Goal: Task Accomplishment & Management: Use online tool/utility

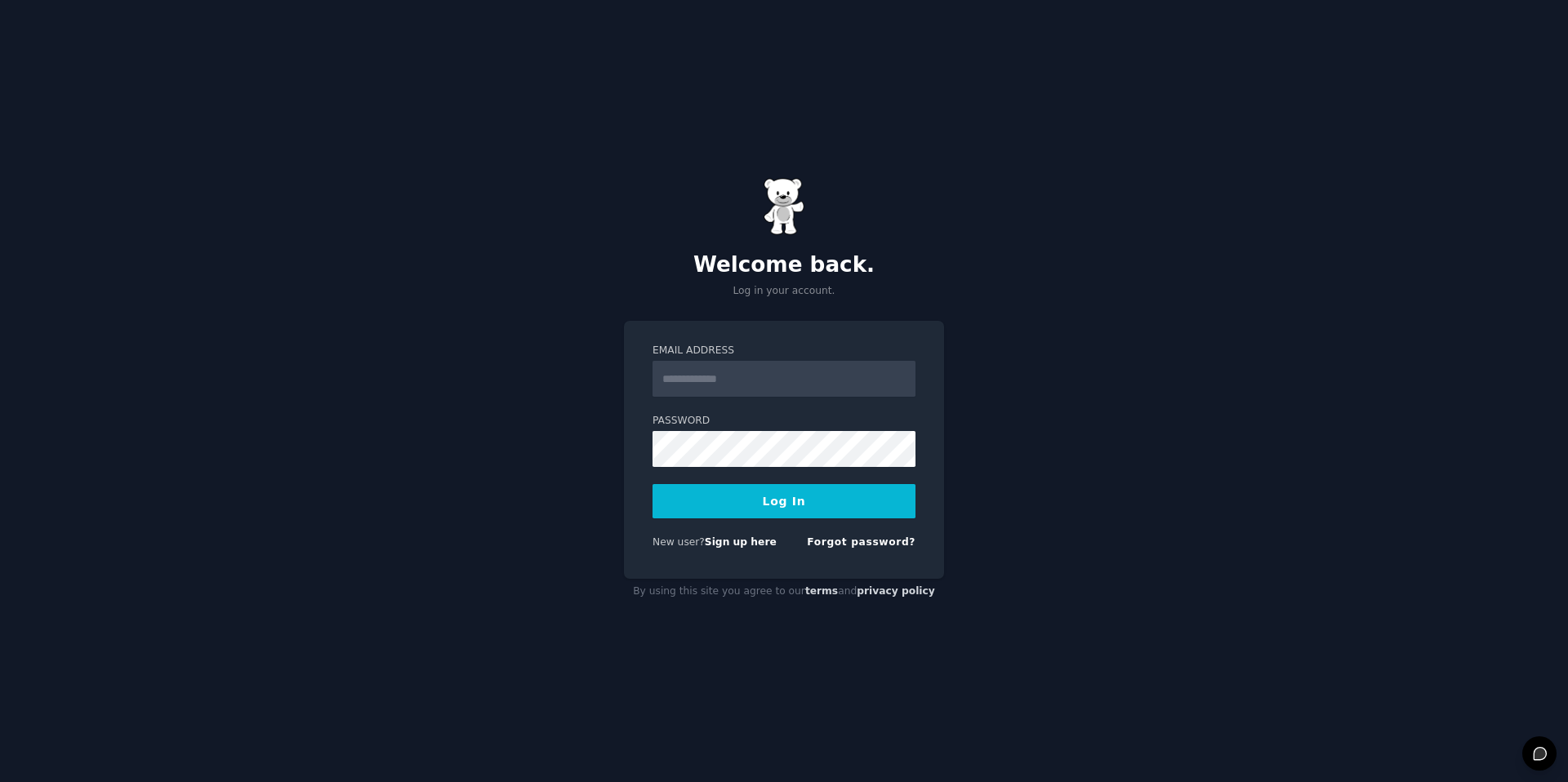
click at [665, 366] on input "Email Address" at bounding box center [783, 379] width 263 height 36
click at [674, 419] on label "Password" at bounding box center [783, 421] width 263 height 15
click at [699, 358] on div "Email Address" at bounding box center [783, 370] width 263 height 53
click at [697, 364] on input "Email Address" at bounding box center [783, 379] width 263 height 36
click at [692, 381] on input "**********" at bounding box center [783, 379] width 263 height 36
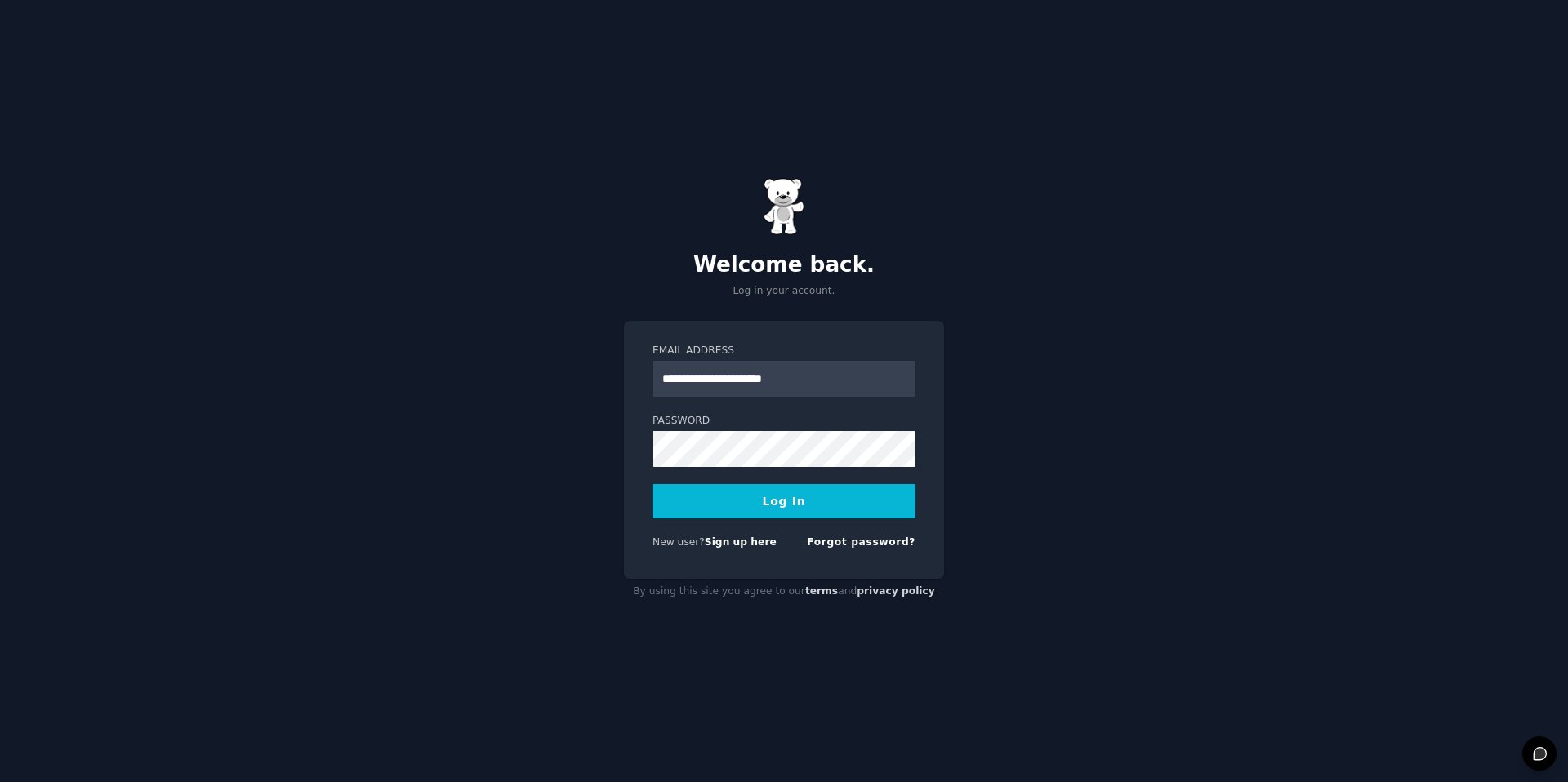
click at [841, 294] on p "Log in your account." at bounding box center [784, 292] width 320 height 15
click at [628, 438] on div "**********" at bounding box center [784, 449] width 320 height 258
click at [987, 625] on div "**********" at bounding box center [784, 391] width 1568 height 782
click at [924, 283] on div "Welcome back. Log in your account." at bounding box center [784, 238] width 320 height 120
click at [861, 325] on div "**********" at bounding box center [784, 449] width 320 height 258
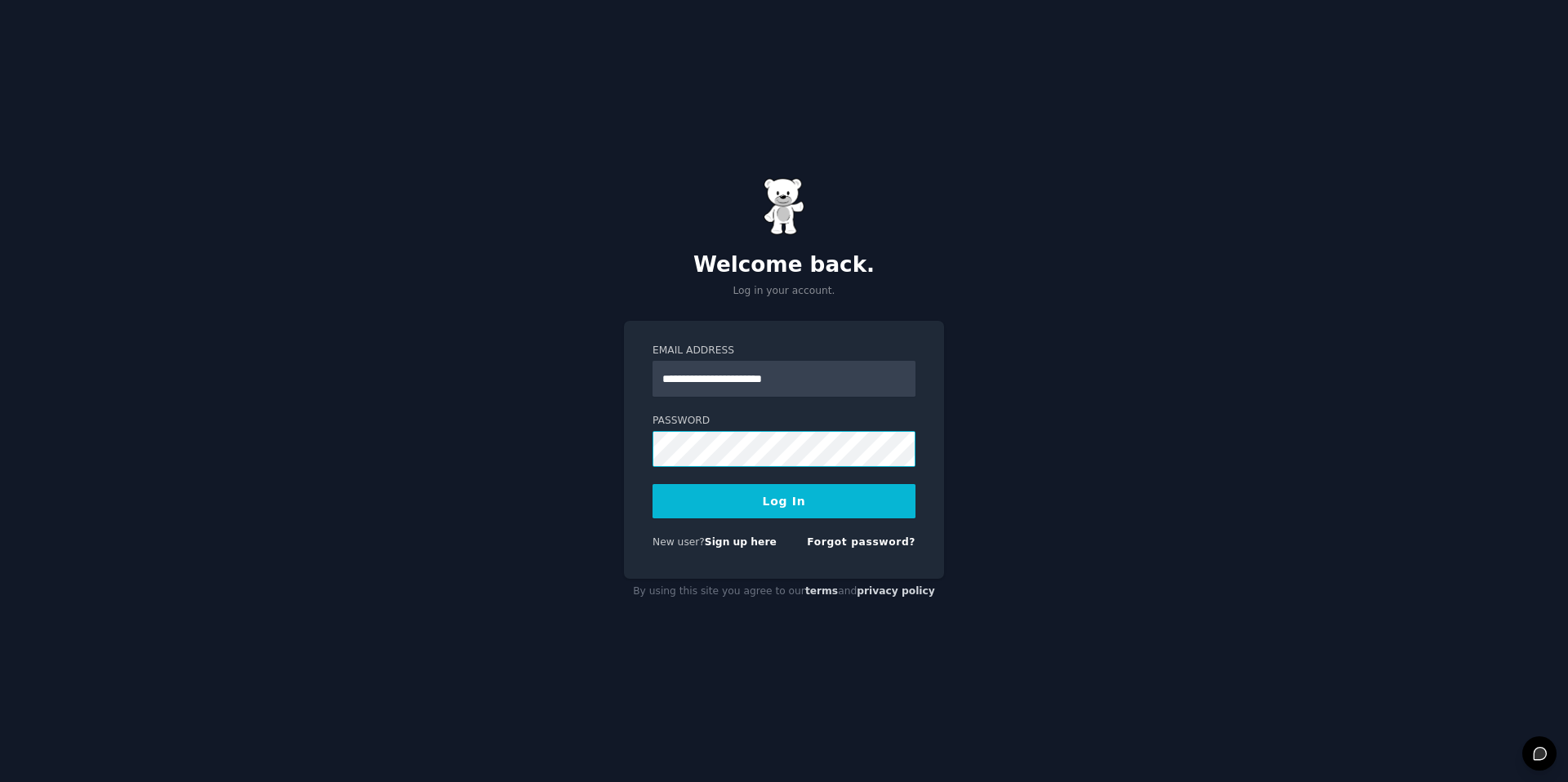
click at [613, 442] on div "**********" at bounding box center [784, 391] width 1568 height 782
click at [695, 494] on button "Log In" at bounding box center [783, 501] width 263 height 35
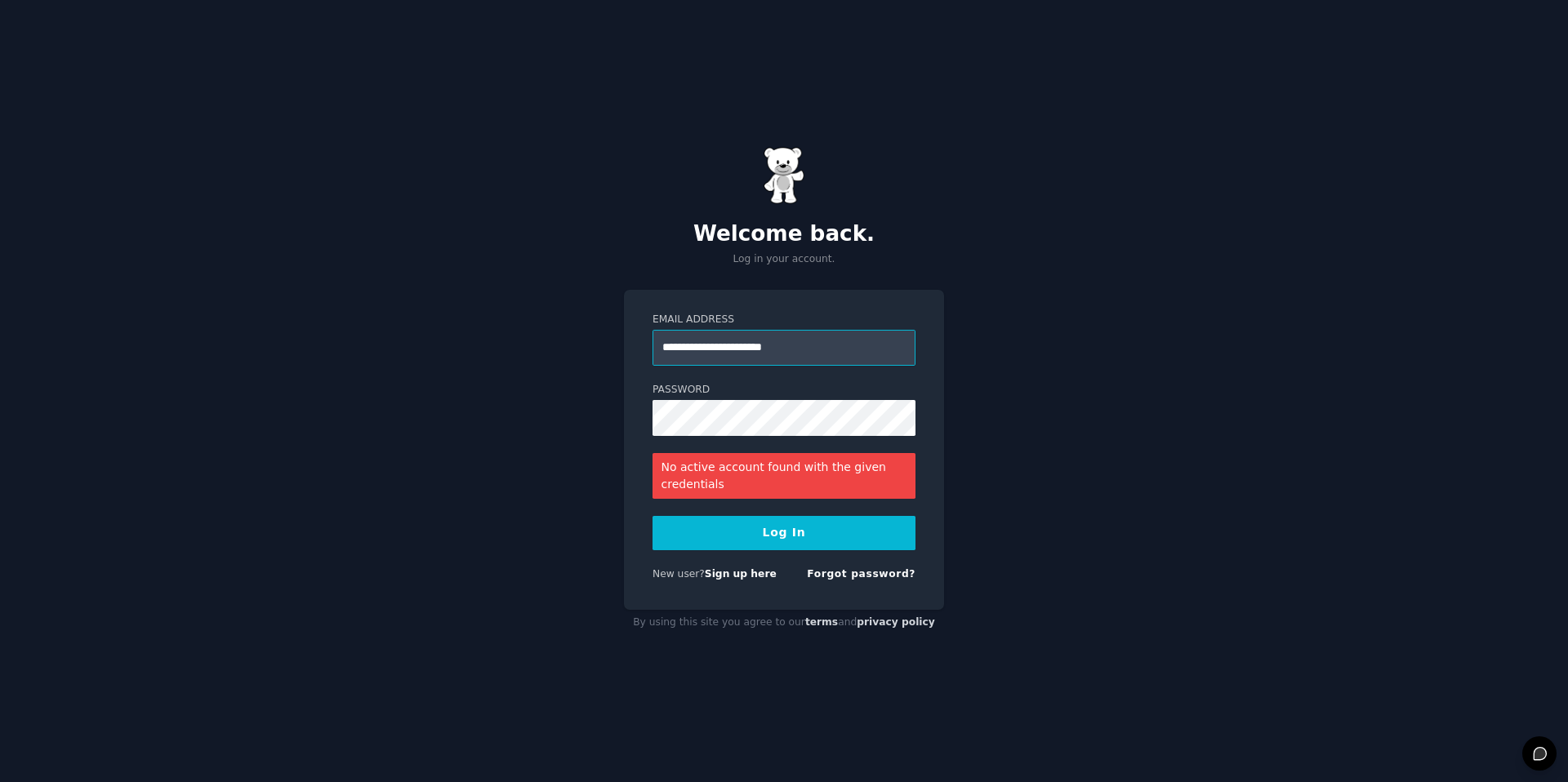
click at [737, 349] on input "**********" at bounding box center [783, 348] width 263 height 36
type input "**********"
click at [659, 443] on form "**********" at bounding box center [783, 450] width 263 height 275
click at [796, 527] on button "Log In" at bounding box center [783, 533] width 263 height 35
click at [776, 381] on form "**********" at bounding box center [783, 450] width 263 height 275
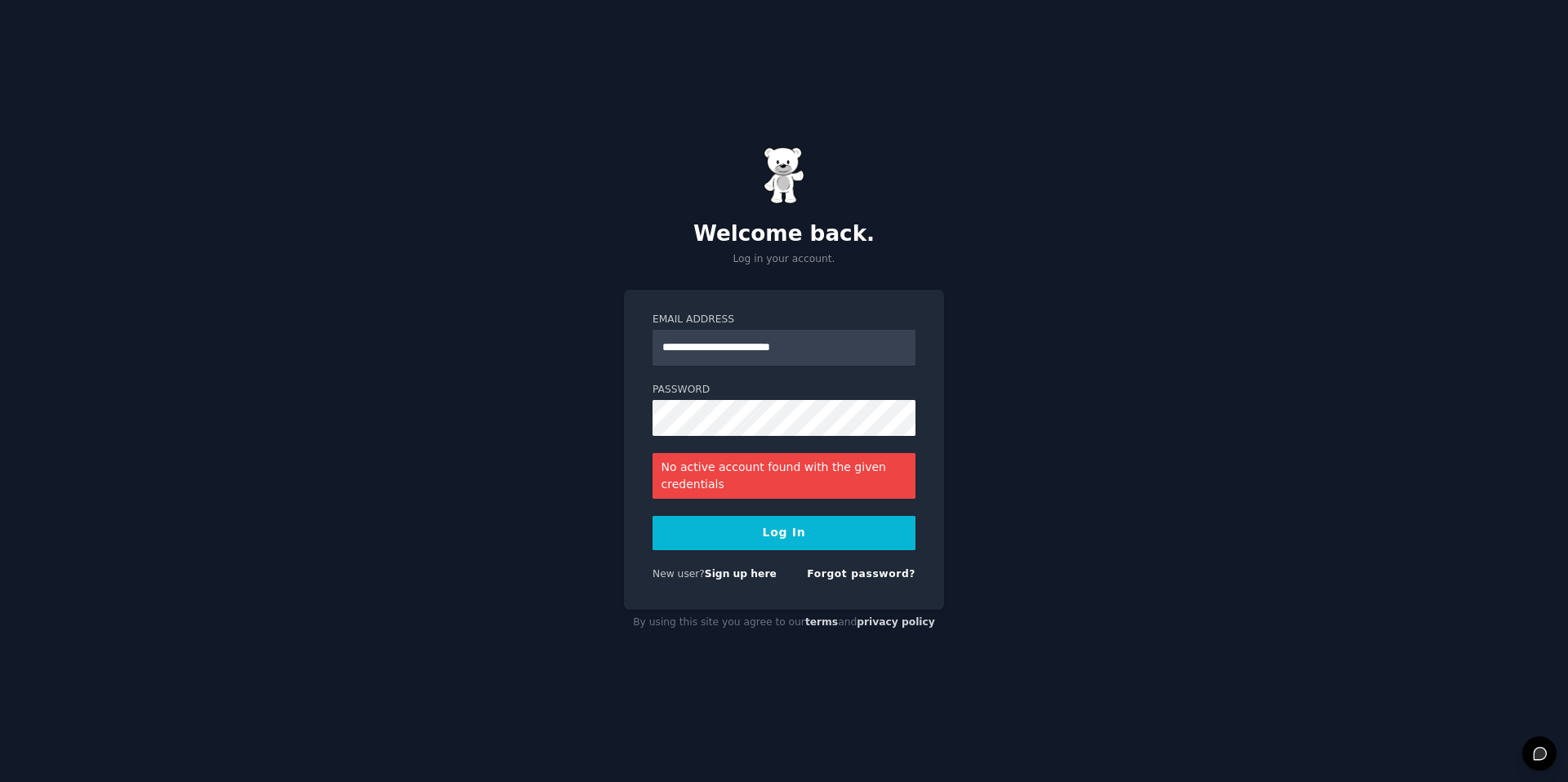
drag, startPoint x: 1144, startPoint y: 301, endPoint x: 1276, endPoint y: 537, distance: 270.4
drag, startPoint x: 740, startPoint y: 576, endPoint x: 740, endPoint y: 603, distance: 27.0
click at [740, 578] on link "Sign up here" at bounding box center [740, 574] width 72 height 12
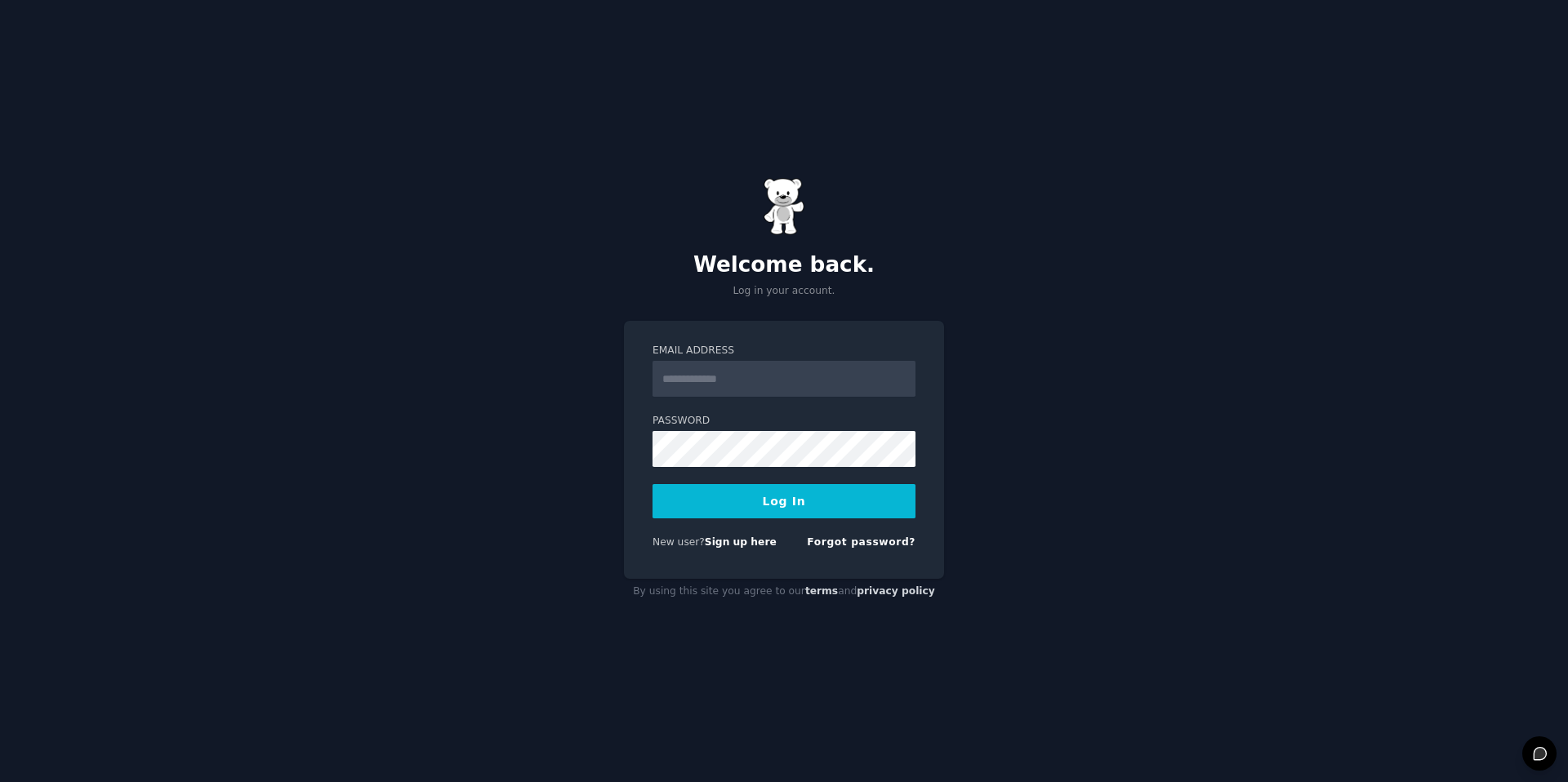
click at [773, 373] on input "Email Address" at bounding box center [783, 379] width 263 height 36
click at [765, 373] on input "Email Address" at bounding box center [783, 379] width 263 height 36
click at [1387, 419] on div "Welcome back. Log in your account. Email Address Password Log In New user? Sign…" at bounding box center [784, 391] width 1568 height 782
click at [855, 544] on link "Forgot password?" at bounding box center [861, 542] width 109 height 12
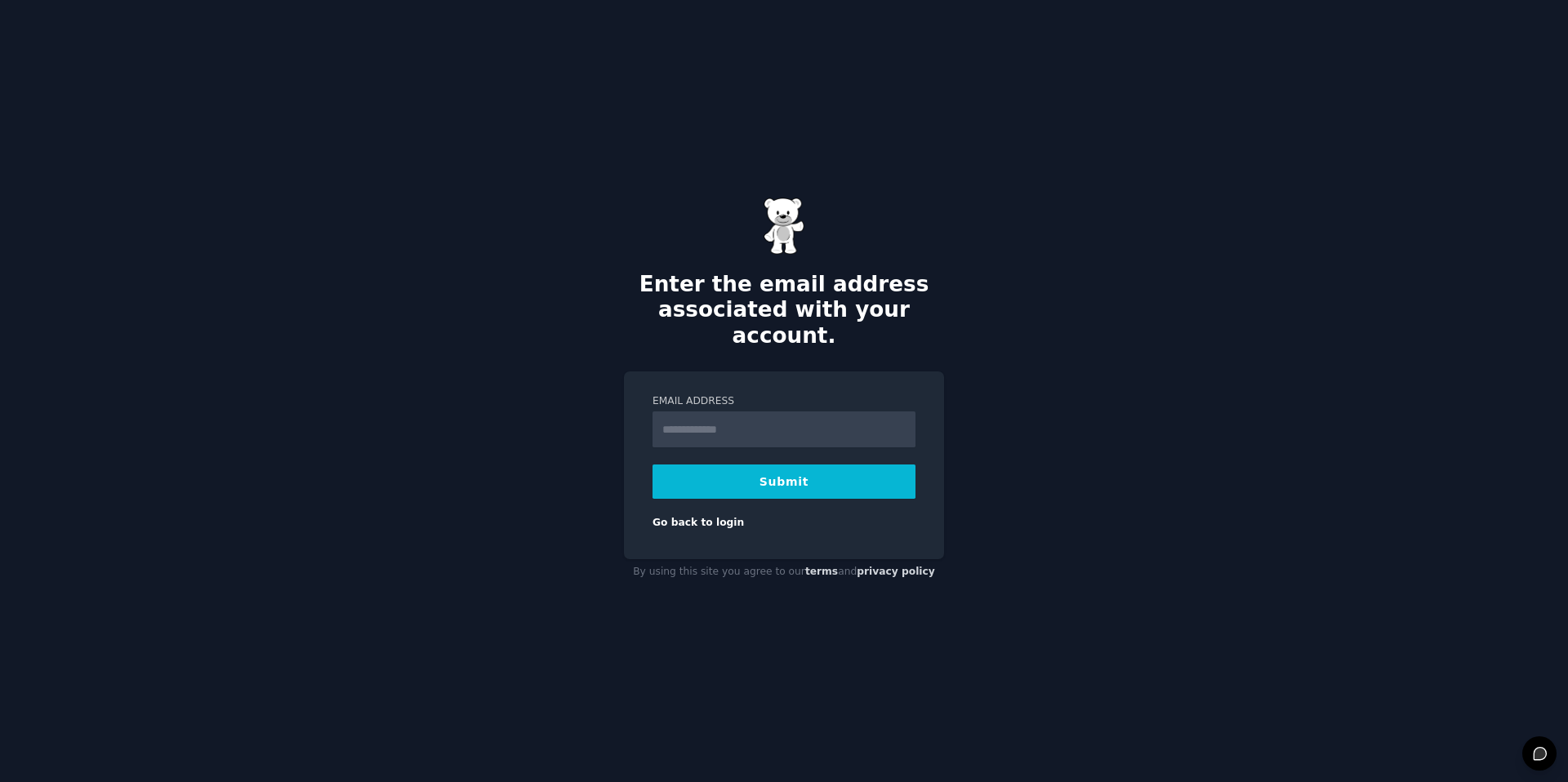
click at [845, 415] on input "Email Address" at bounding box center [783, 429] width 263 height 36
click at [1068, 620] on div "Enter the email address associated with your account. Email Address * Submit Go…" at bounding box center [784, 391] width 1568 height 782
click at [839, 428] on input "*" at bounding box center [783, 429] width 263 height 36
click at [738, 413] on input "**********" at bounding box center [783, 429] width 263 height 36
type input "**********"
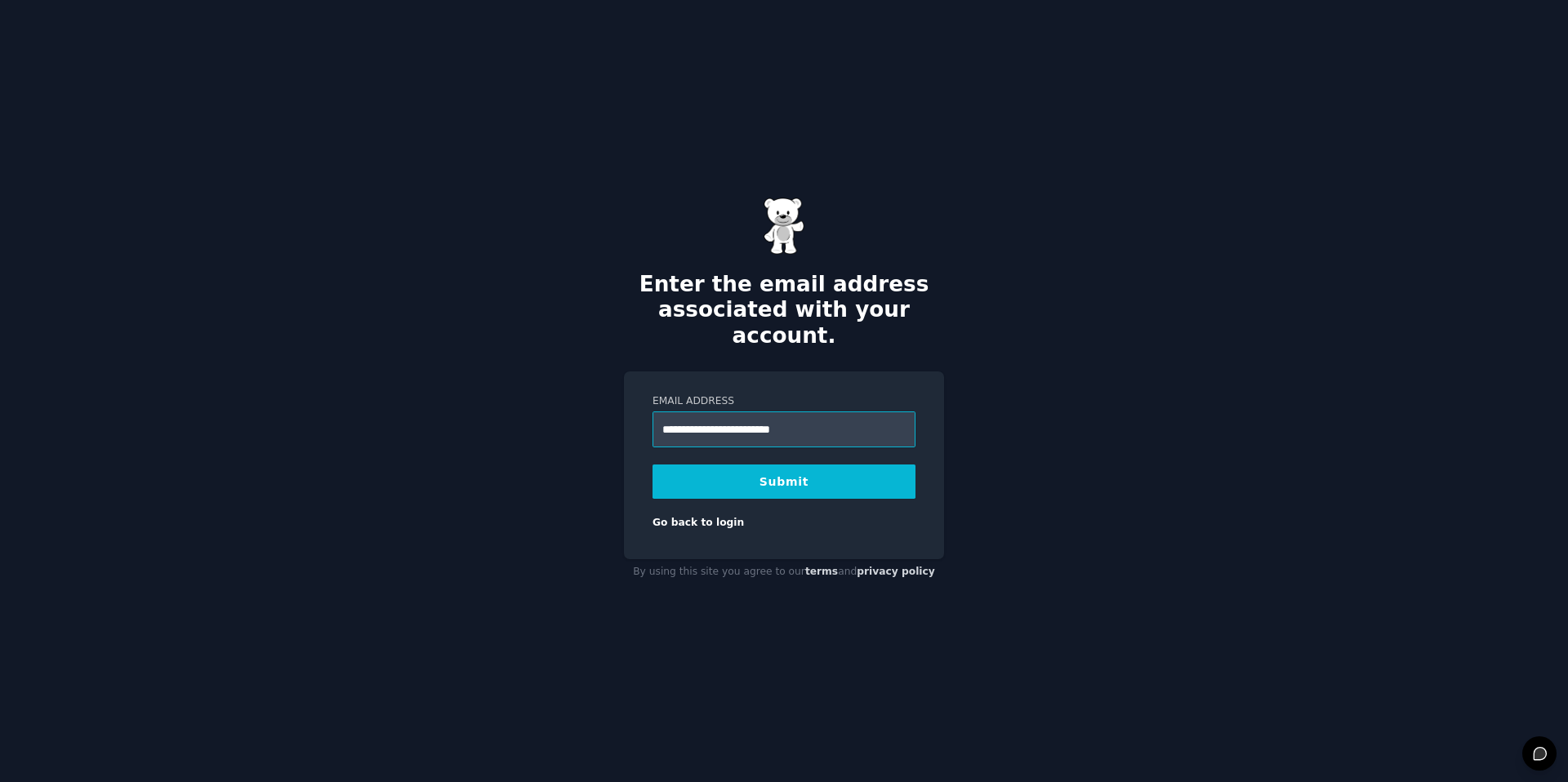
click at [652, 465] on button "Submit" at bounding box center [783, 482] width 263 height 35
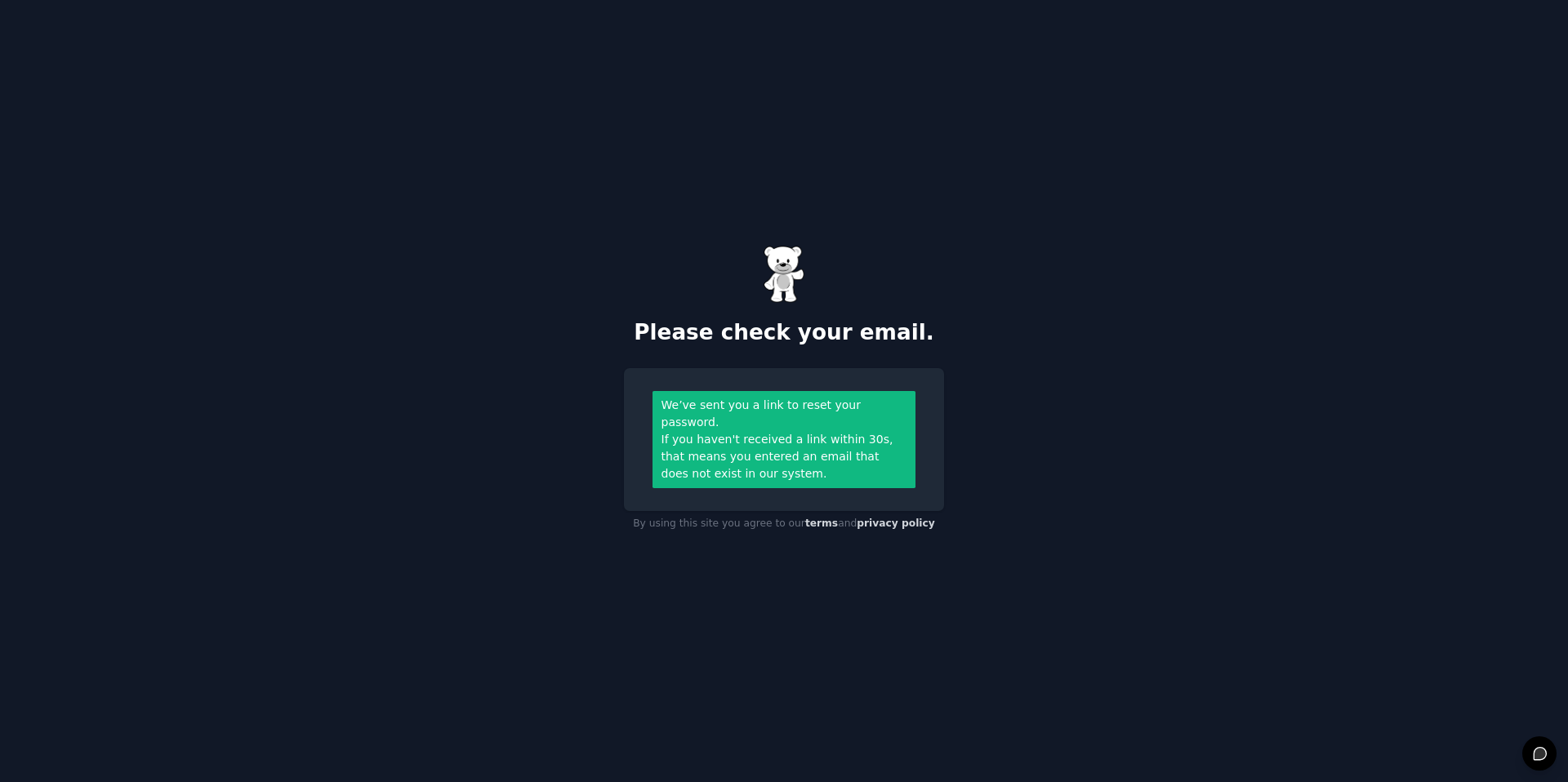
click at [1274, 529] on div "Please check your email. We’ve sent you a link to reset your password. If you h…" at bounding box center [784, 391] width 1568 height 782
click at [904, 410] on div "We’ve sent you a link to reset your password." at bounding box center [784, 414] width 246 height 35
click at [1155, 394] on div "Please check your email. We’ve sent you a link to reset your password. If you h…" at bounding box center [784, 391] width 1568 height 782
click at [986, 405] on div "Please check your email. We’ve sent you a link to reset your password. If you h…" at bounding box center [784, 391] width 1568 height 782
click at [942, 268] on div "Please check your email." at bounding box center [784, 296] width 320 height 101
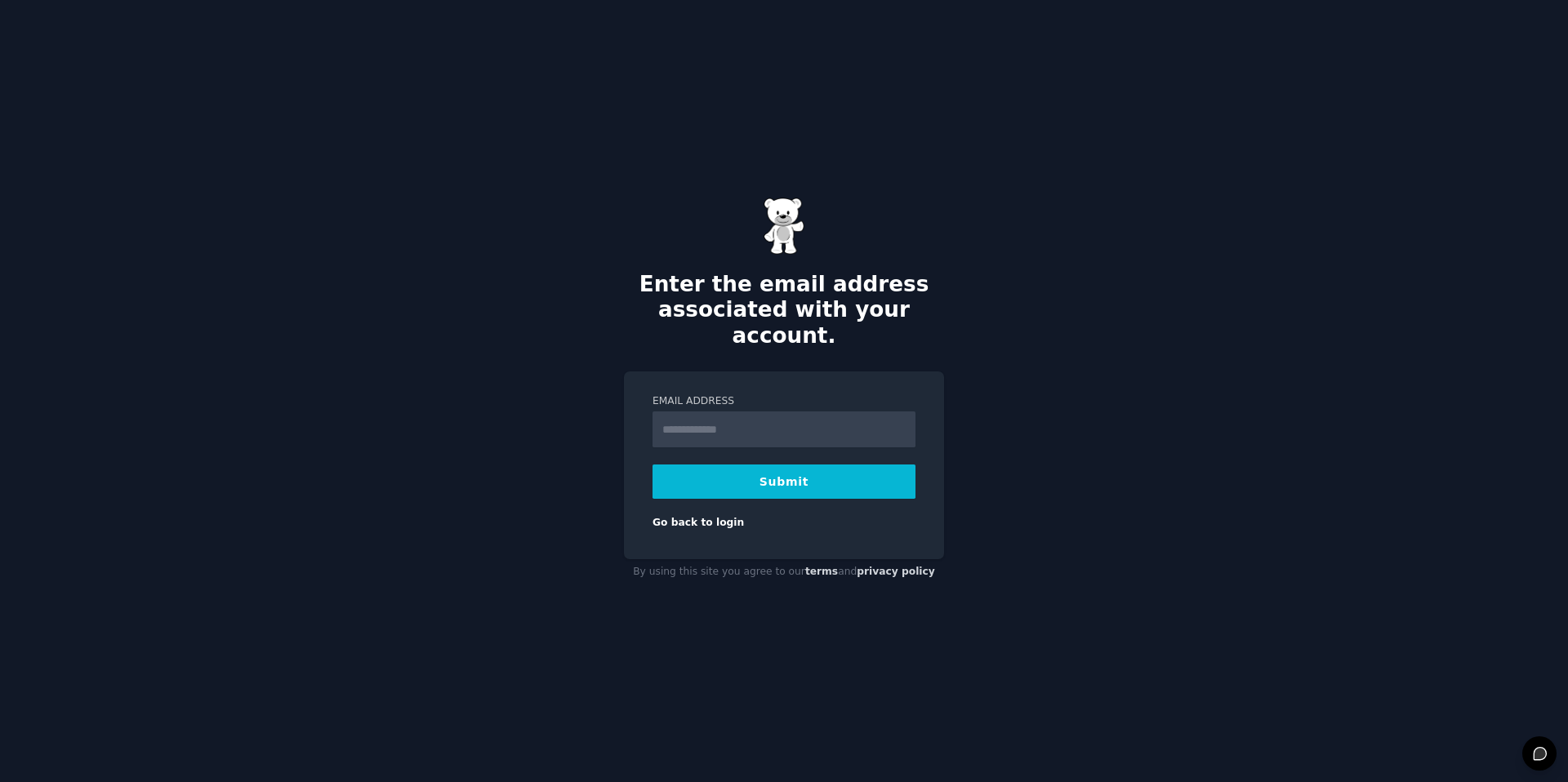
click at [745, 411] on input "Email Address" at bounding box center [783, 429] width 263 height 36
type input "**********"
click at [710, 466] on button "Submit" at bounding box center [783, 482] width 263 height 35
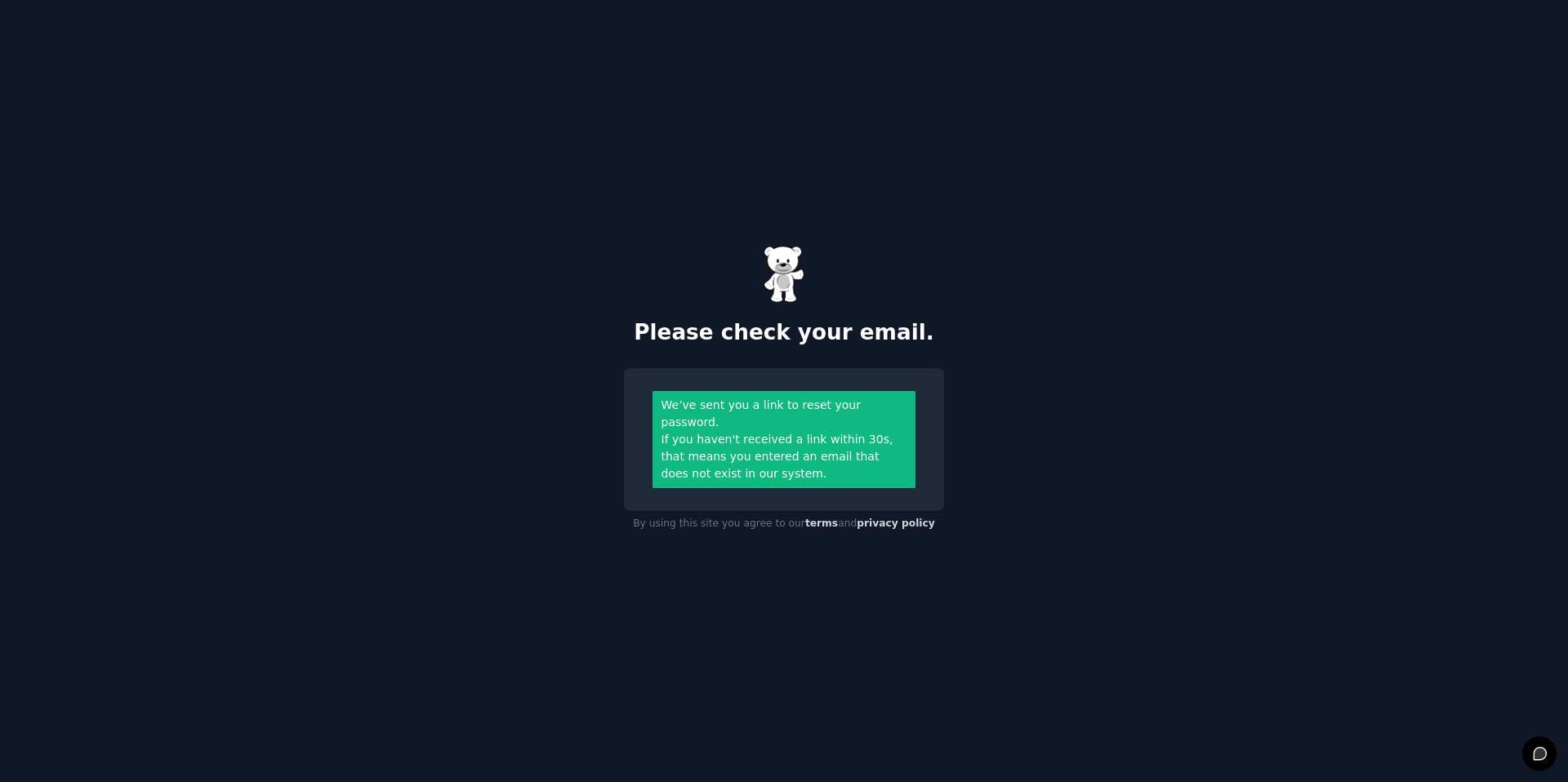
click at [1070, 382] on div "Please check your email. We’ve sent you a link to reset your password. If you h…" at bounding box center [784, 391] width 1568 height 782
click at [1089, 345] on div "Please check your email. We’ve sent you a link to reset your password. If you h…" at bounding box center [784, 391] width 1568 height 782
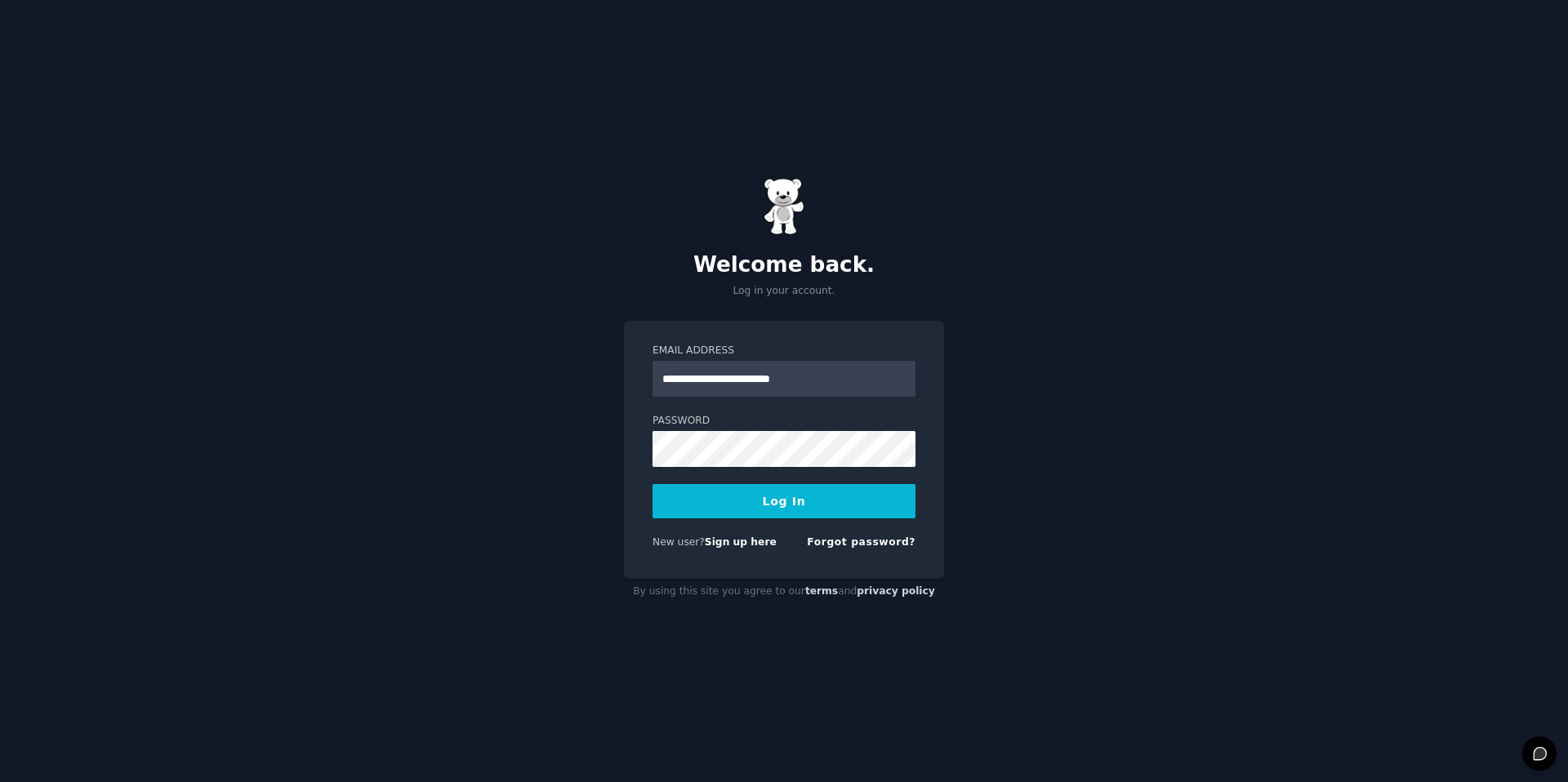
type input "**********"
click at [652, 484] on button "Log In" at bounding box center [783, 501] width 263 height 35
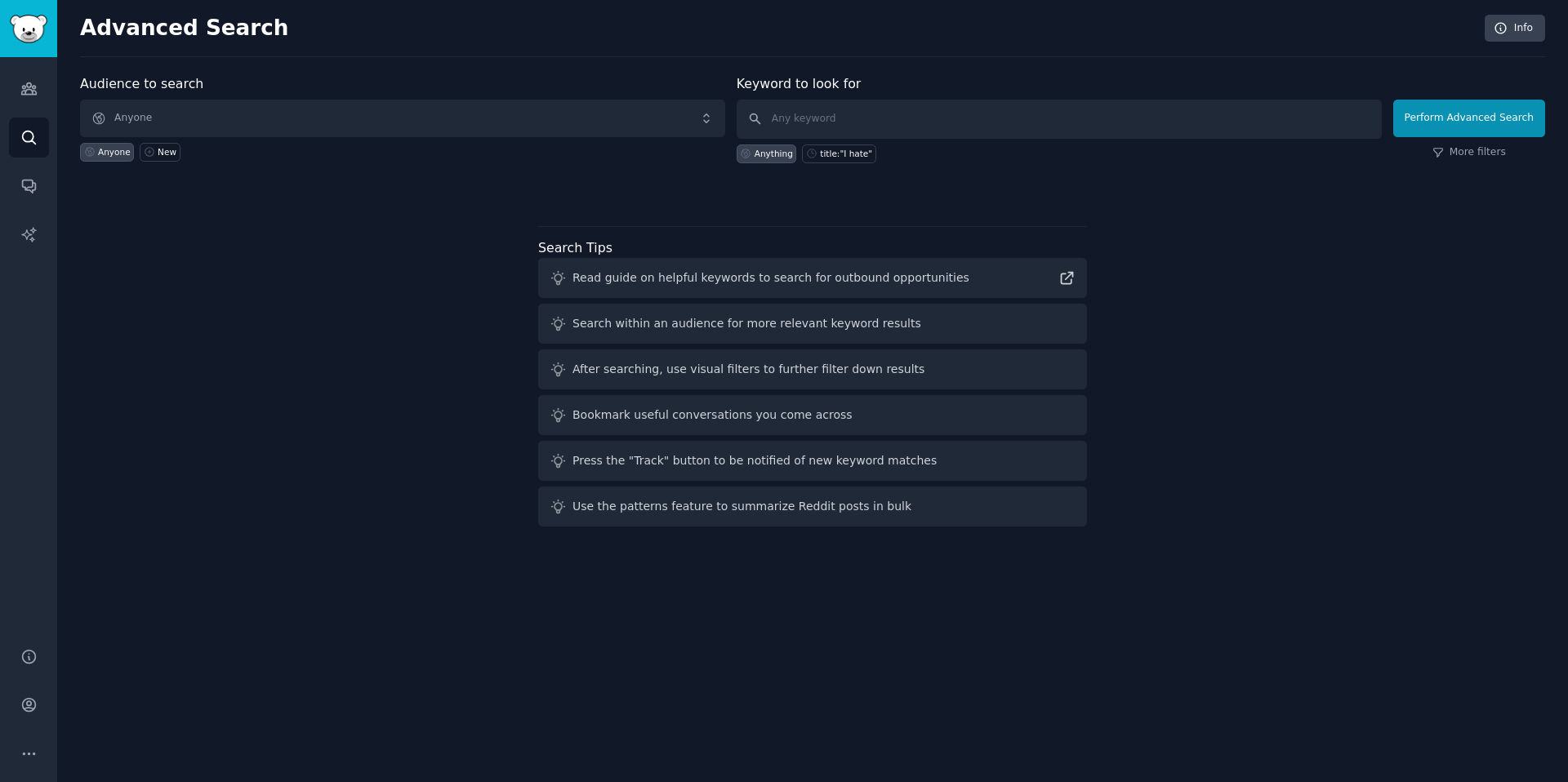
click at [447, 302] on div "Audience to search Anyone Anyone New Keyword to look for Anything title:"I hate…" at bounding box center [812, 303] width 1465 height 459
drag, startPoint x: 390, startPoint y: 236, endPoint x: 602, endPoint y: 110, distance: 246.6
click at [390, 236] on div "Audience to search Anyone Anyone New Keyword to look for Anything title:"I hate…" at bounding box center [812, 303] width 1465 height 459
click at [1326, 240] on div "Audience to search Anyone Anyone New Keyword to look for Anything title:"I hate…" at bounding box center [812, 303] width 1465 height 459
click at [32, 85] on icon "Sidebar" at bounding box center [29, 89] width 15 height 12
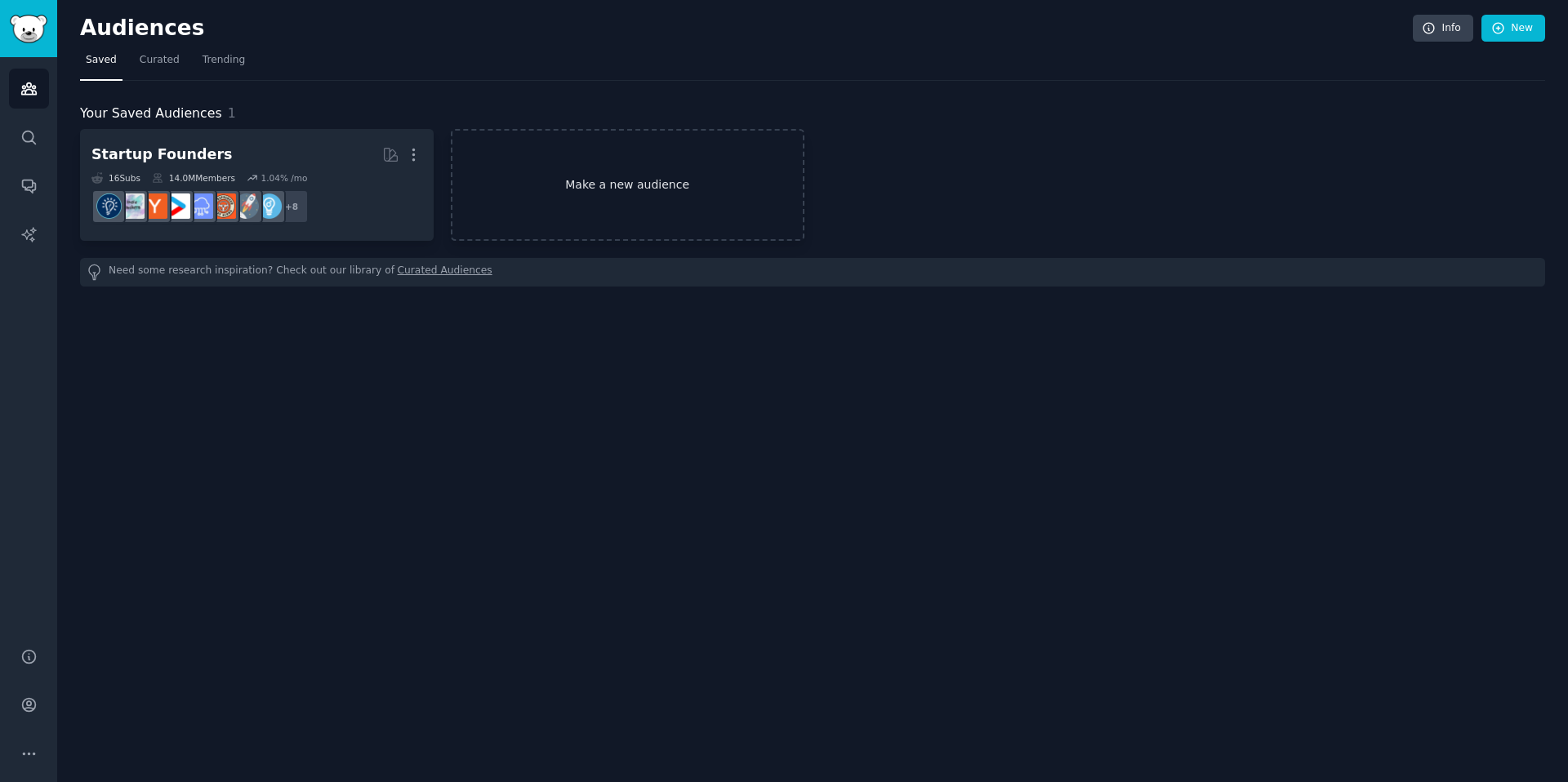
click at [660, 181] on link "Make a new audience" at bounding box center [627, 185] width 354 height 112
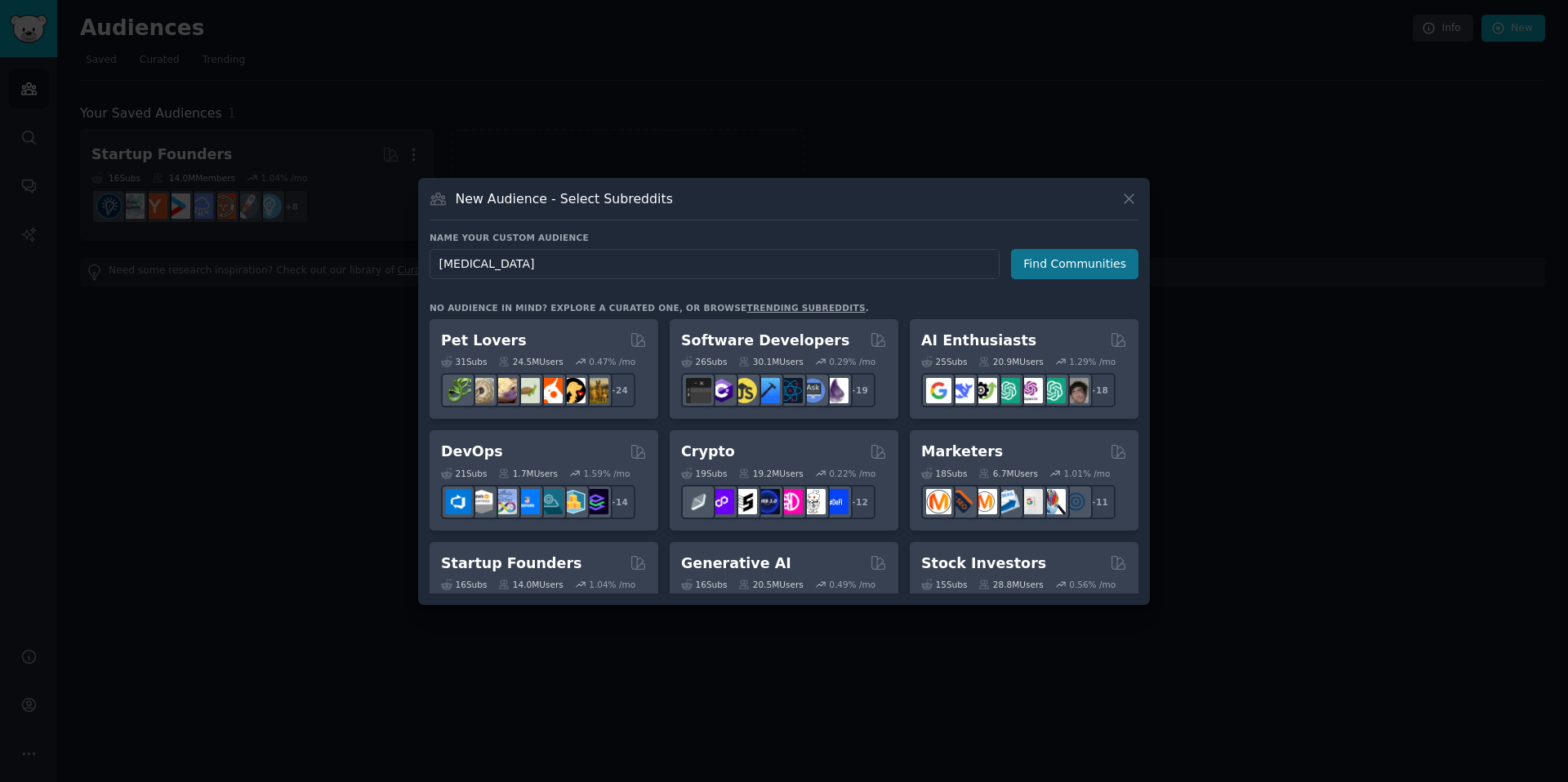
type input "Social Anxiety"
click at [1110, 269] on button "Find Communities" at bounding box center [1074, 264] width 127 height 30
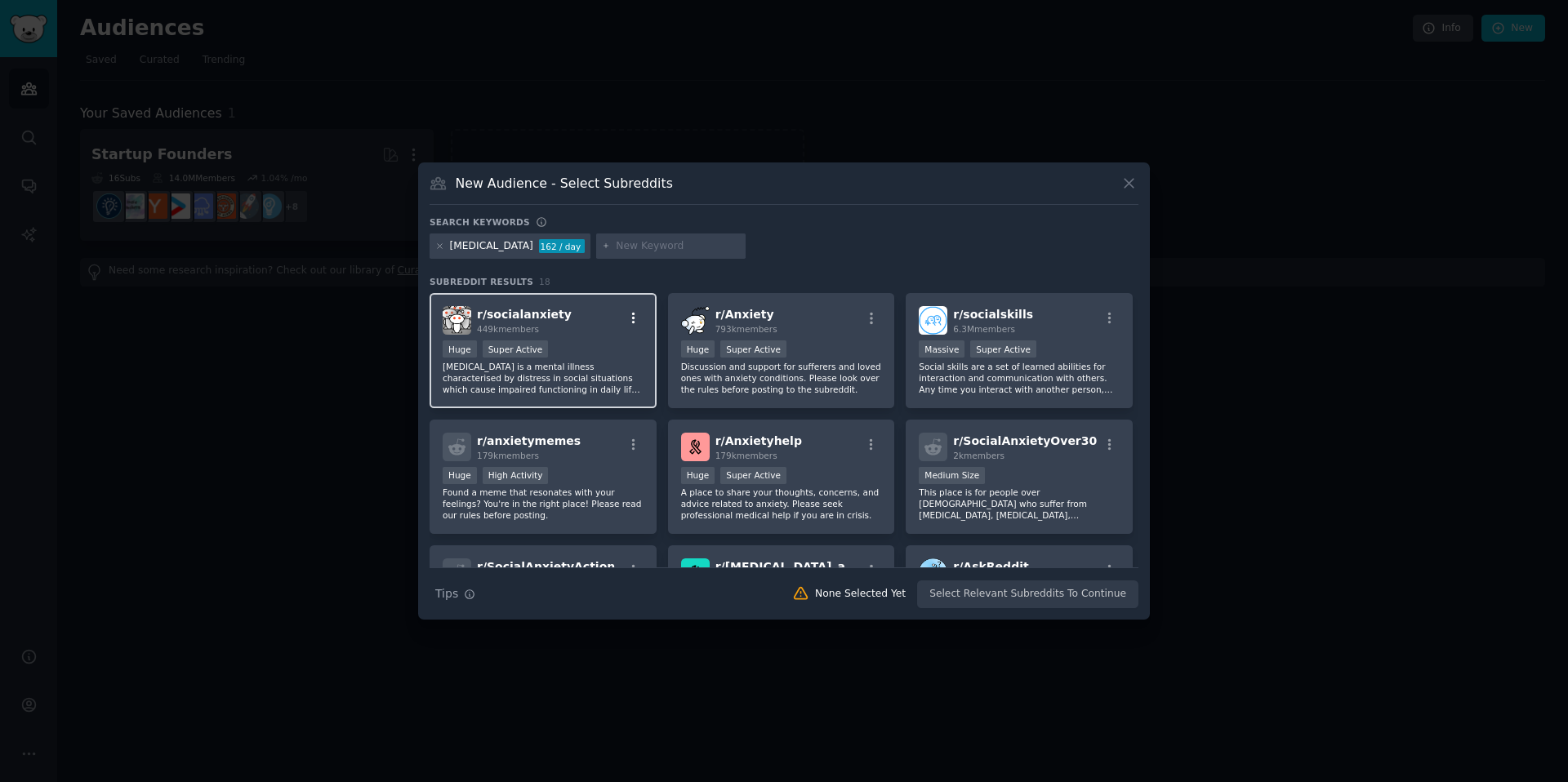
click at [635, 321] on icon "button" at bounding box center [634, 318] width 15 height 15
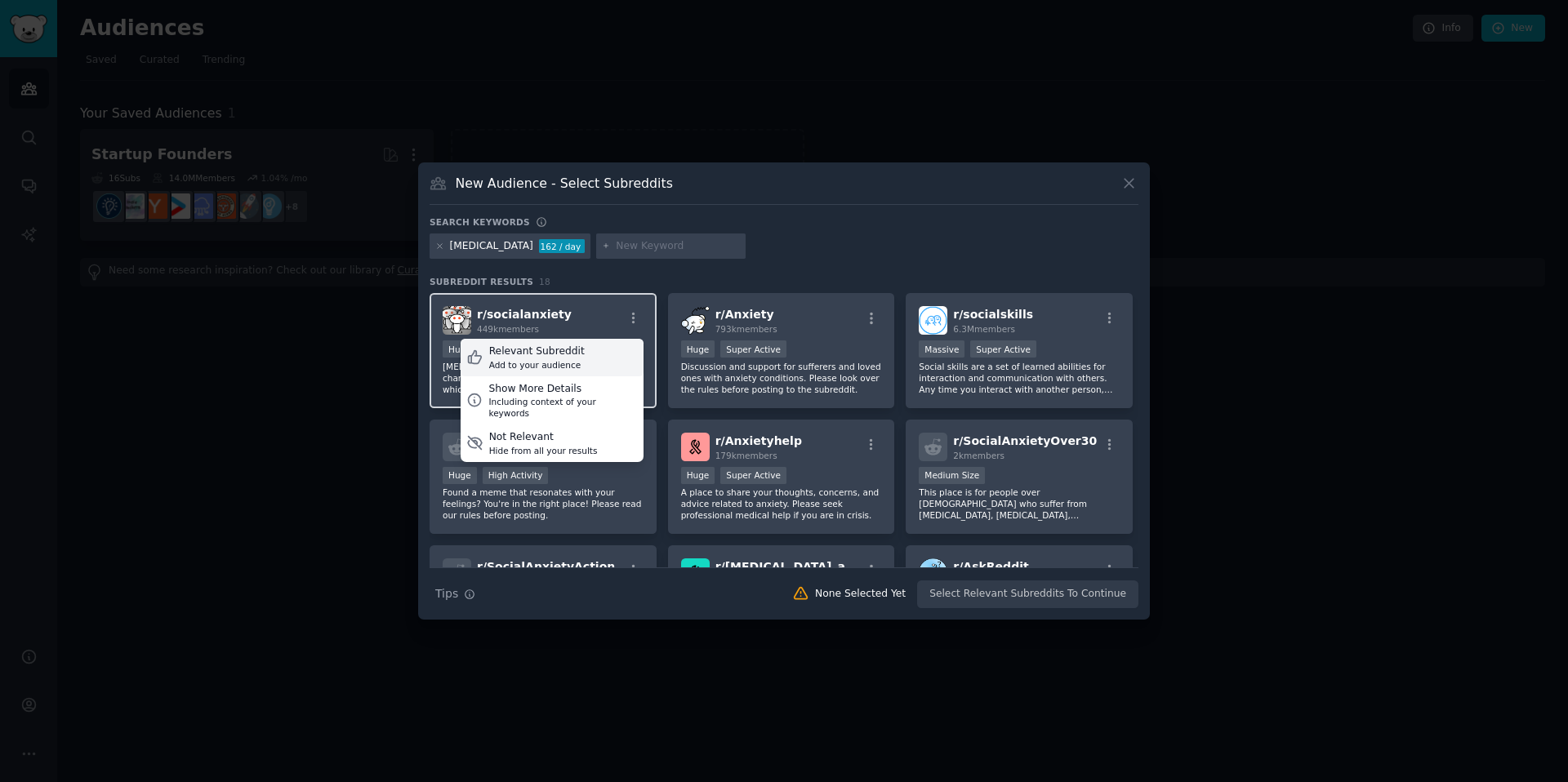
click at [588, 360] on div "Relevant Subreddit Add to your audience" at bounding box center [552, 358] width 183 height 38
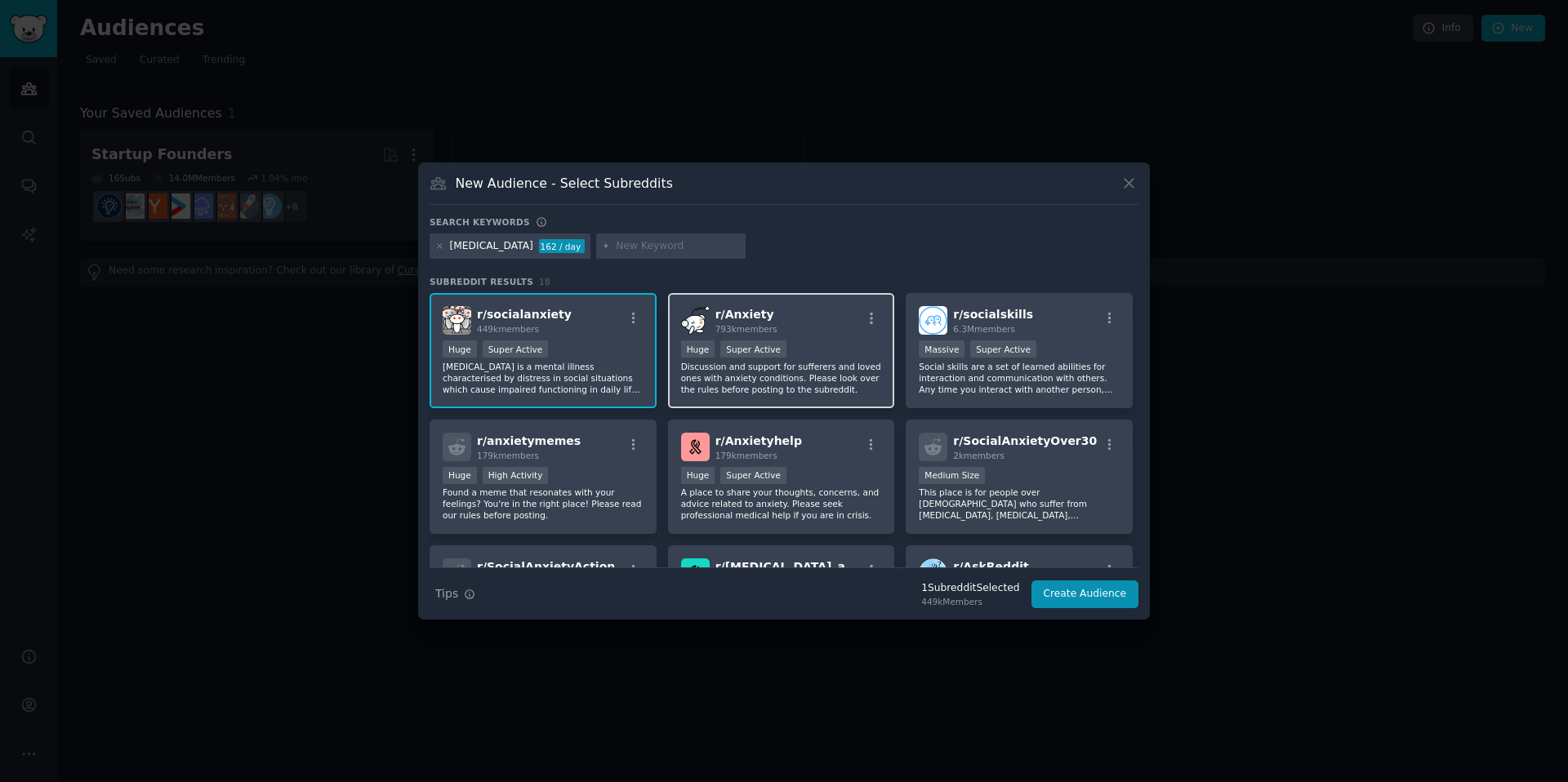
click at [837, 332] on div "r/ Anxiety 793k members" at bounding box center [782, 320] width 201 height 29
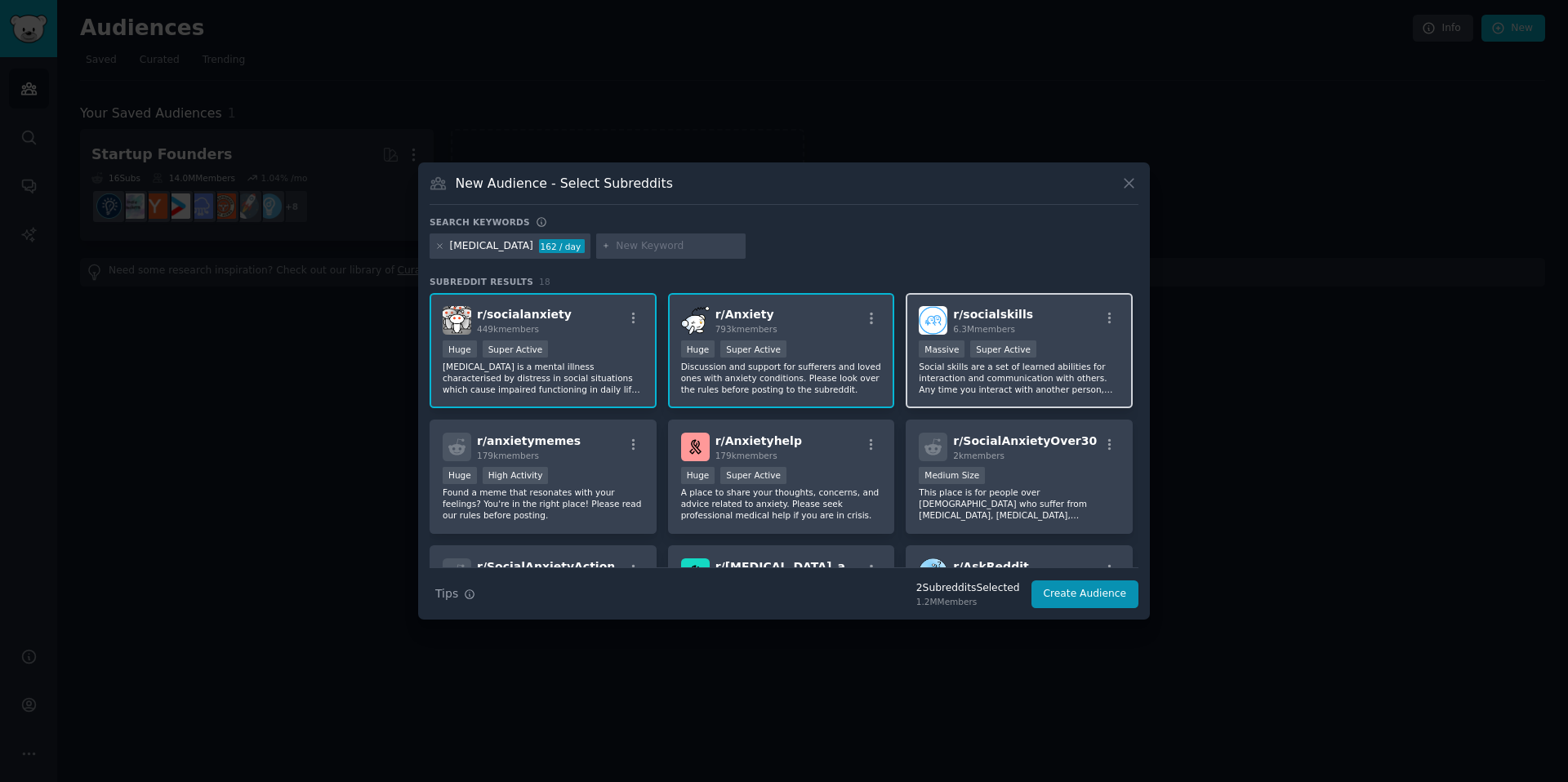
click at [1041, 316] on div "r/ socialskills 6.3M members" at bounding box center [1019, 320] width 201 height 29
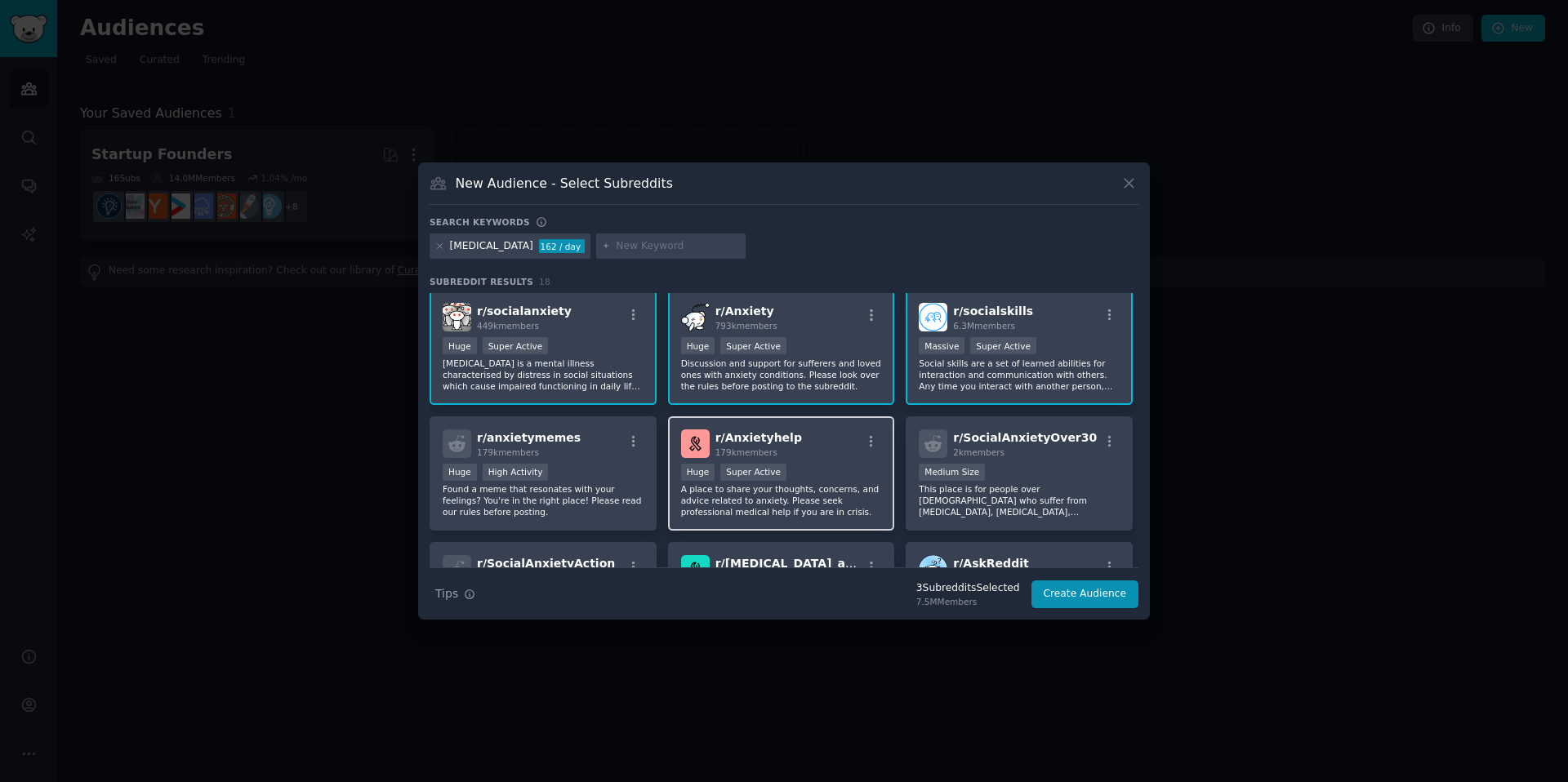
click at [806, 443] on div "r/ Anxietyhelp 179k members" at bounding box center [782, 443] width 201 height 29
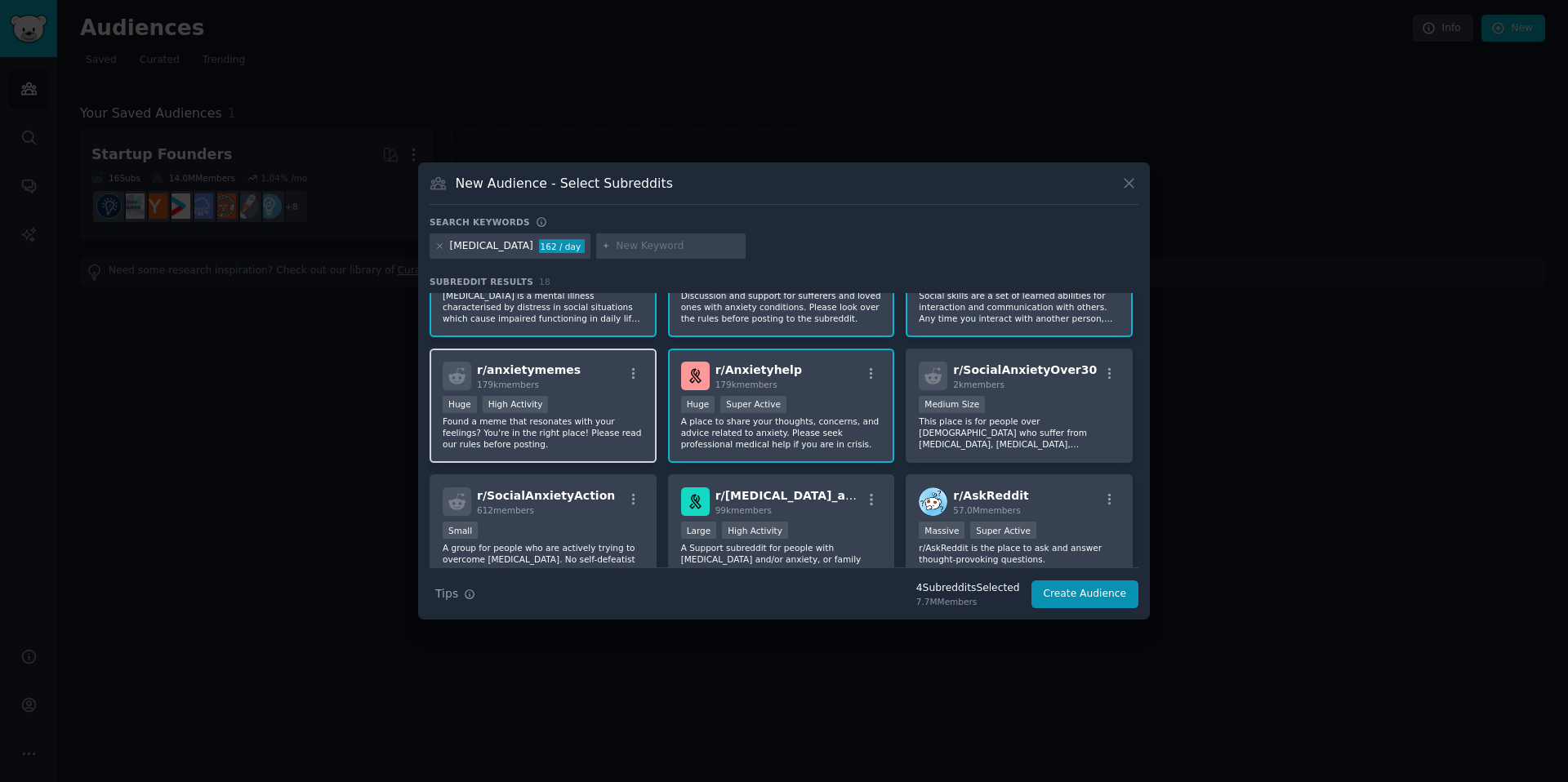
scroll to position [77, 0]
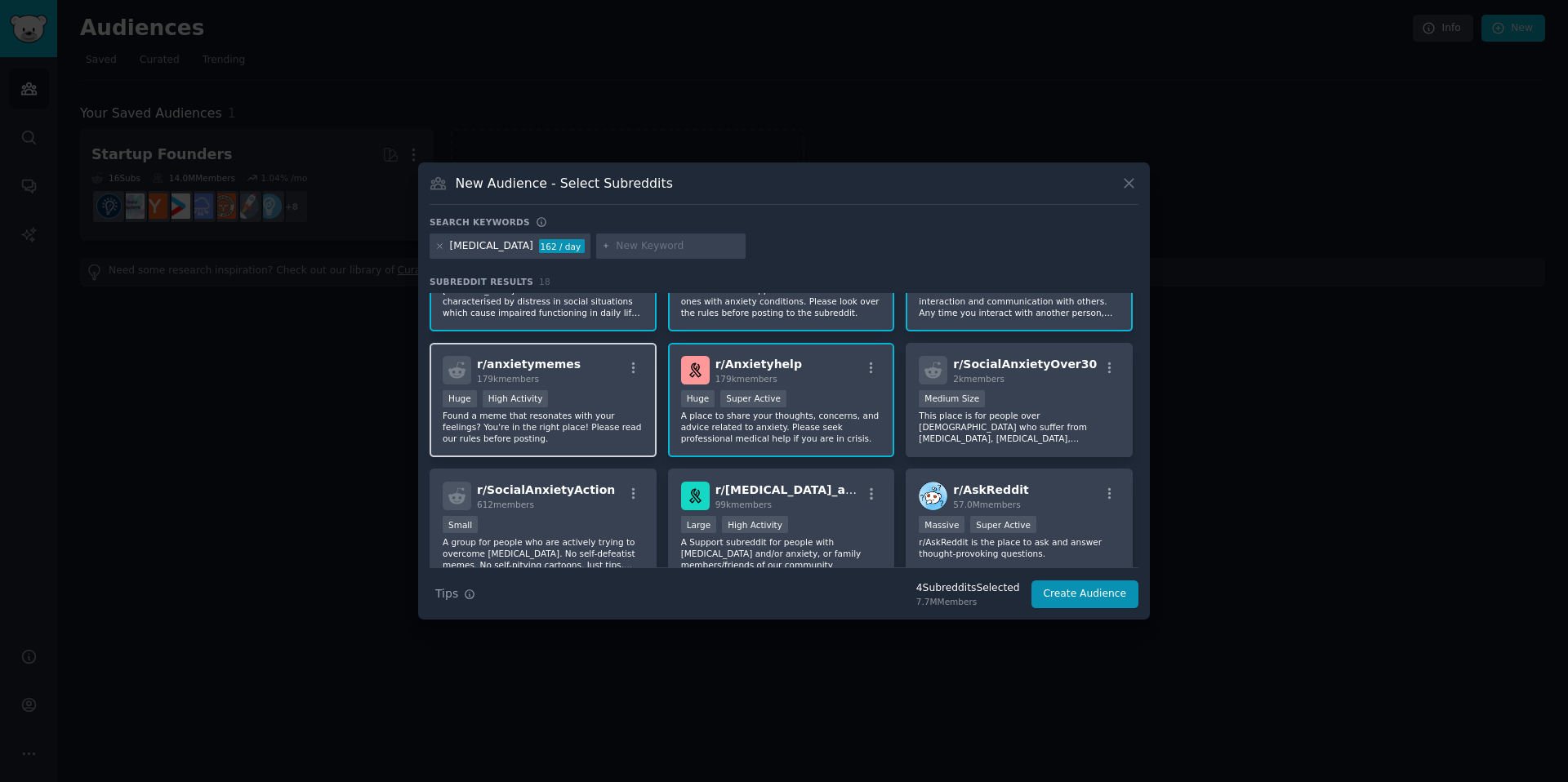
click at [603, 368] on div "r/ anxietymemes 179k members" at bounding box center [543, 370] width 201 height 29
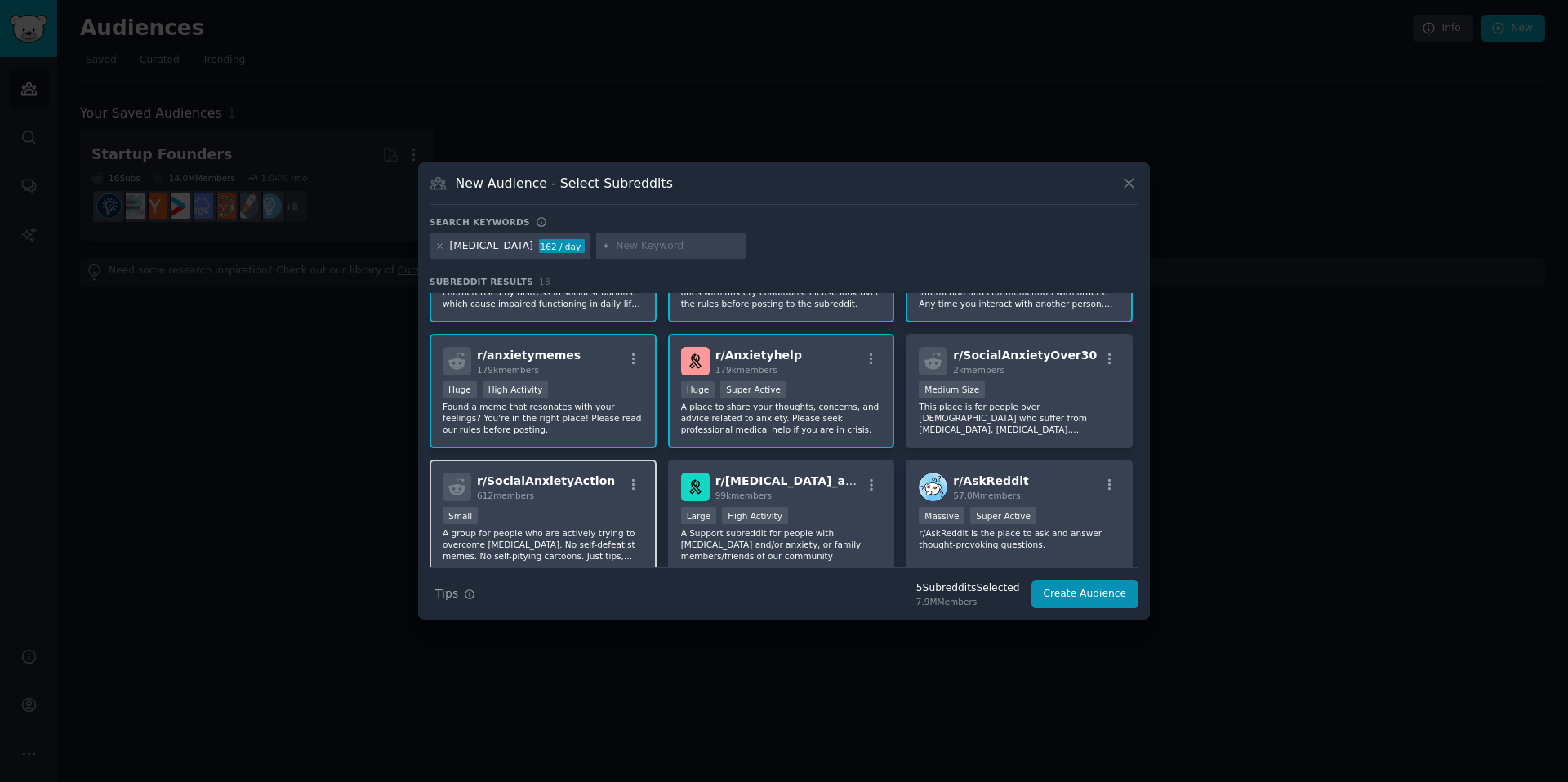
scroll to position [87, 0]
click at [601, 503] on div "r/ SocialAnxietyAction 612 members Small A group for people who are actively tr…" at bounding box center [542, 517] width 227 height 115
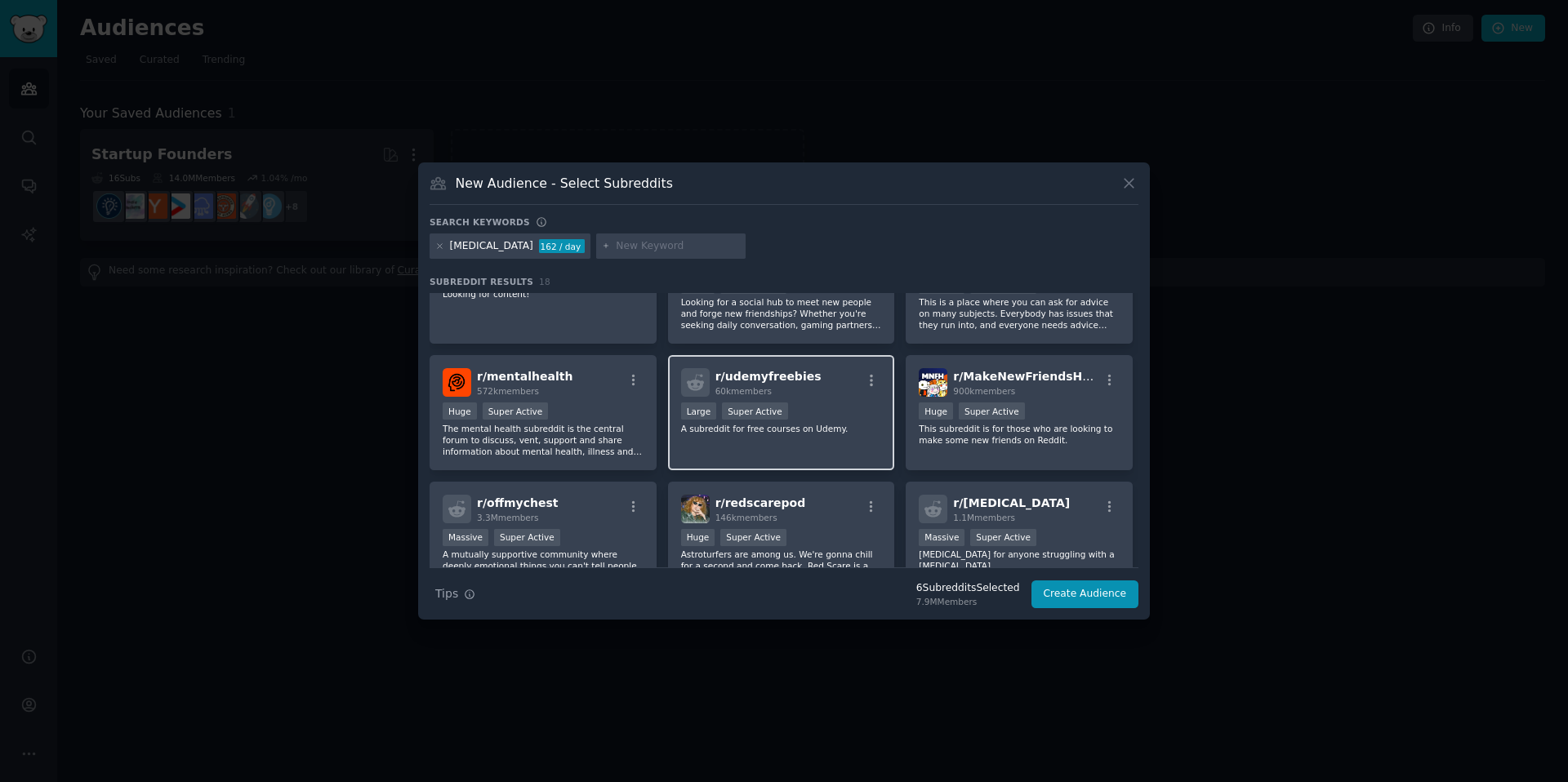
scroll to position [424, 0]
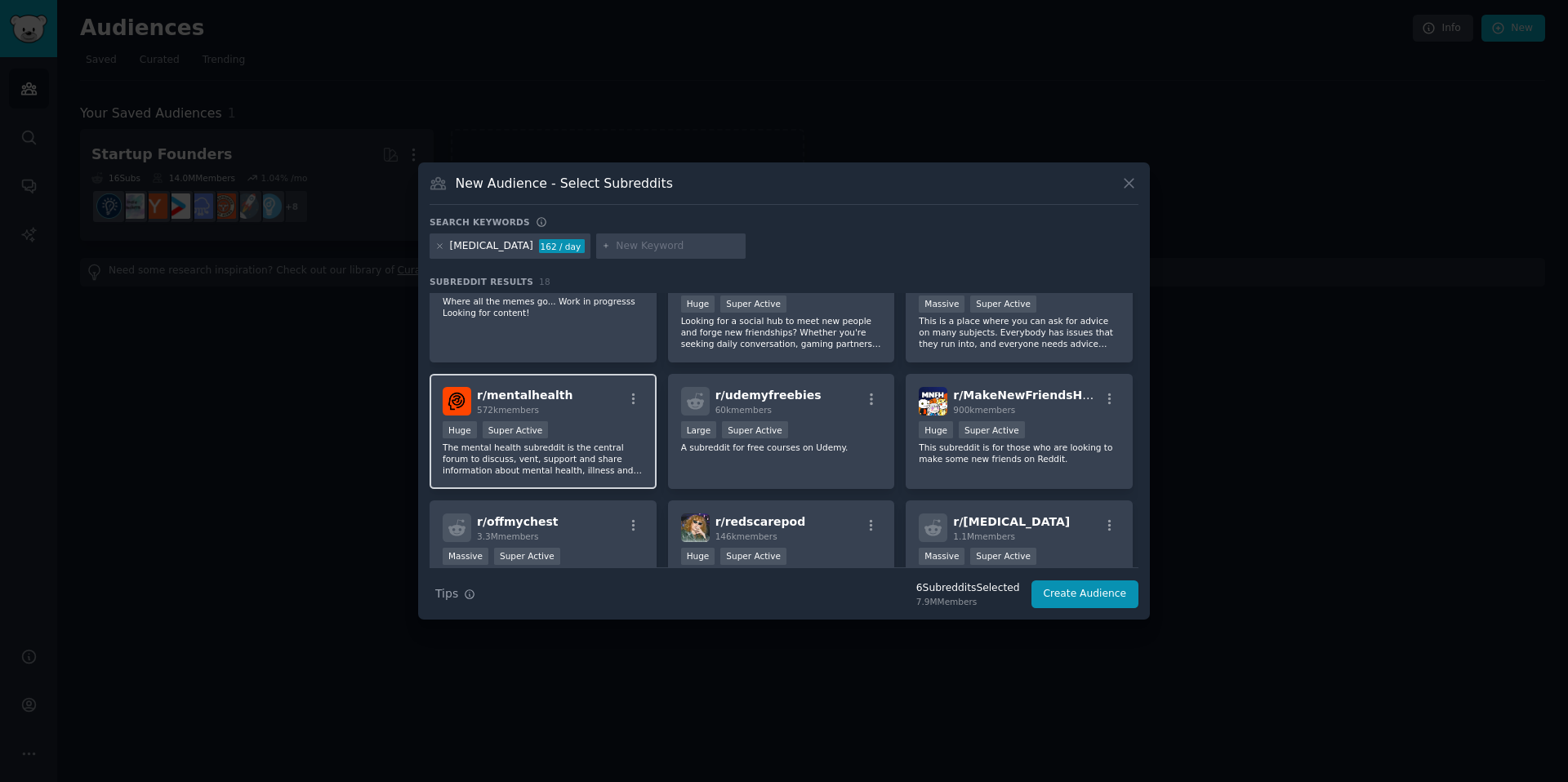
click at [584, 400] on div "r/ mentalhealth 572k members" at bounding box center [543, 400] width 201 height 29
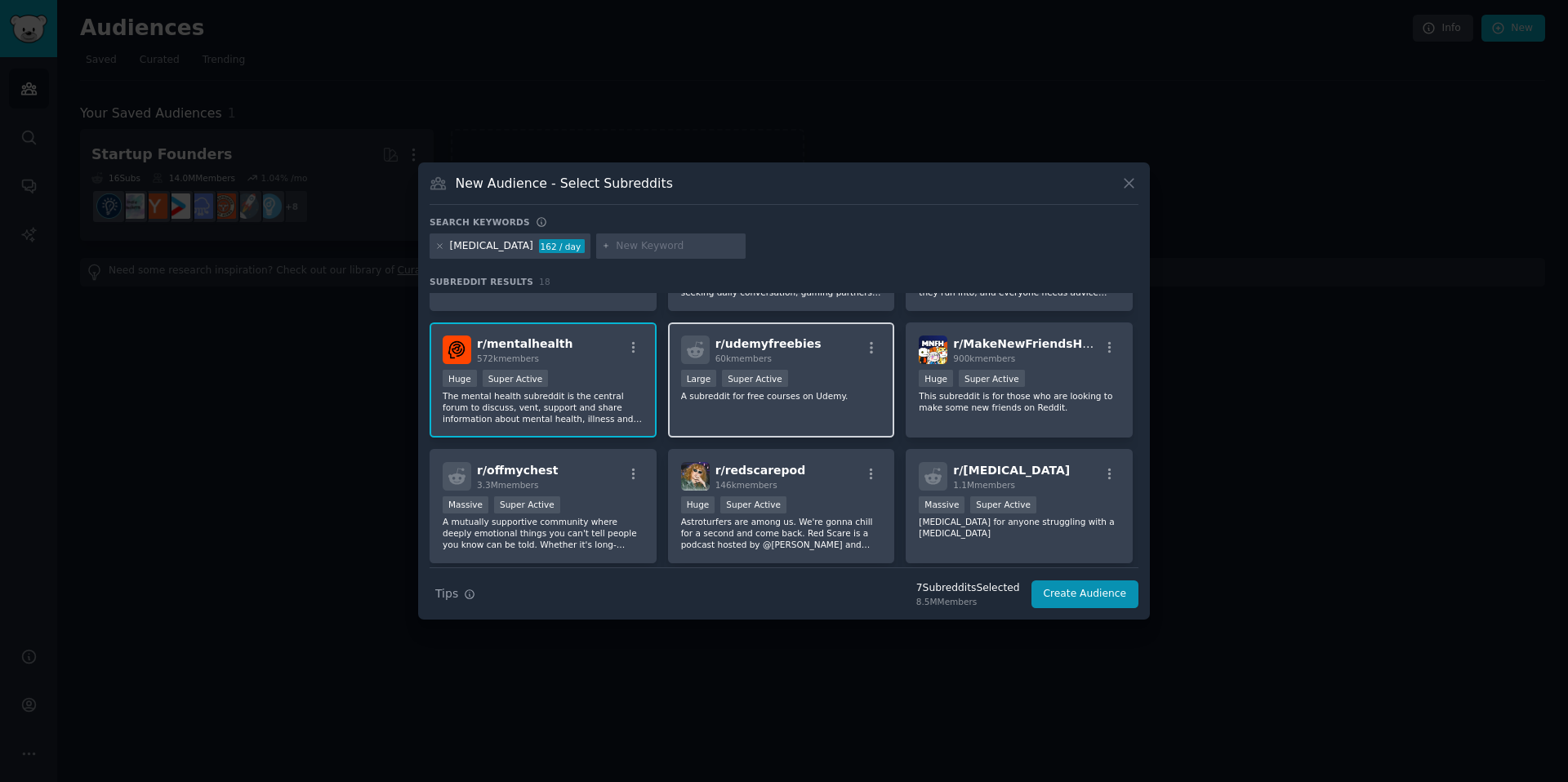
scroll to position [477, 0]
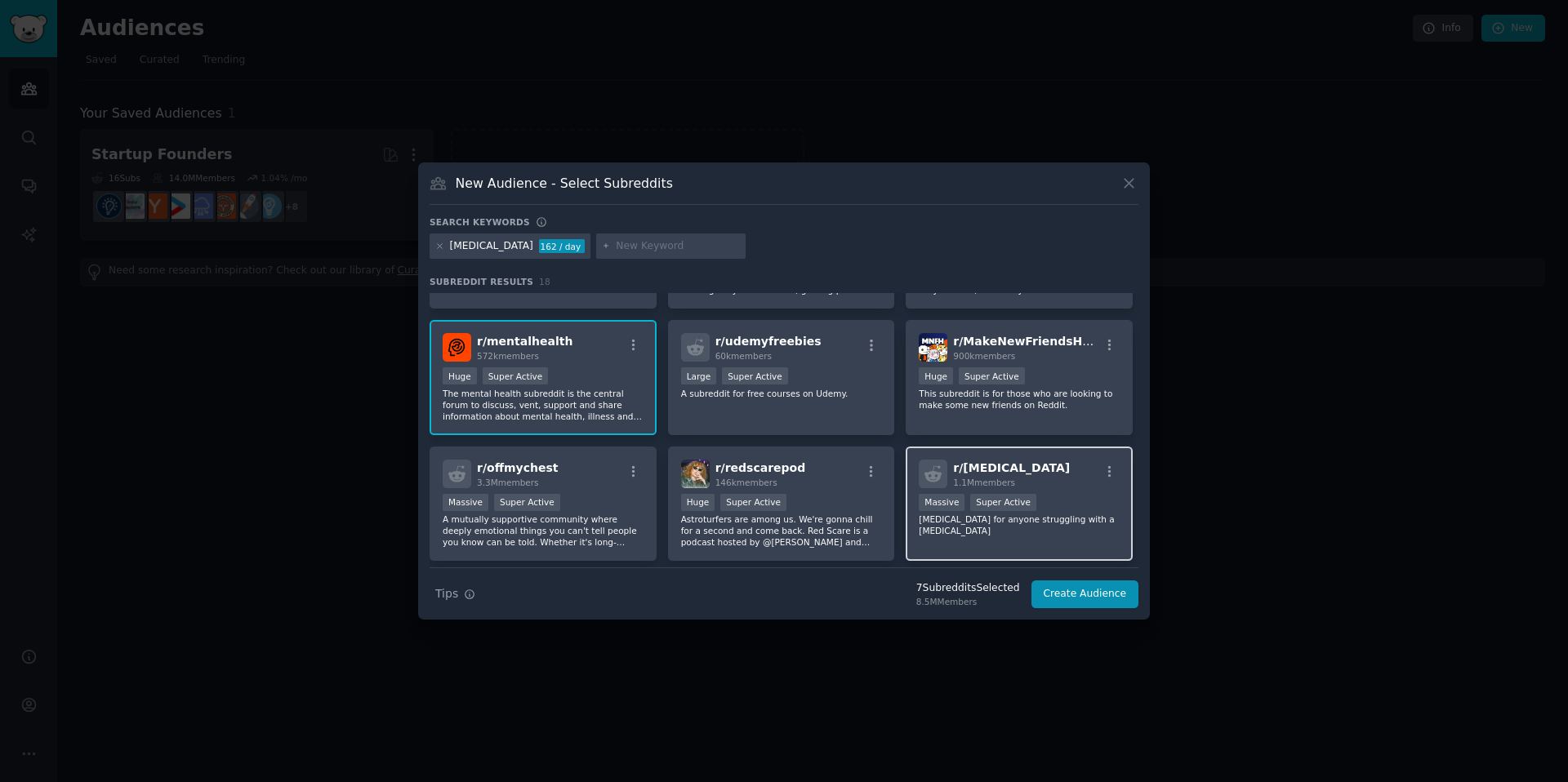
click at [1048, 467] on div "r/ depression 1.1M members" at bounding box center [1019, 474] width 201 height 29
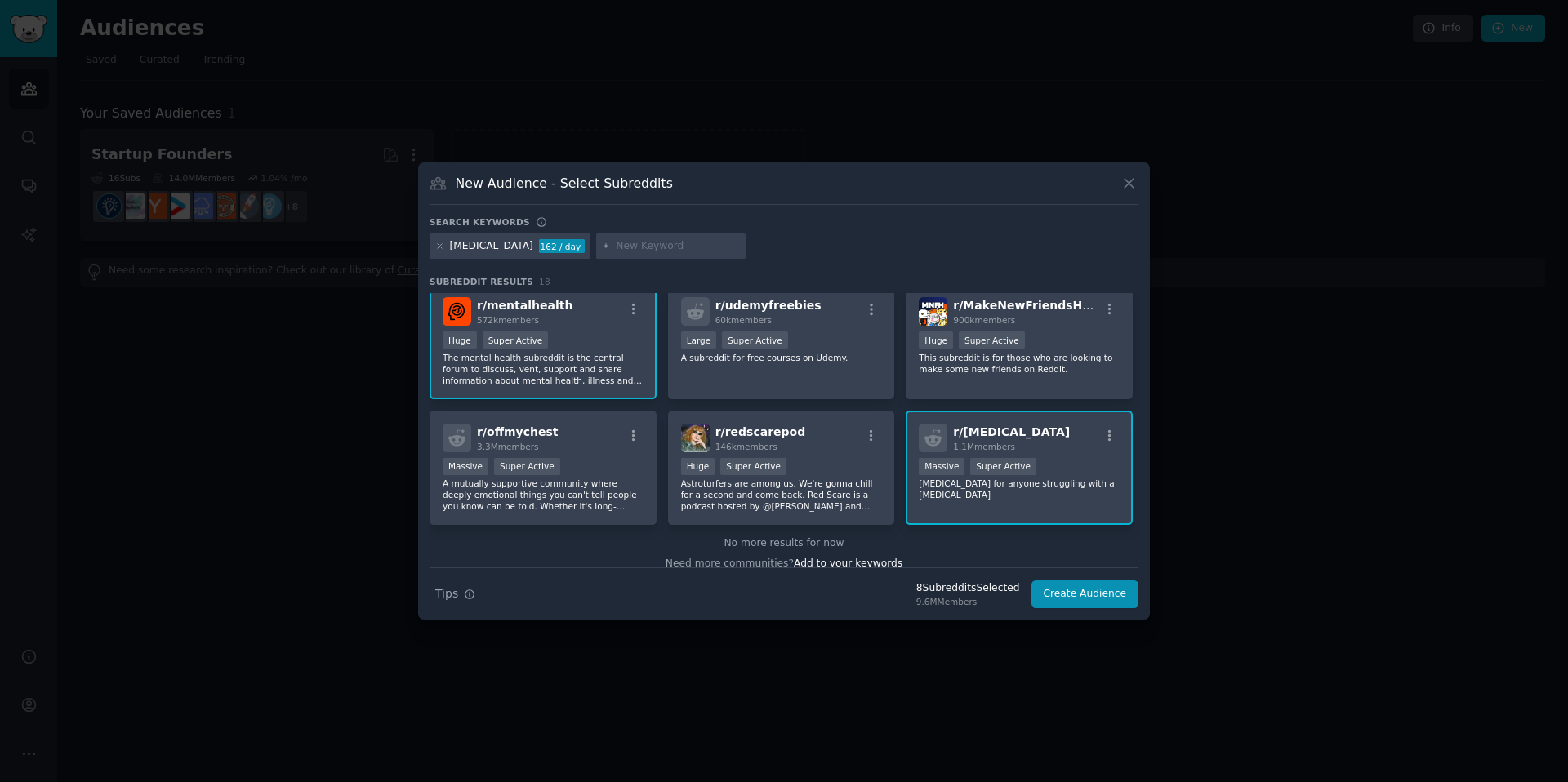
scroll to position [528, 0]
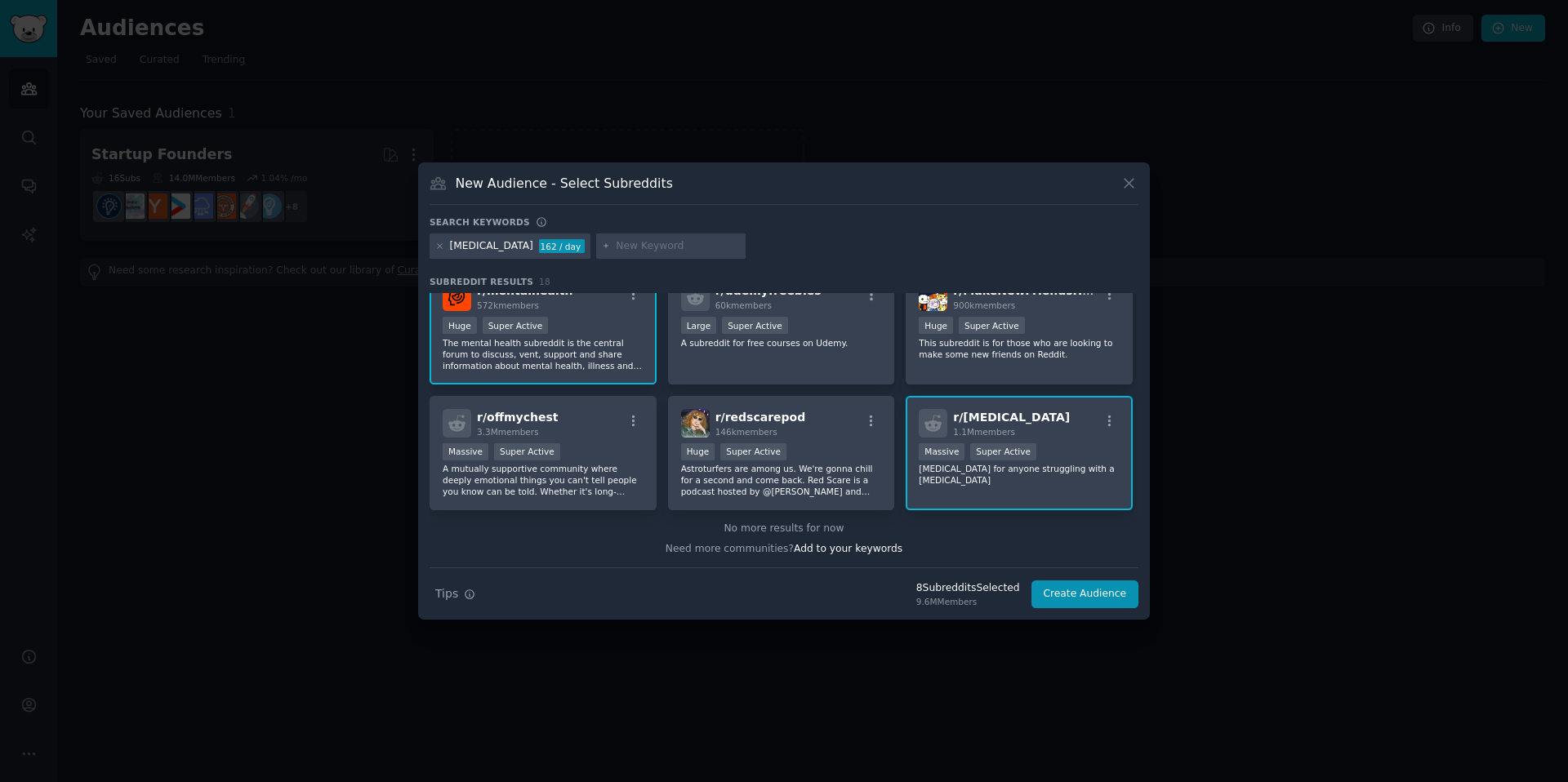
click at [1075, 452] on div "1,000,000+ members Massive Super Active" at bounding box center [1019, 453] width 201 height 21
click at [1070, 443] on div "1,000,000+ members Massive Super Active" at bounding box center [1019, 453] width 201 height 21
click at [1063, 592] on button "Create Audience" at bounding box center [1085, 594] width 108 height 28
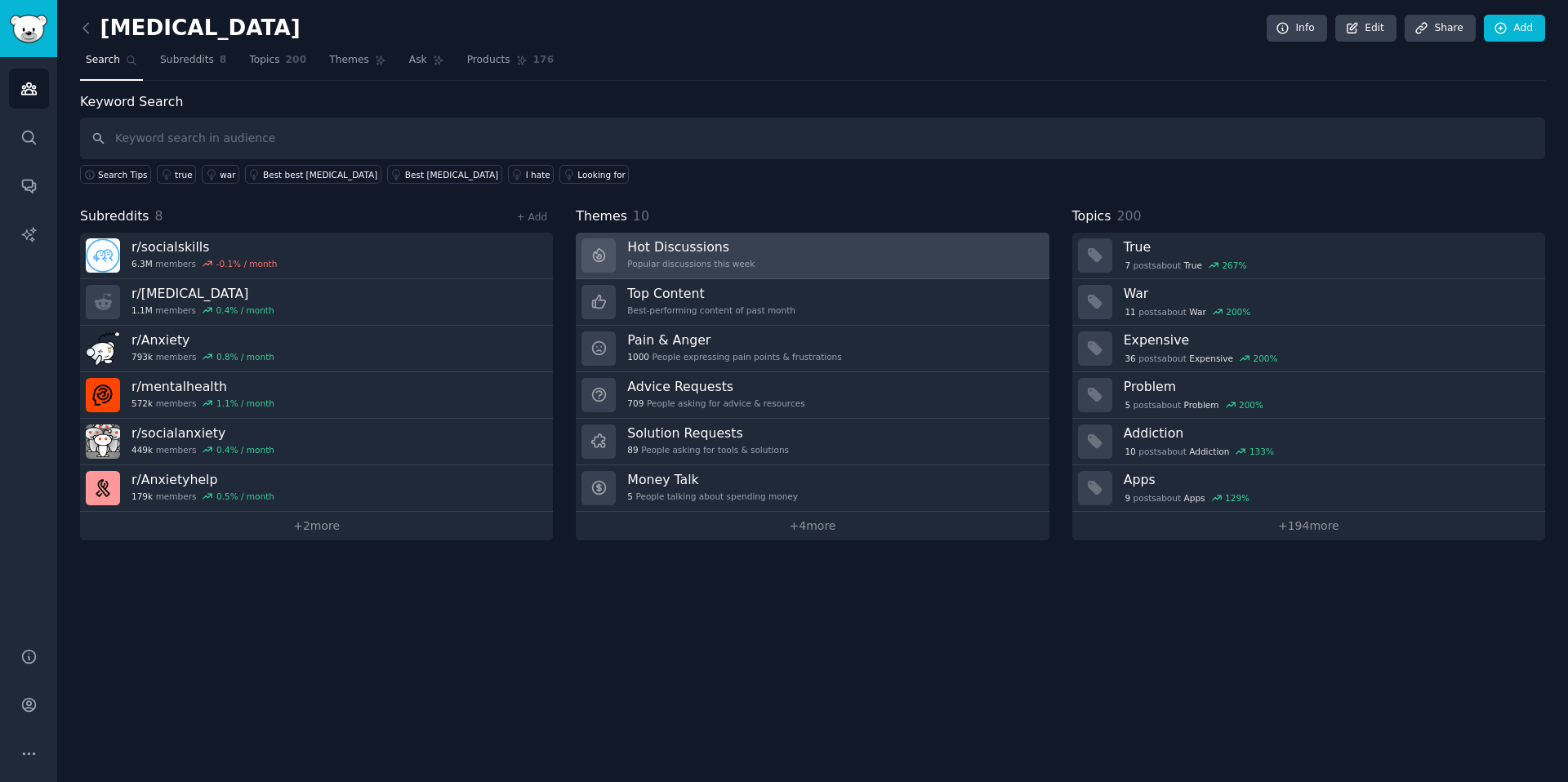
click at [780, 257] on link "Hot Discussions Popular discussions this week" at bounding box center [811, 255] width 472 height 46
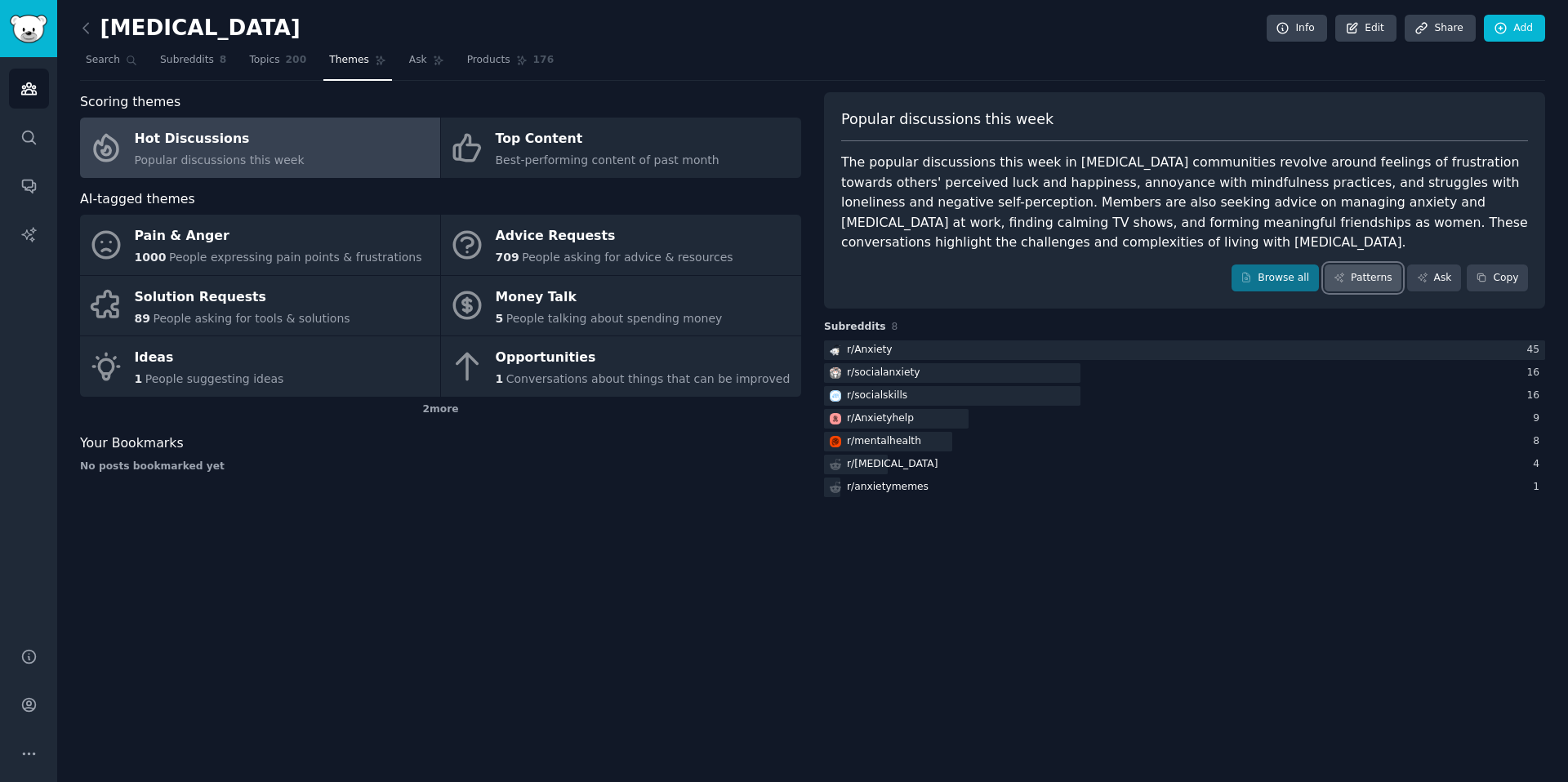
click at [1366, 286] on link "Patterns" at bounding box center [1362, 279] width 77 height 28
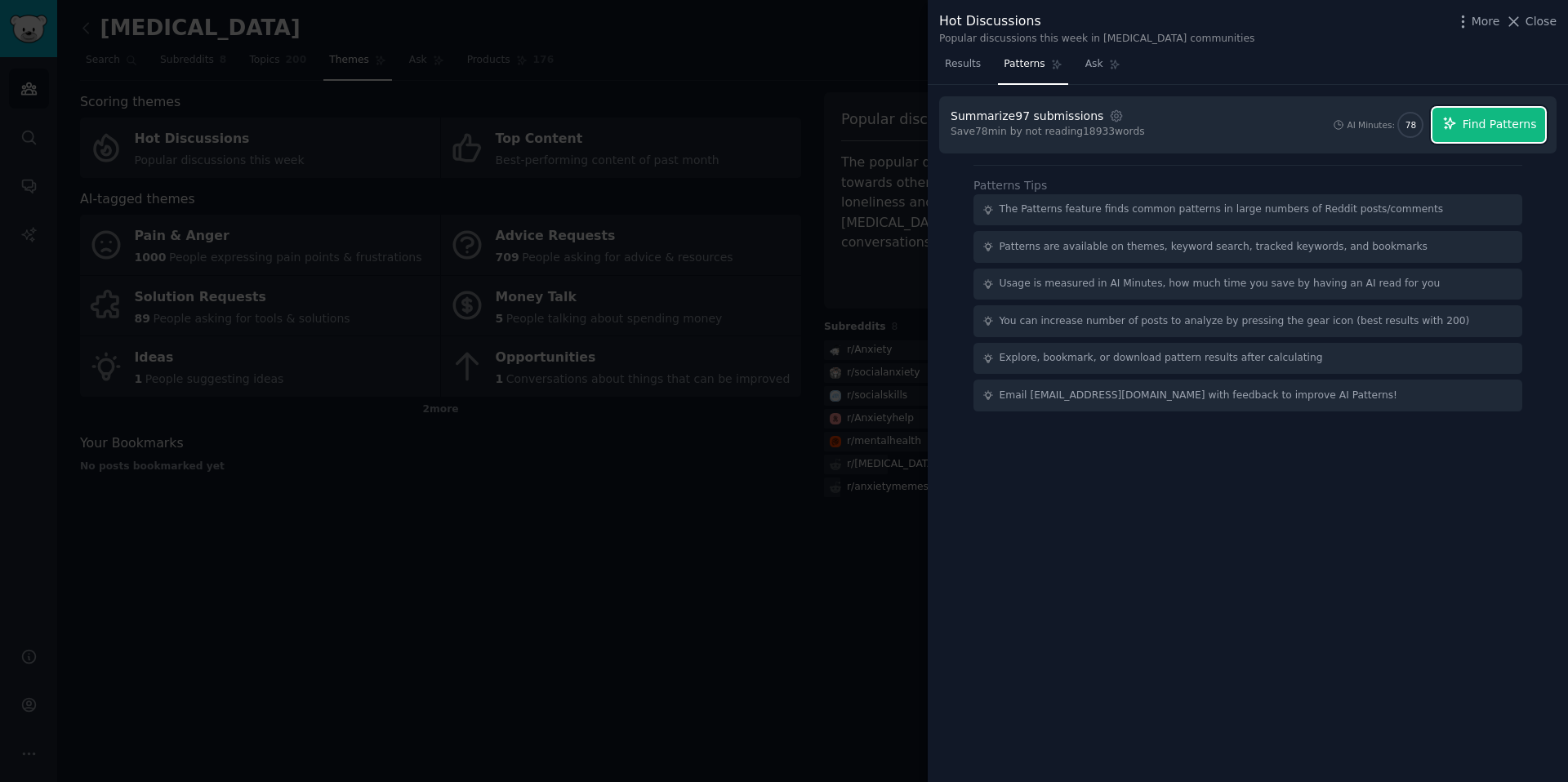
click at [1505, 132] on span "Find Patterns" at bounding box center [1500, 124] width 74 height 17
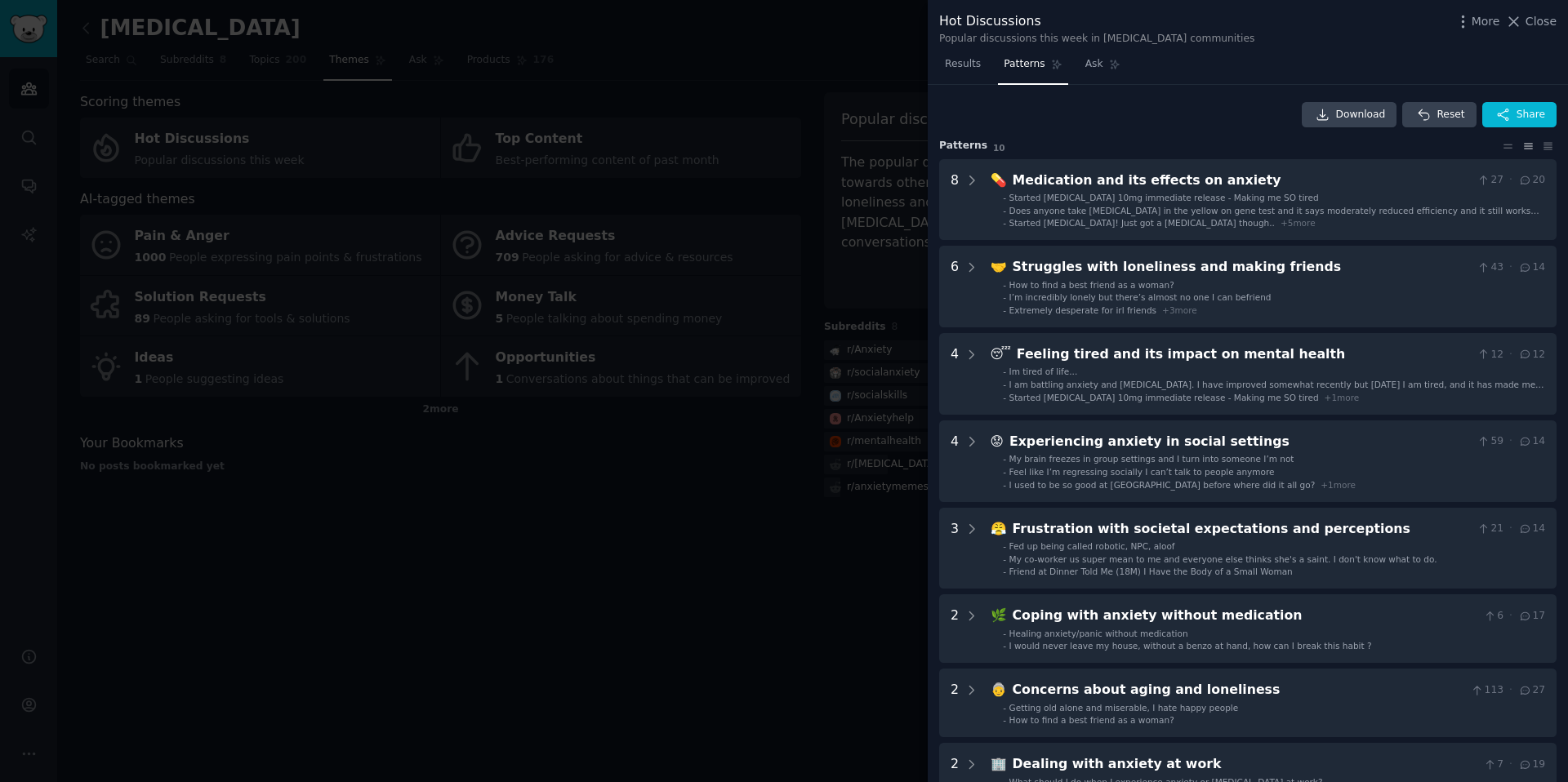
click at [743, 119] on div at bounding box center [784, 391] width 1568 height 782
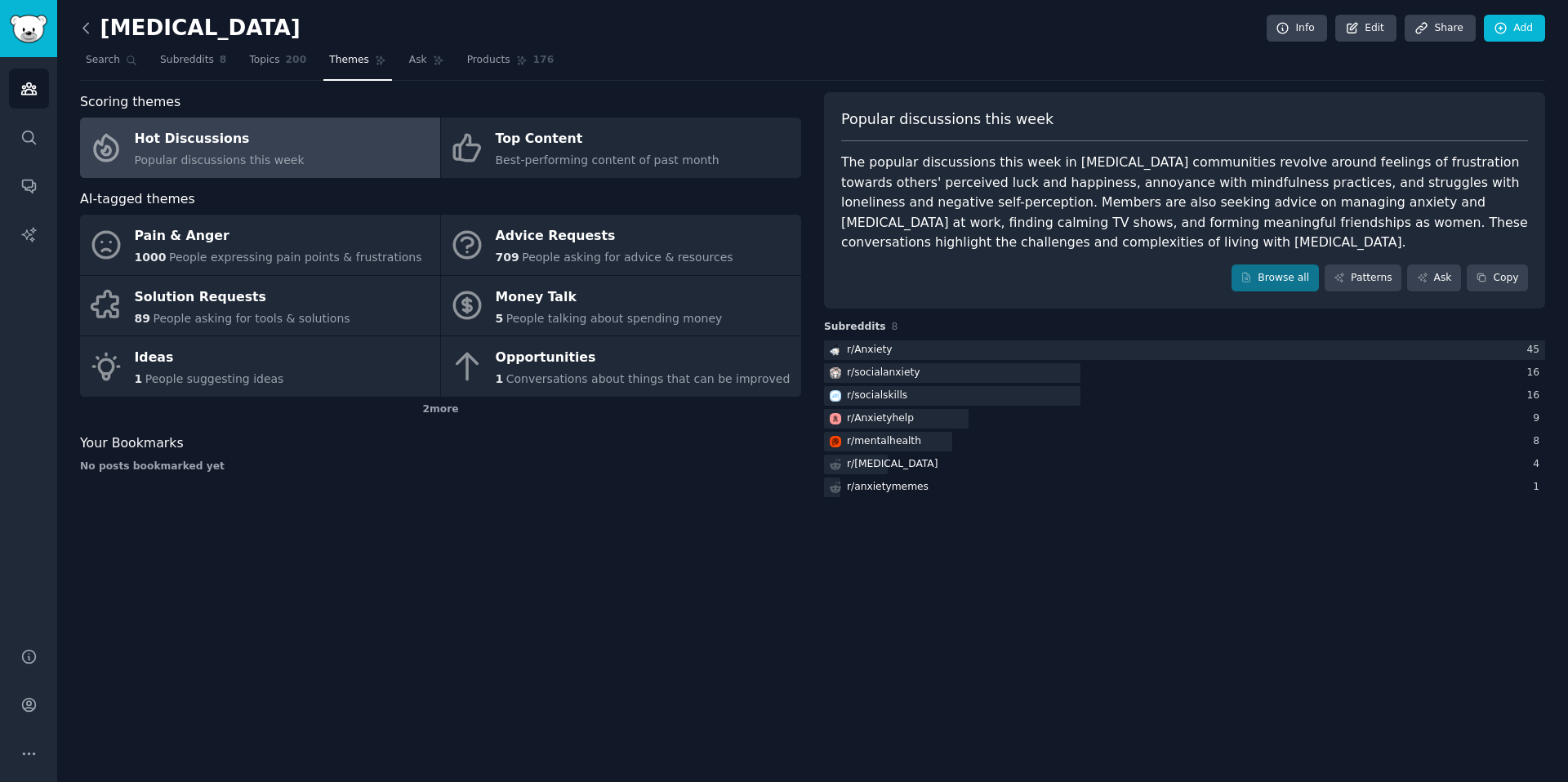
click at [83, 31] on icon at bounding box center [86, 28] width 17 height 17
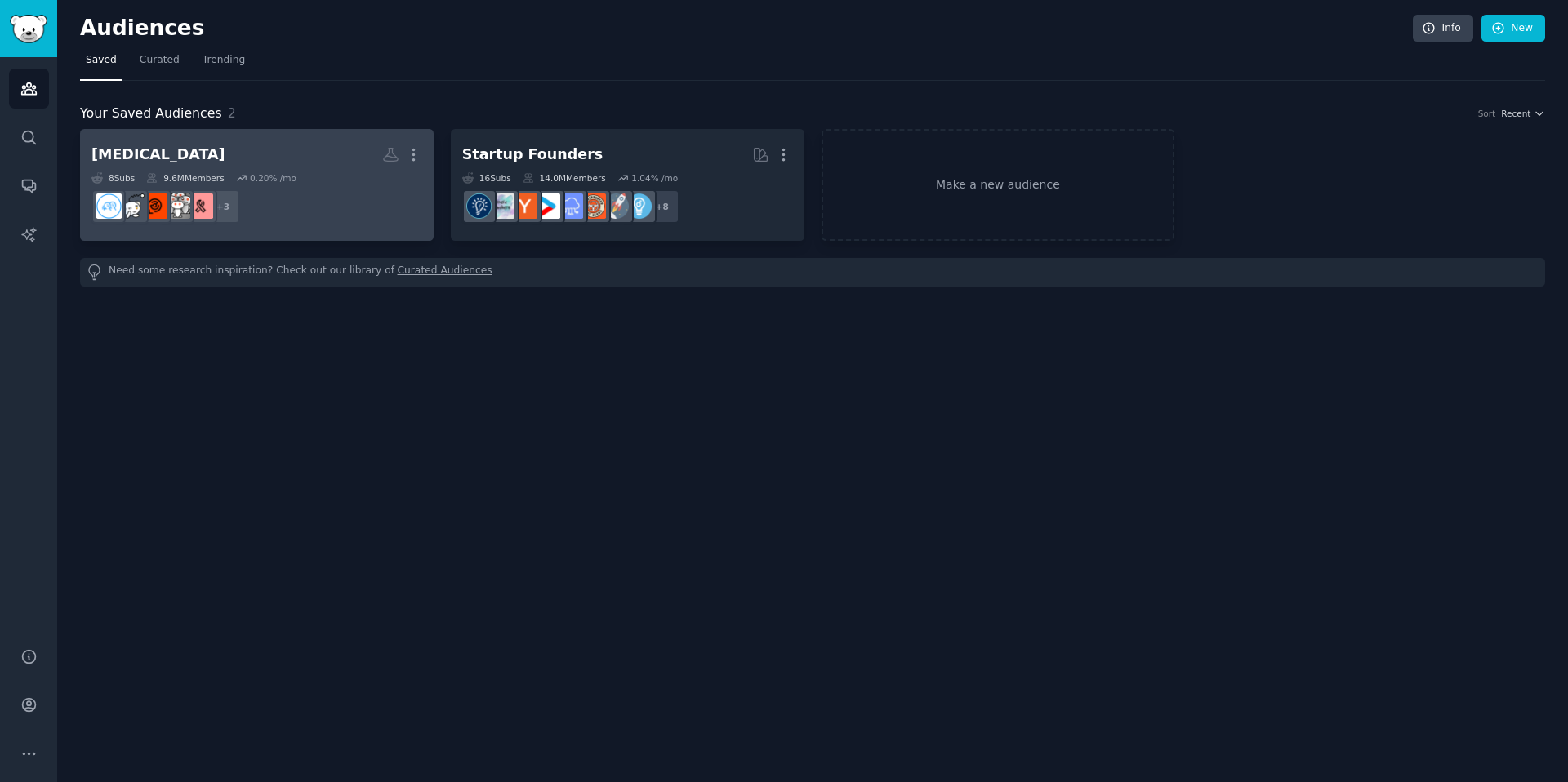
click at [298, 153] on h2 "Social Anxiety More" at bounding box center [256, 154] width 331 height 29
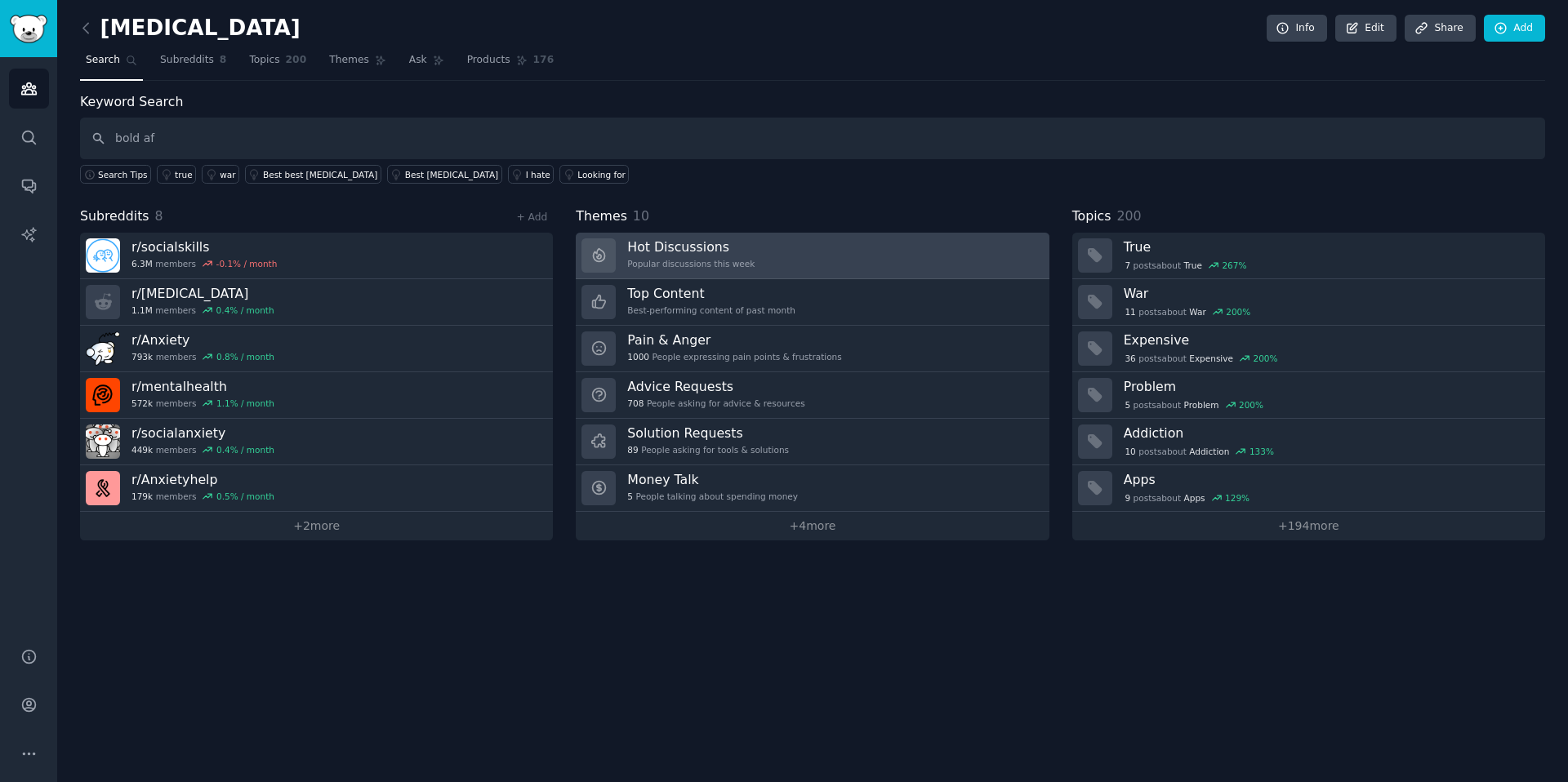
type input "bold af"
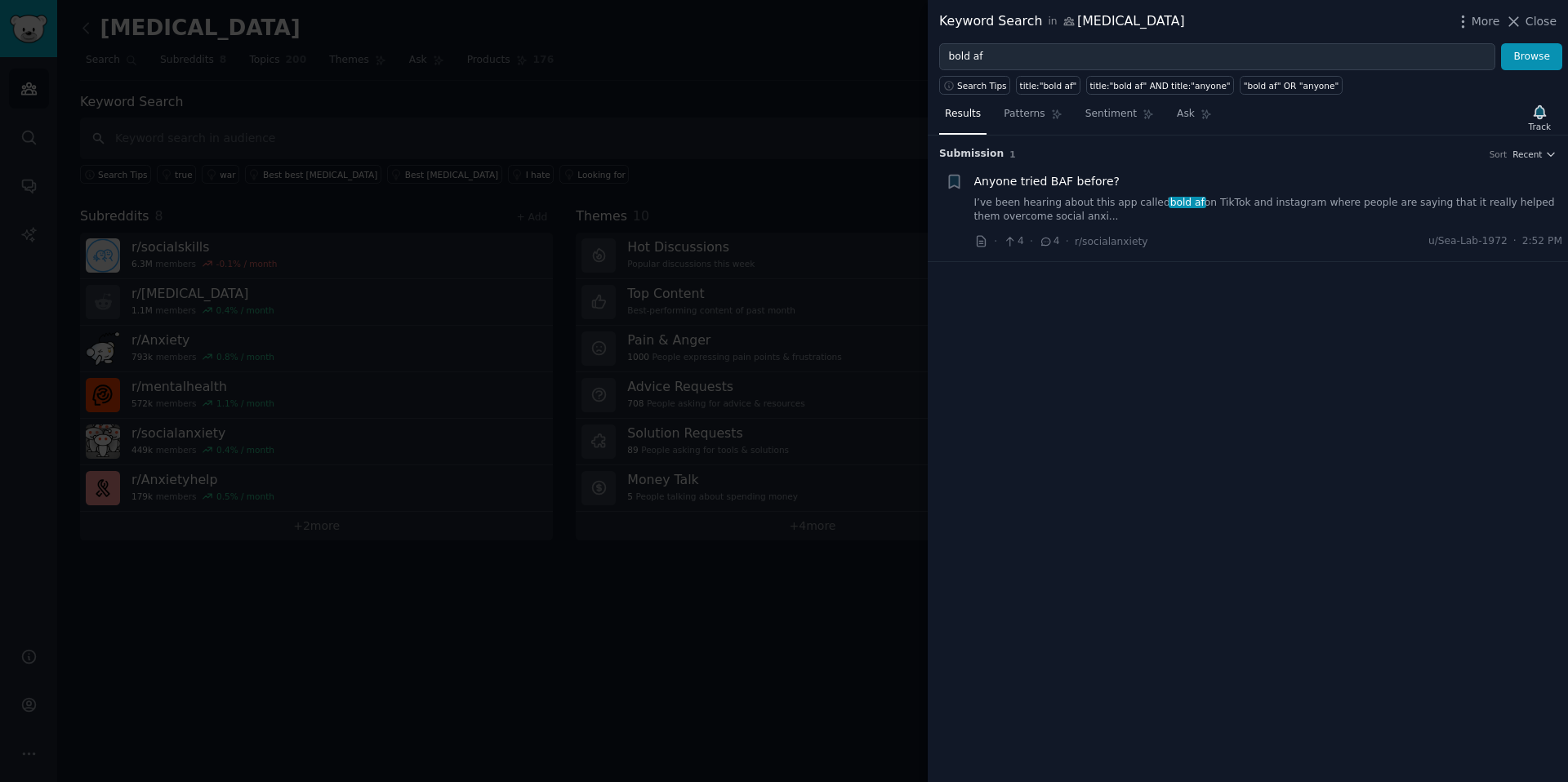
click at [692, 584] on div at bounding box center [784, 391] width 1568 height 782
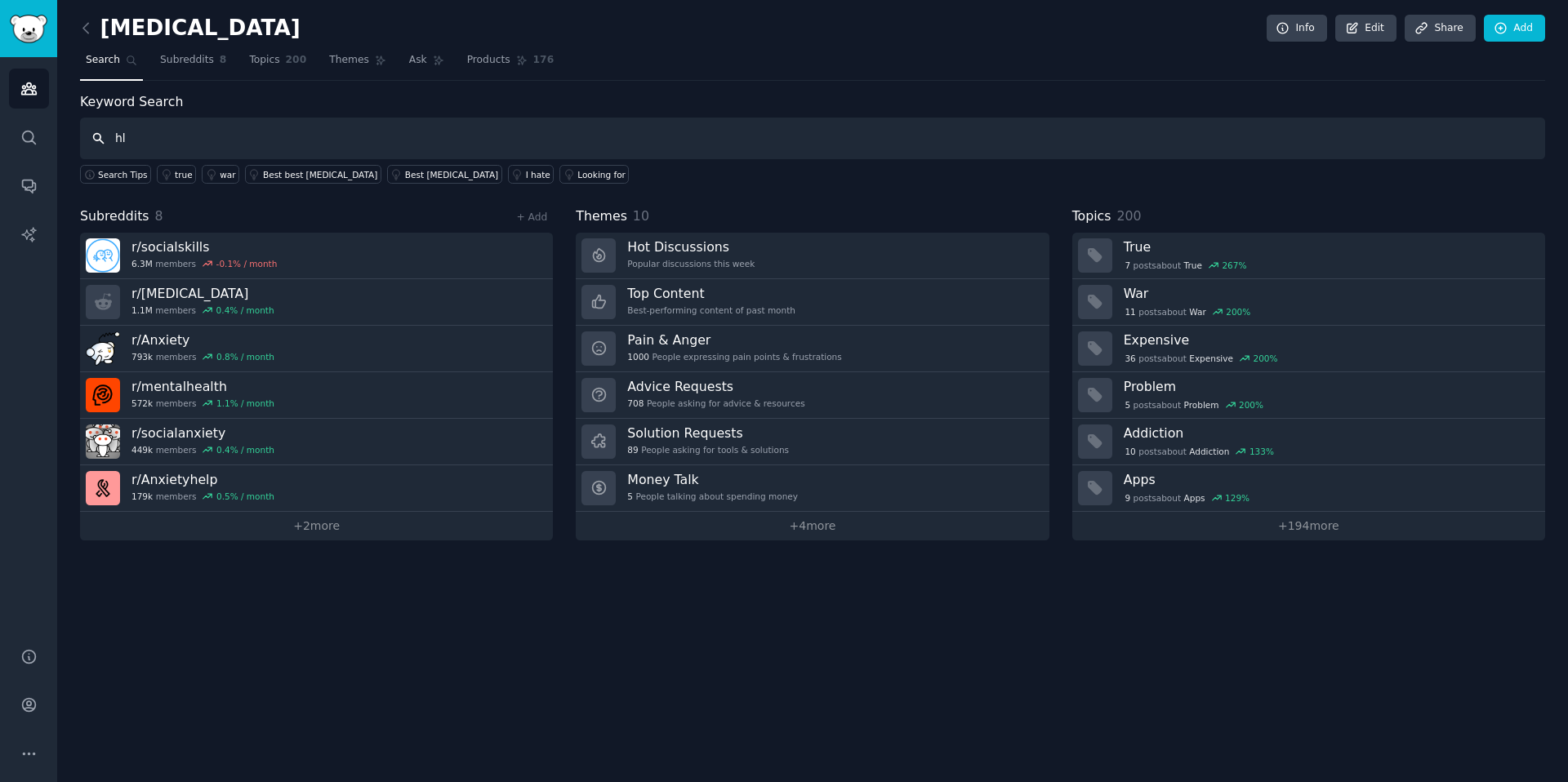
type input "h"
type input "b"
type input "app for social anxiety"
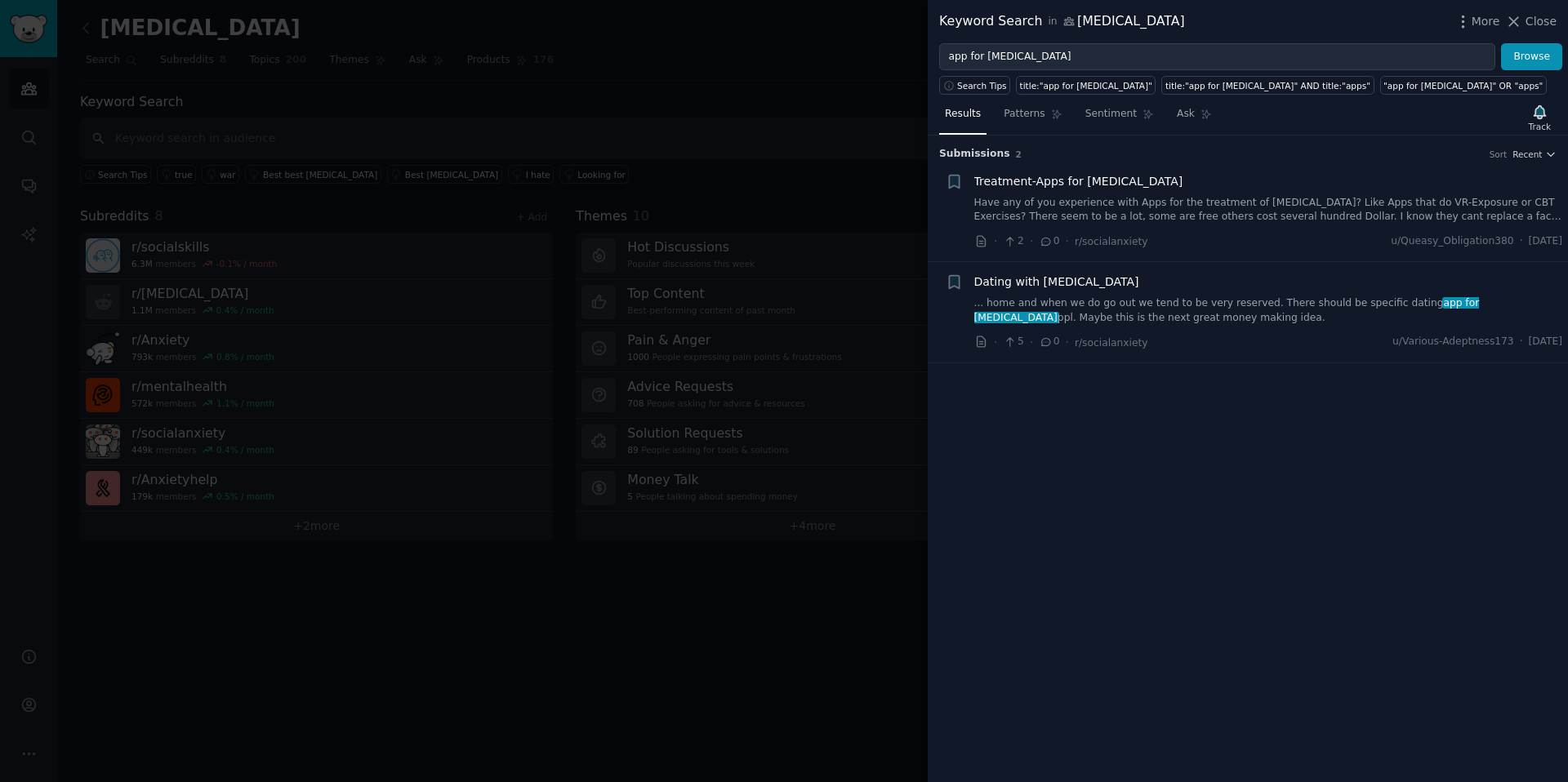
click at [1079, 185] on span "Treatment-Apps for Social Anxiety" at bounding box center [1079, 181] width 209 height 17
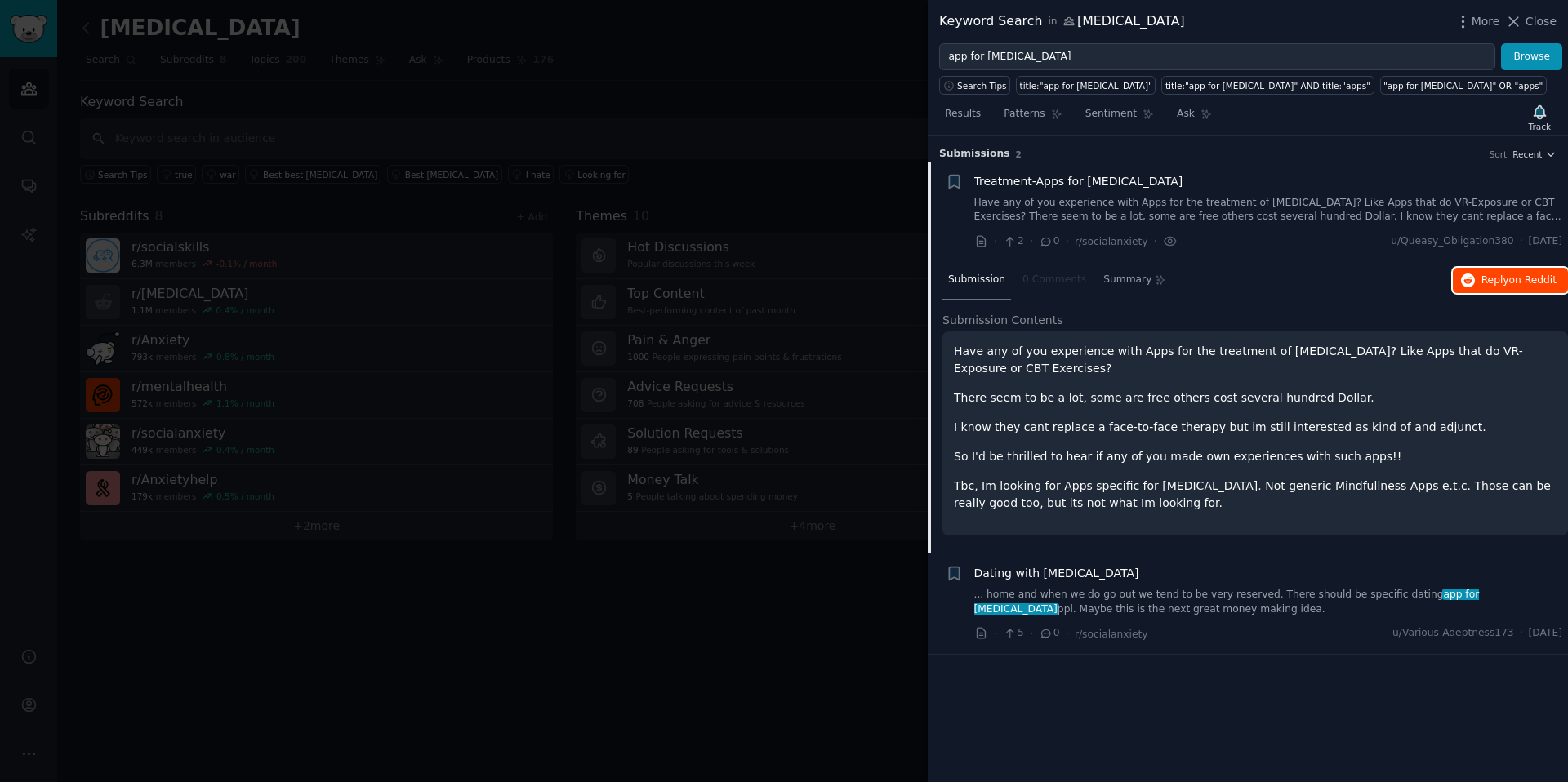
click at [1542, 283] on span "on Reddit" at bounding box center [1532, 280] width 47 height 12
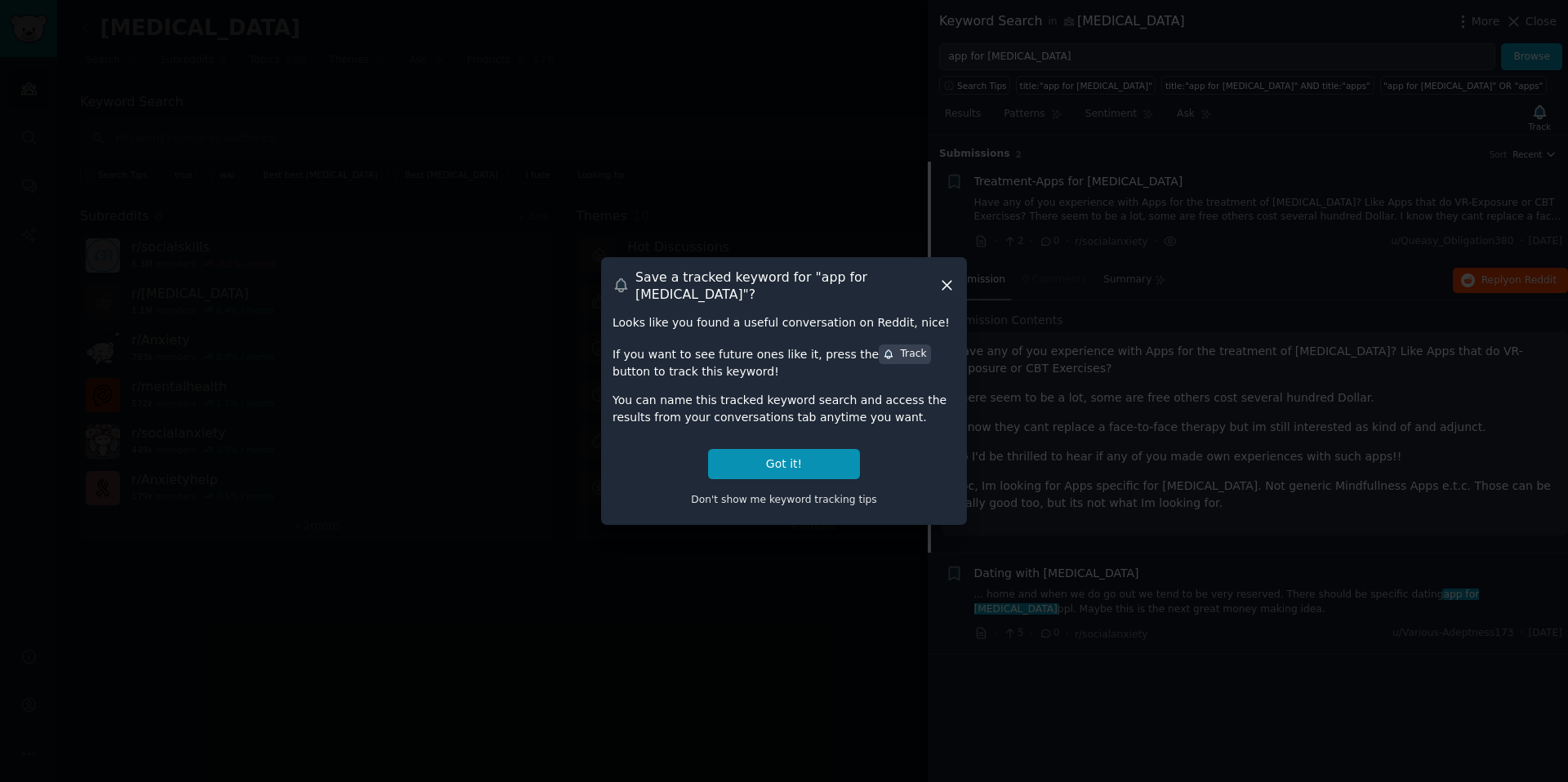
click at [946, 283] on icon at bounding box center [946, 285] width 17 height 17
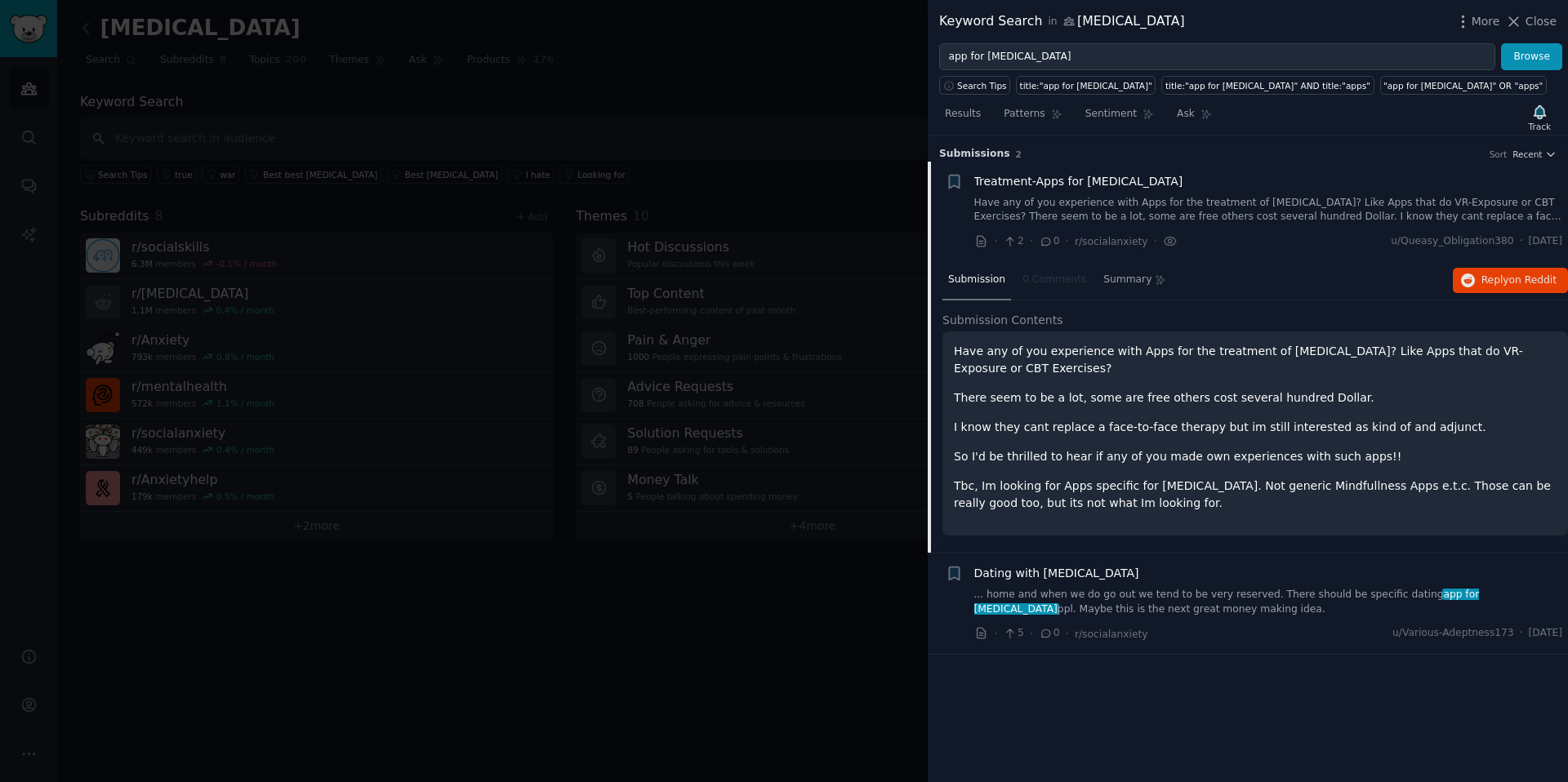
click at [1153, 600] on link "... home and when we do go out we tend to be very reserved. There should be spe…" at bounding box center [1269, 602] width 589 height 29
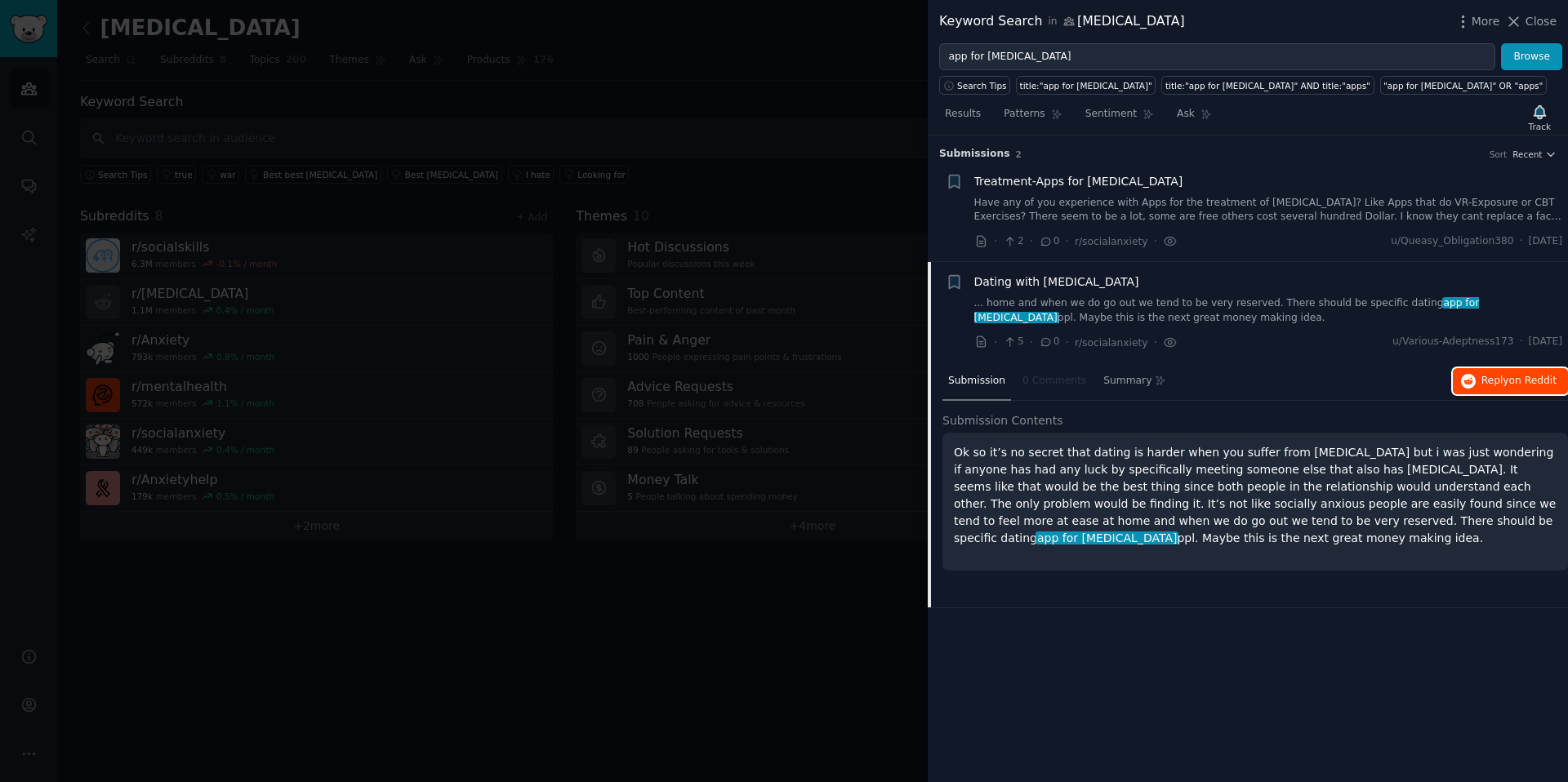
click at [1547, 386] on span "Reply on Reddit" at bounding box center [1519, 382] width 75 height 15
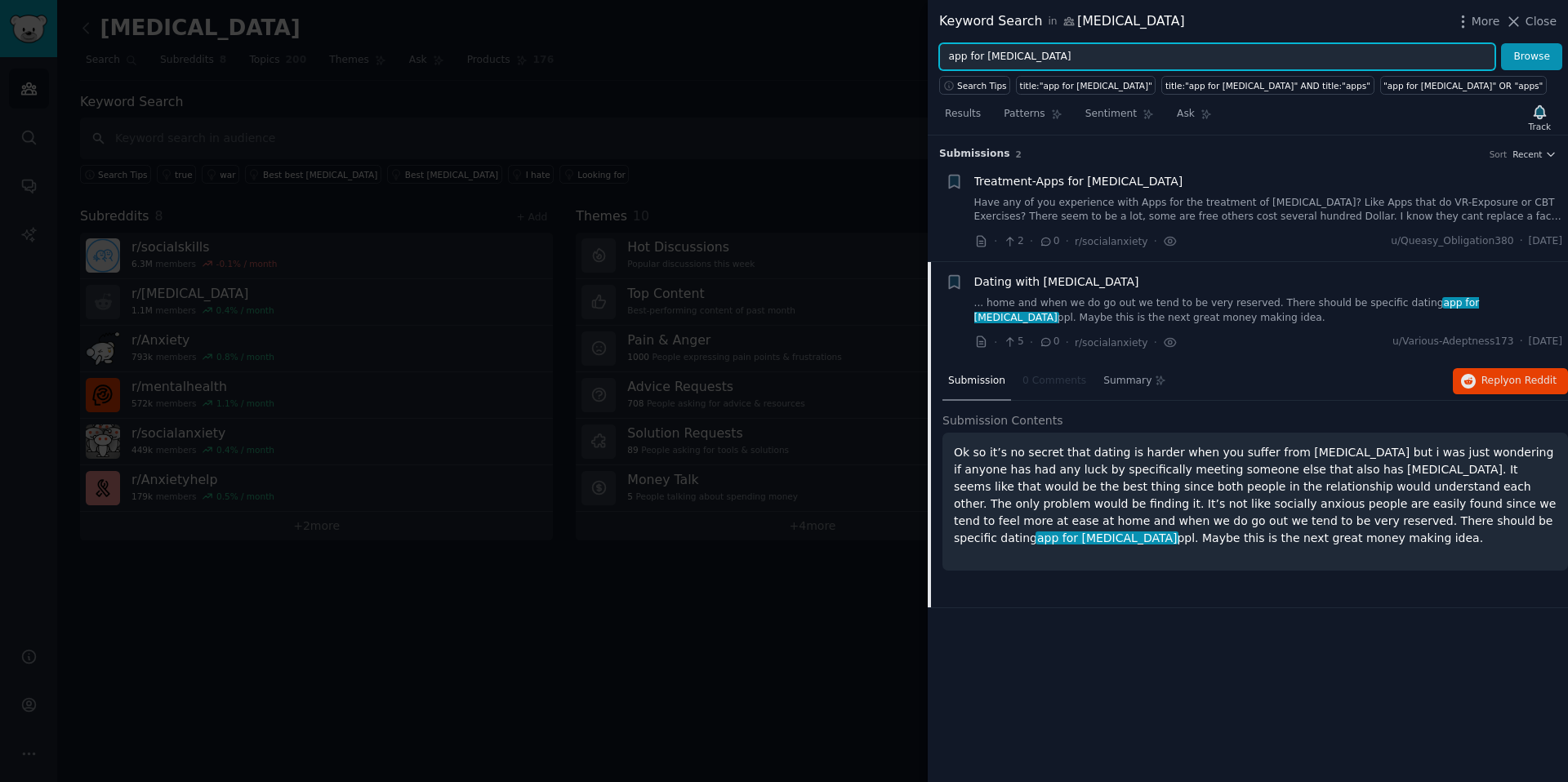
click at [1077, 57] on input "app for social anxiety" at bounding box center [1217, 57] width 556 height 28
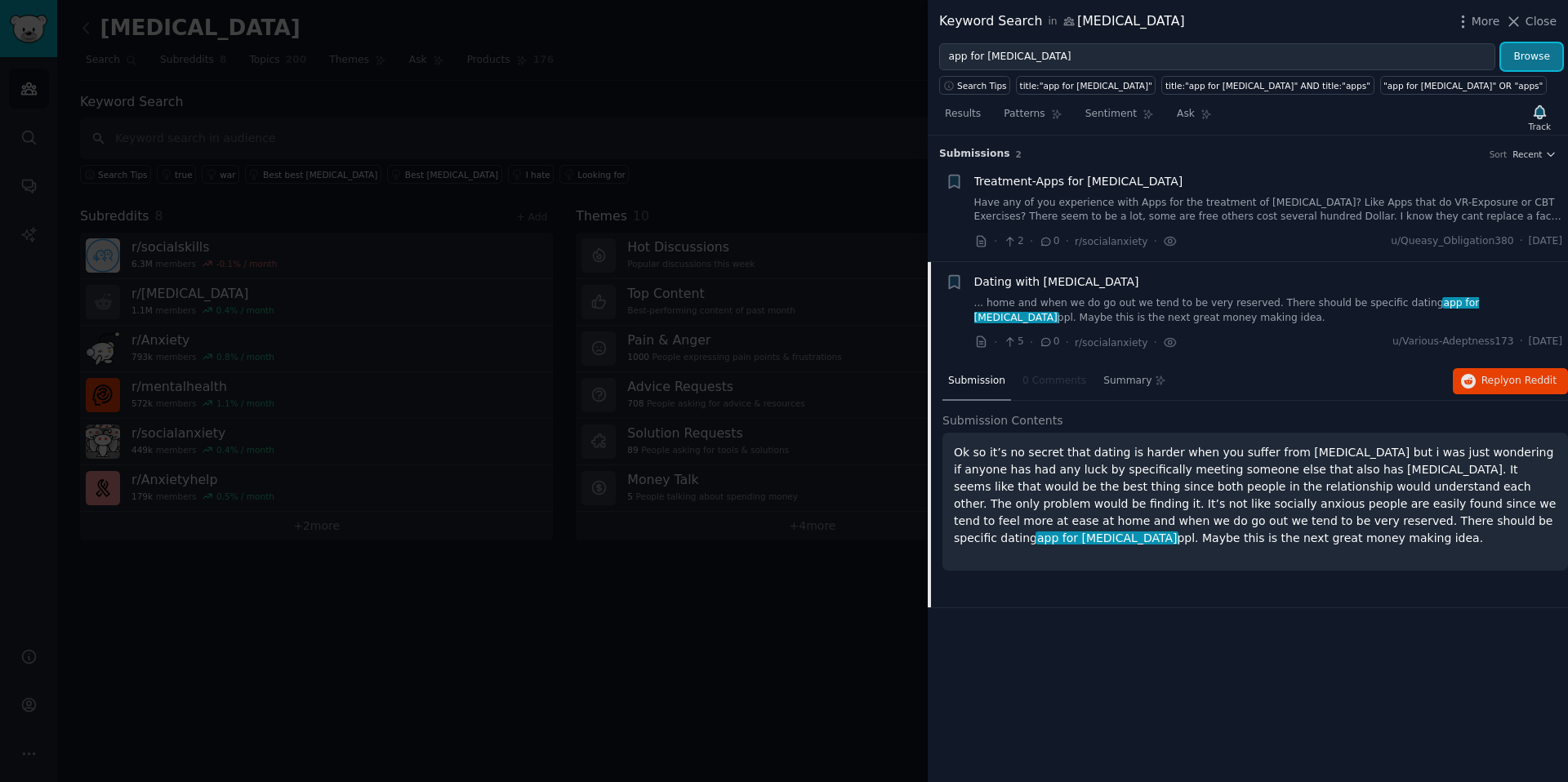
click at [1549, 57] on button "Browse" at bounding box center [1531, 57] width 61 height 28
click at [714, 80] on div at bounding box center [784, 391] width 1568 height 782
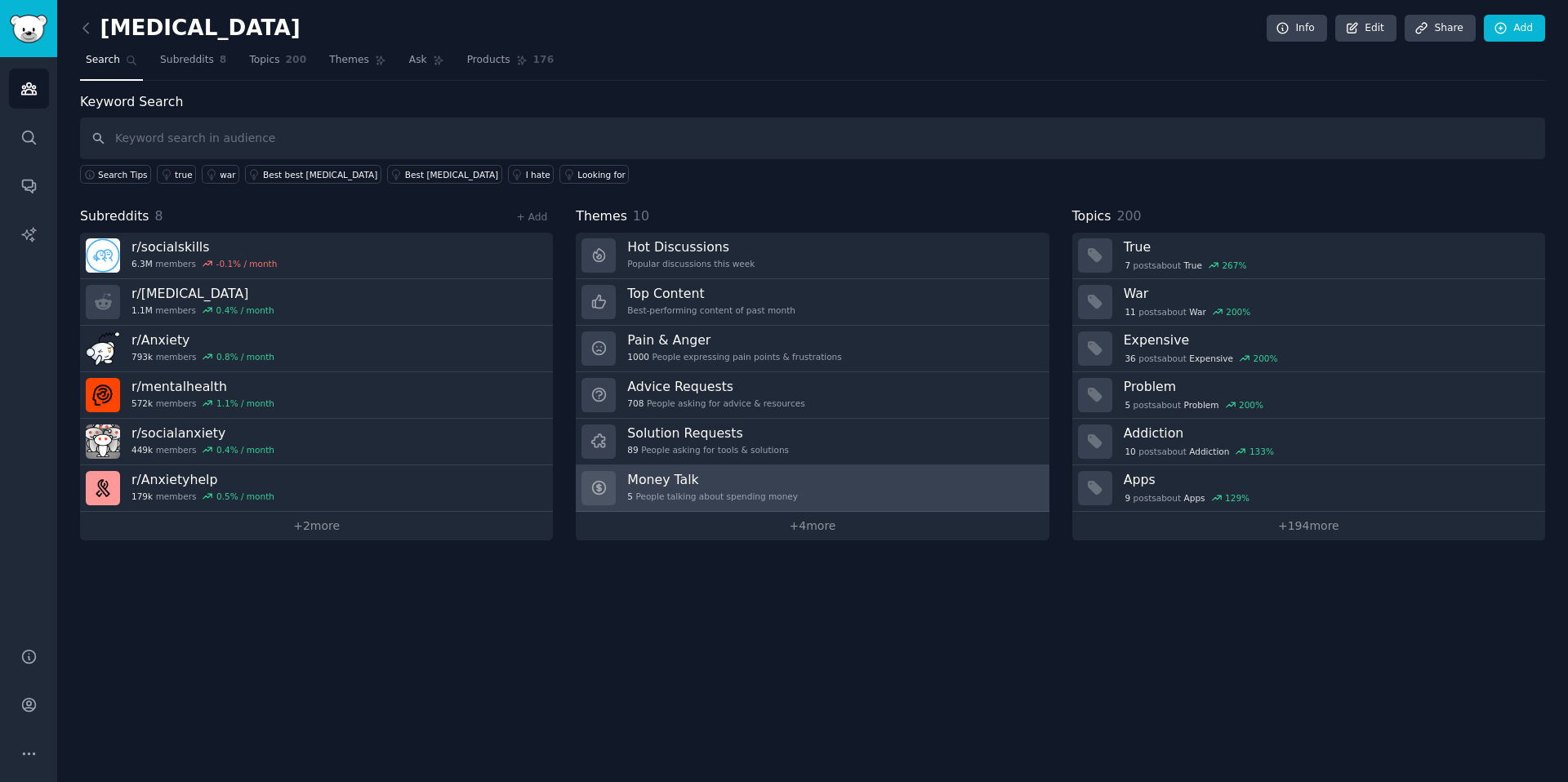
click at [768, 488] on div "Money Talk 5 People talking about spending money" at bounding box center [712, 488] width 171 height 35
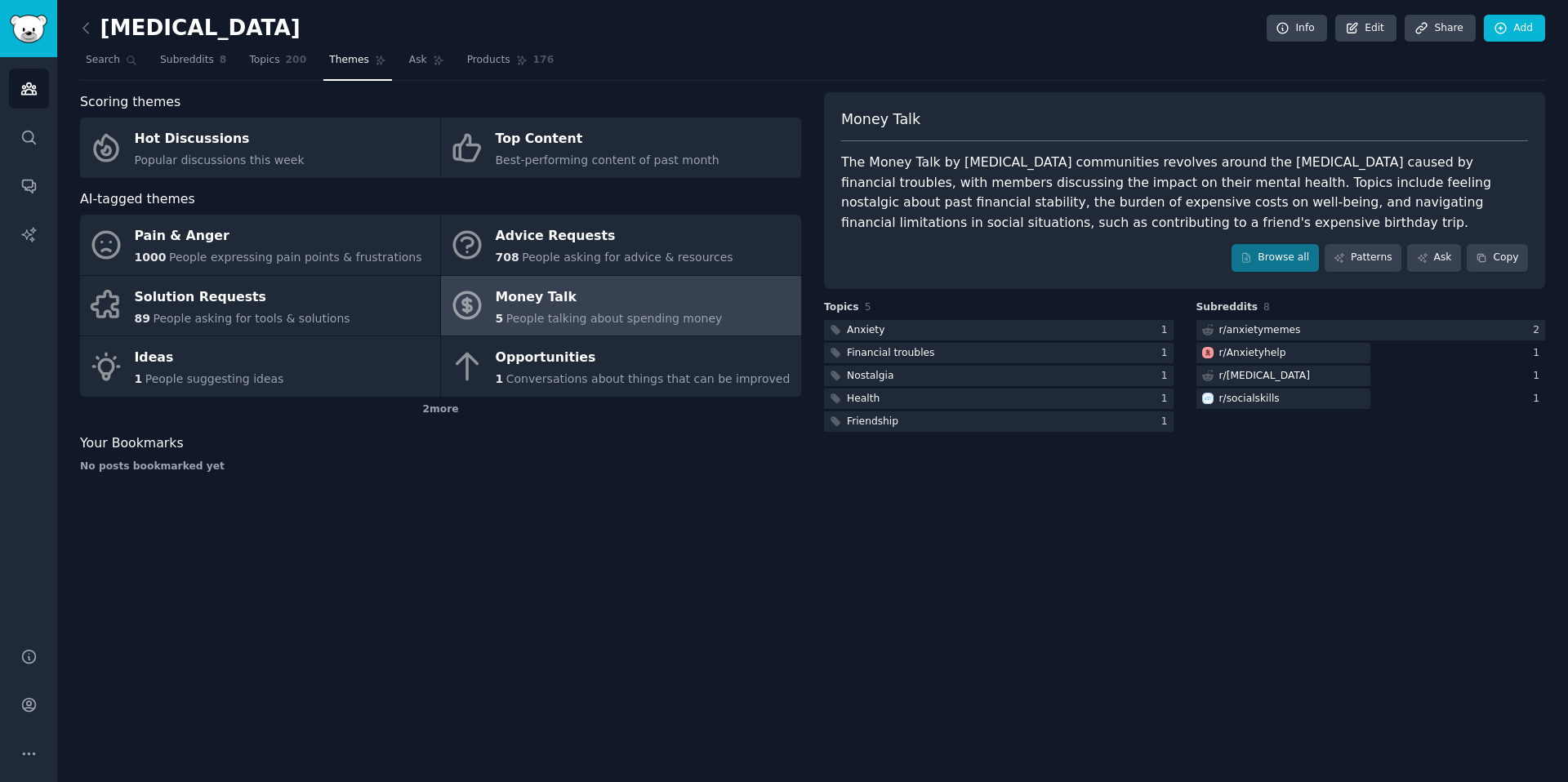
click at [706, 531] on div "Social Anxiety Info Edit Share Add Search Subreddits 8 Topics 200 Themes Ask Pr…" at bounding box center [812, 391] width 1510 height 782
click at [188, 67] on link "Subreddits 8" at bounding box center [193, 63] width 77 height 34
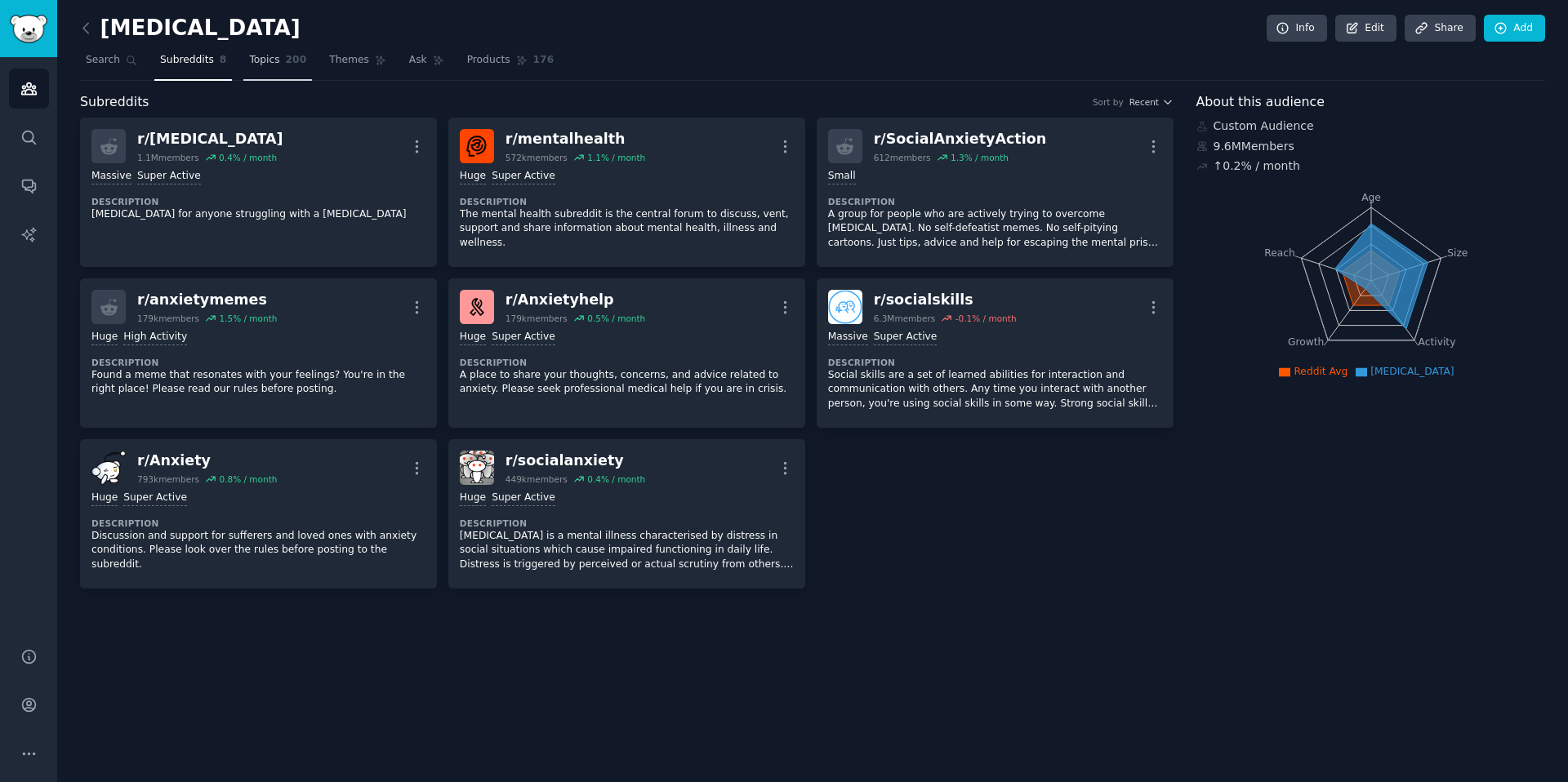
click at [257, 68] on link "Topics 200" at bounding box center [277, 63] width 68 height 34
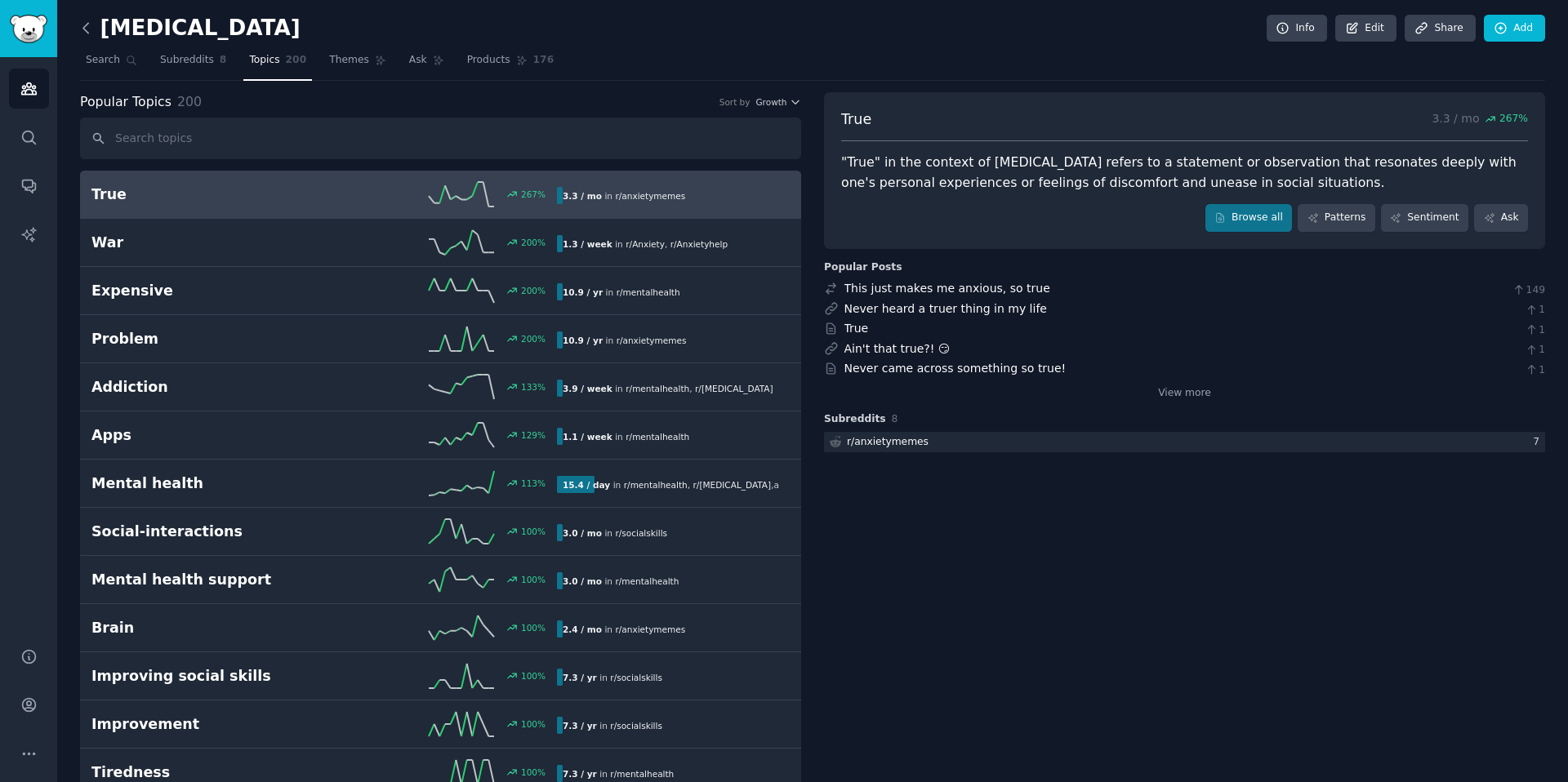
click at [92, 26] on icon at bounding box center [86, 28] width 17 height 17
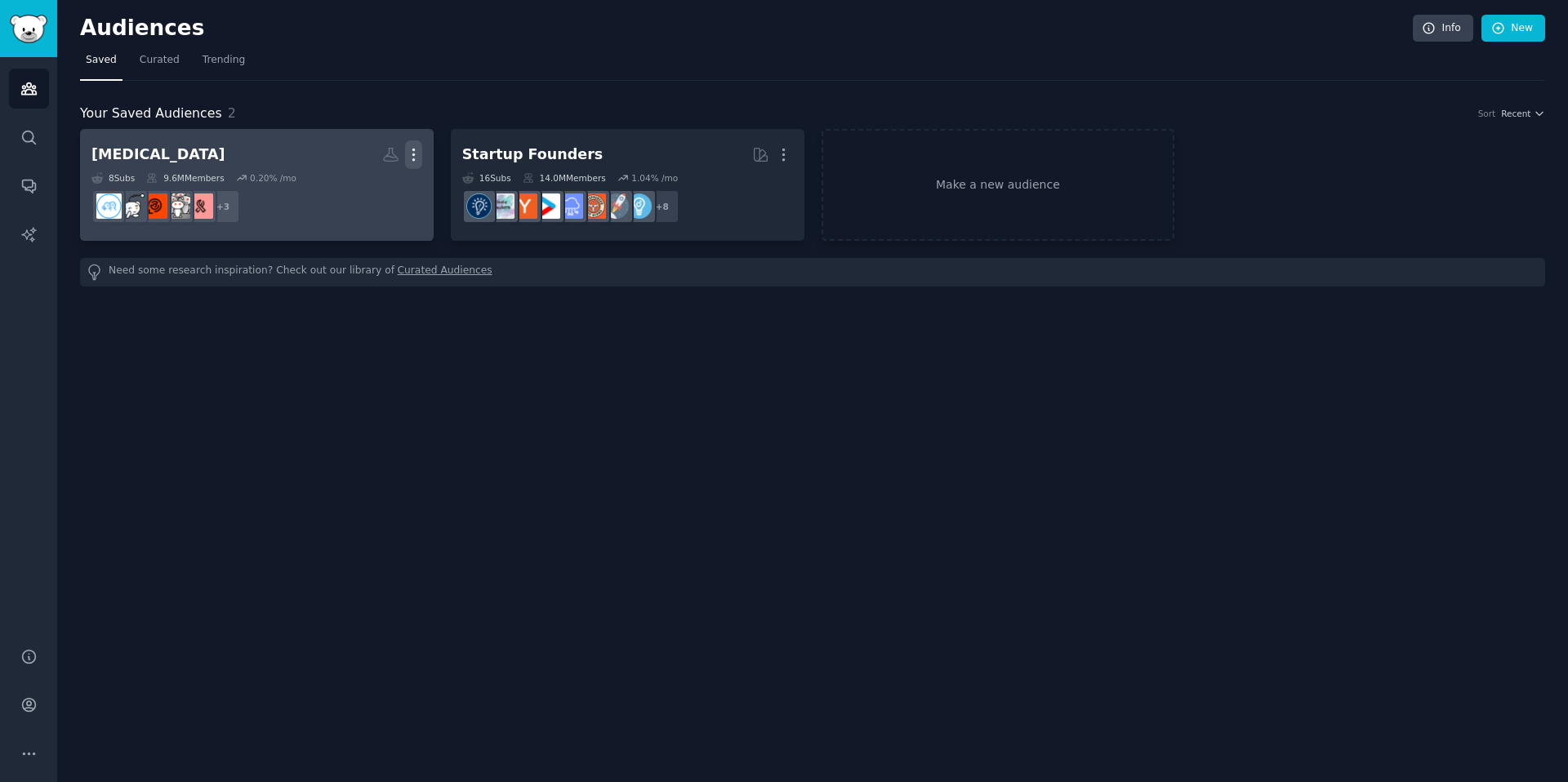
click at [408, 153] on icon "button" at bounding box center [413, 154] width 17 height 17
click at [272, 157] on h2 "Social Anxiety More View Delete" at bounding box center [256, 154] width 331 height 29
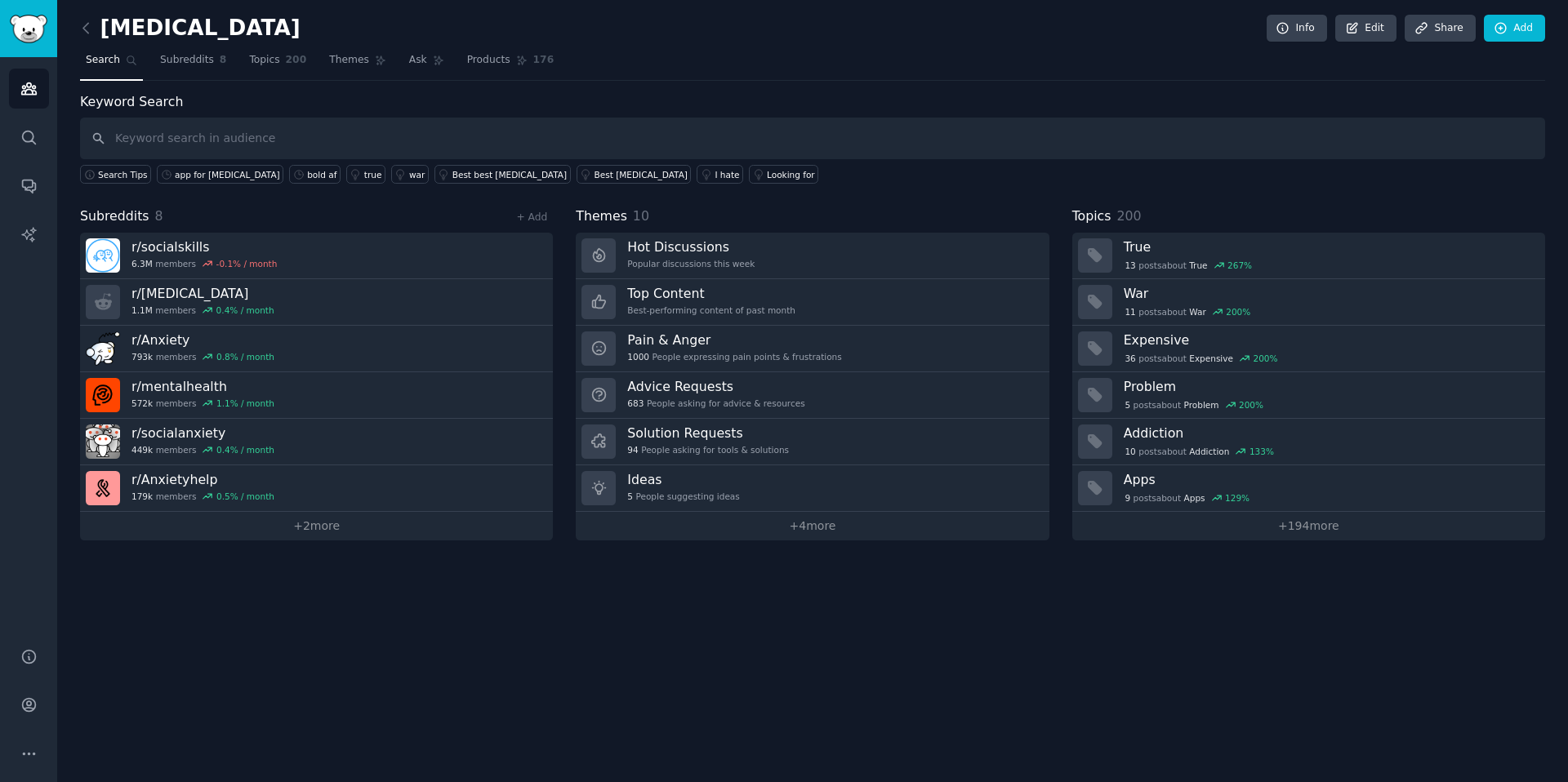
click at [265, 133] on input "text" at bounding box center [812, 138] width 1465 height 42
click at [29, 127] on link "Search" at bounding box center [29, 138] width 40 height 40
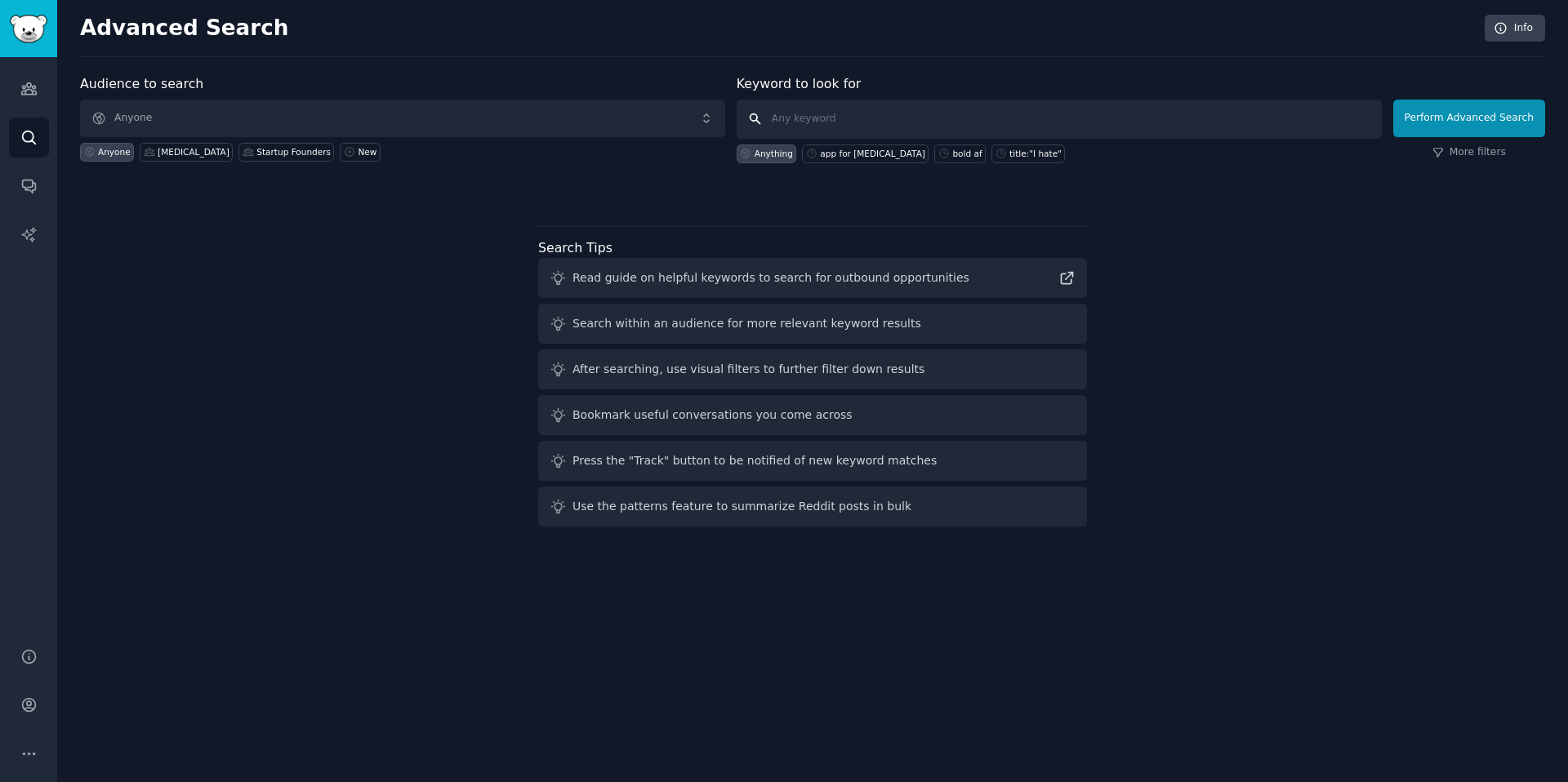
click at [829, 118] on input "text" at bounding box center [1059, 119] width 645 height 40
click at [831, 157] on div "app for social anxiety" at bounding box center [872, 153] width 106 height 12
type input "app for social anxiety"
click at [1510, 112] on button "Perform Advanced Search" at bounding box center [1469, 119] width 152 height 38
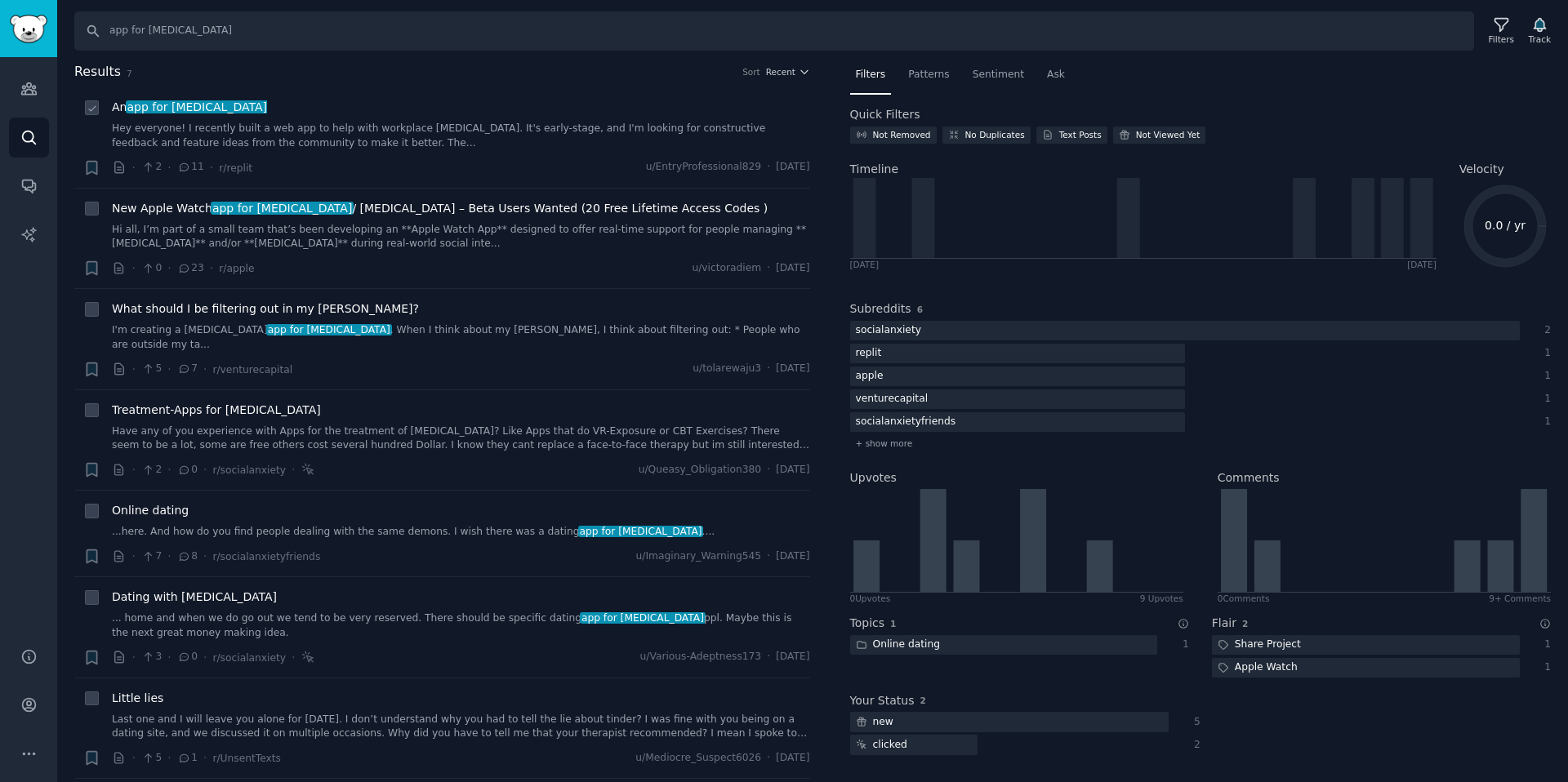
click at [290, 133] on link "Hey everyone! I recently built a web app to help with workplace social anxiety.…" at bounding box center [461, 136] width 698 height 29
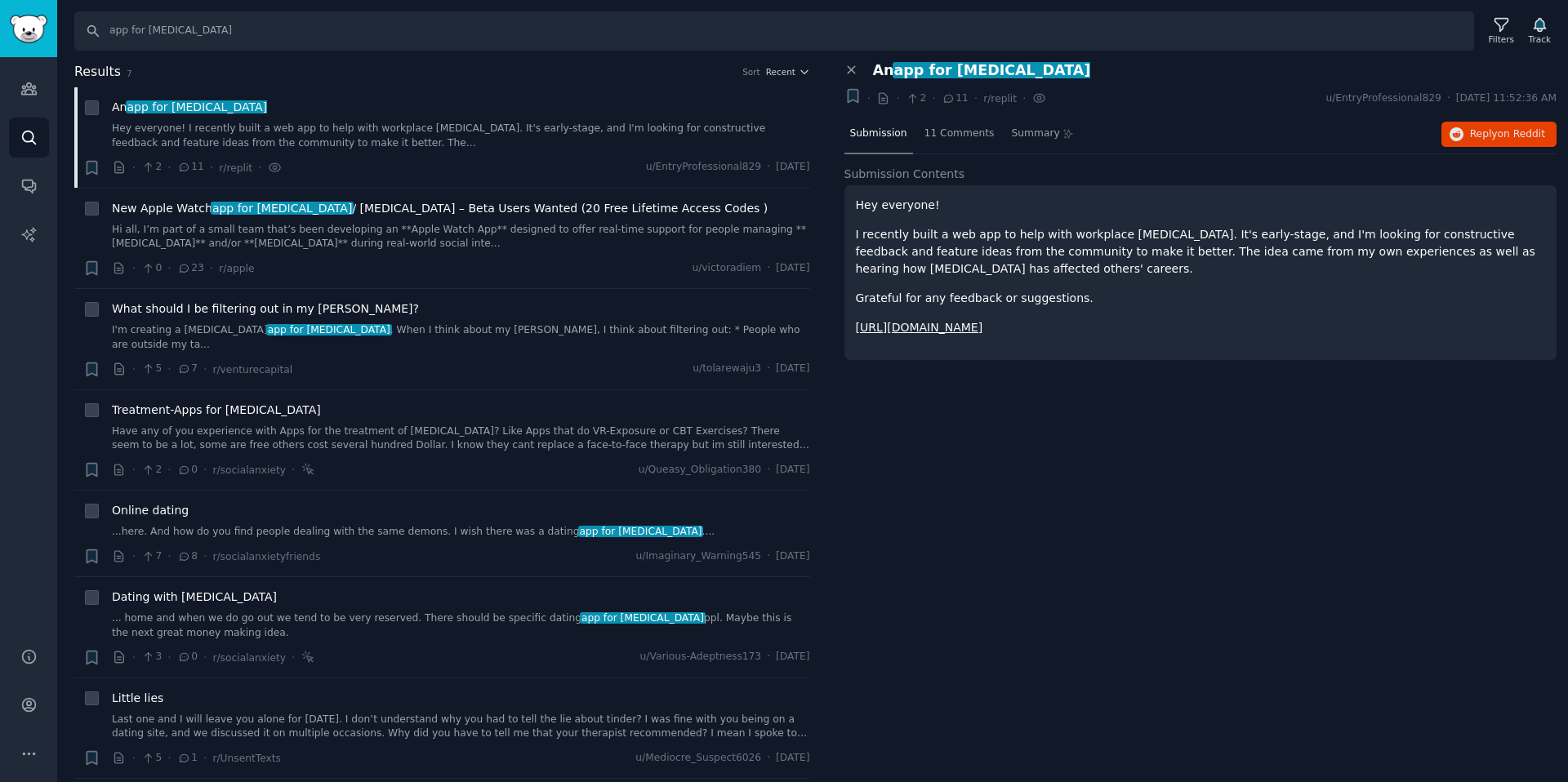
click at [922, 328] on link "Https://notawkward.app" at bounding box center [919, 327] width 127 height 13
click at [610, 70] on h2 "Results 7 Sort Recent" at bounding box center [442, 72] width 735 height 21
click at [1084, 508] on div "Close panel An app for social anxiety + · · 2 · 11 · r/replit · u/EntryProfessi…" at bounding box center [1200, 422] width 735 height 721
click at [855, 74] on icon at bounding box center [852, 70] width 15 height 15
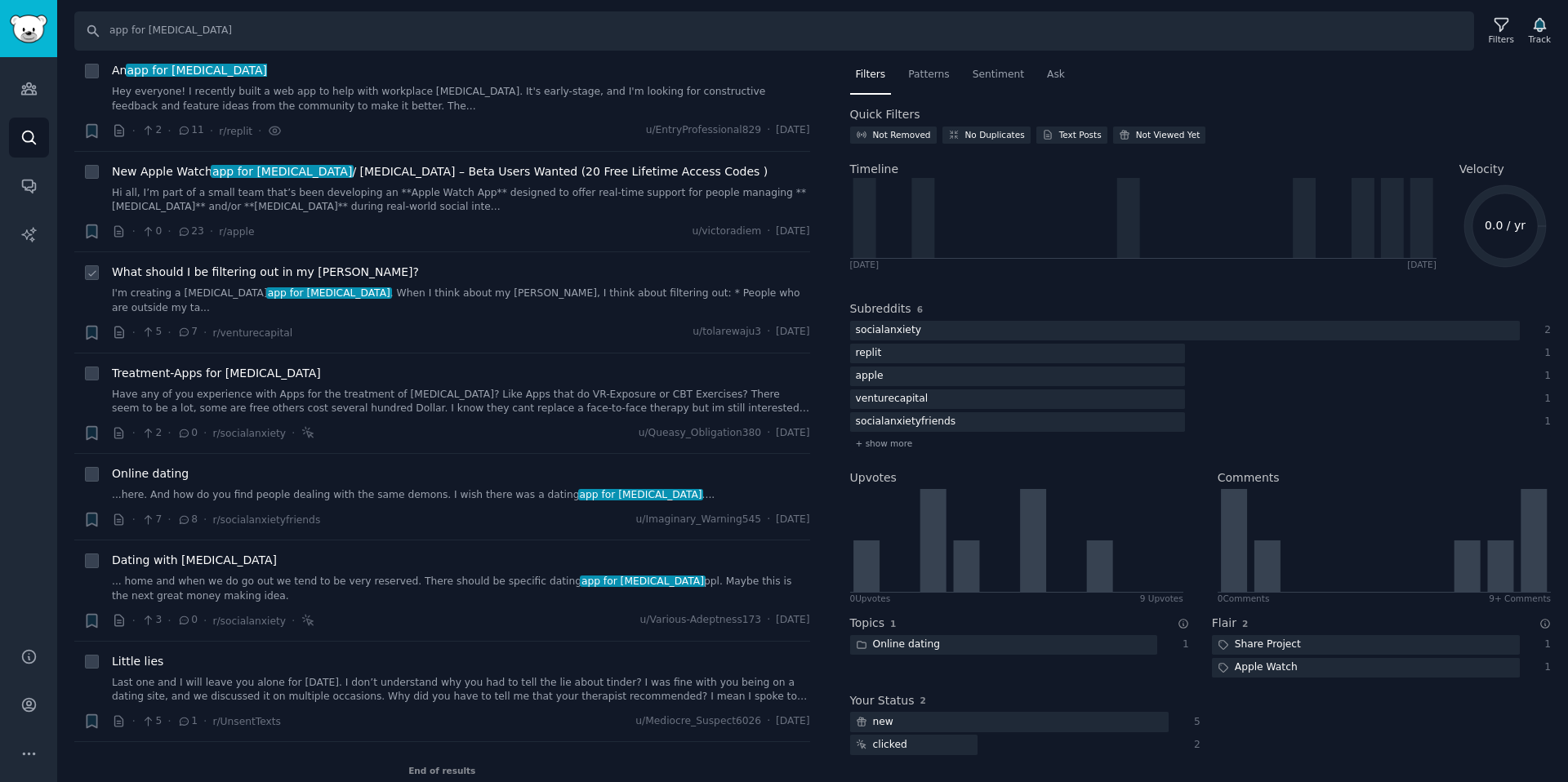
scroll to position [34, 0]
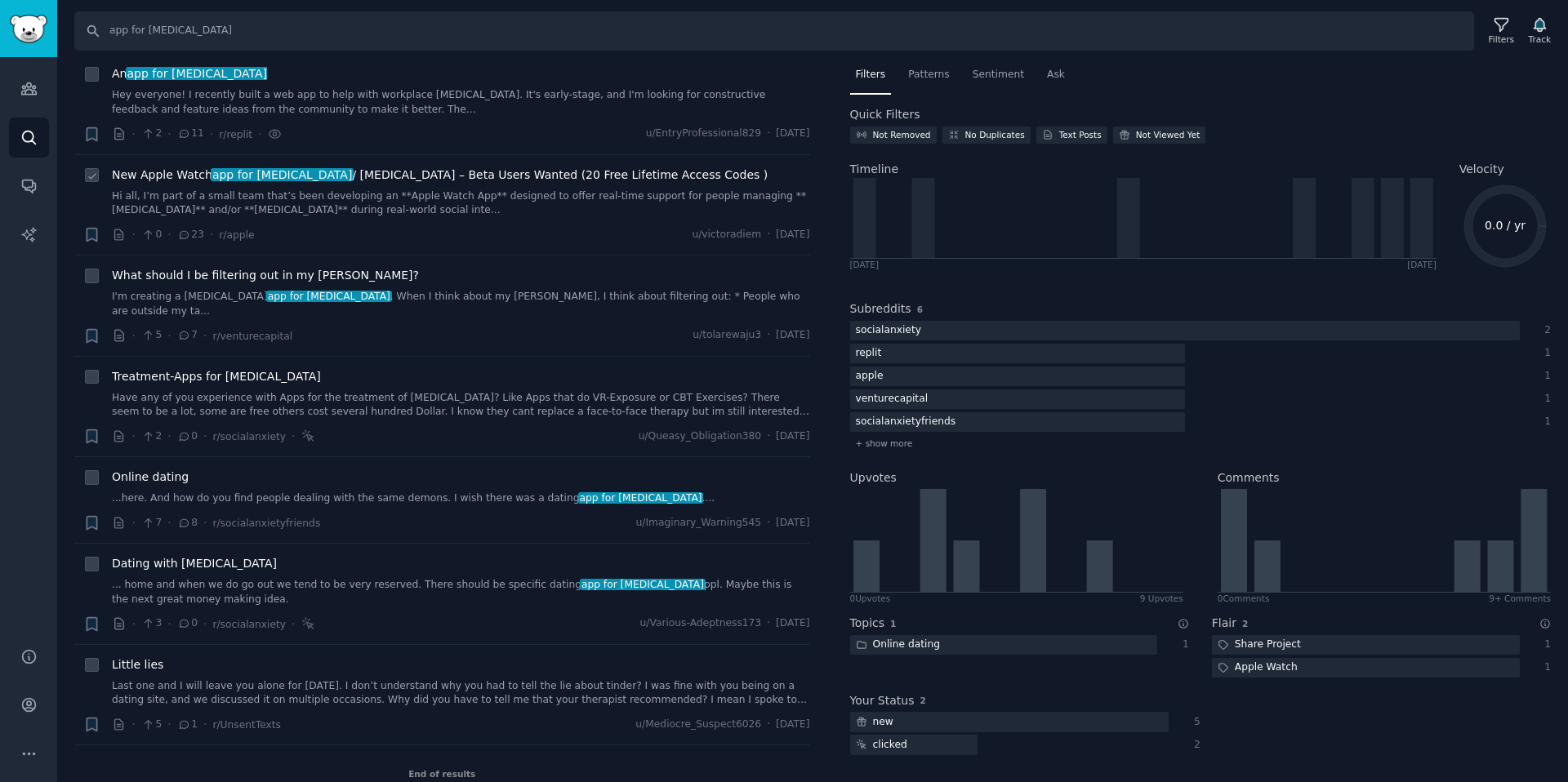
click at [333, 204] on link "Hi all, I’m part of a small team that’s been developing an **Apple Watch App** …" at bounding box center [461, 204] width 698 height 29
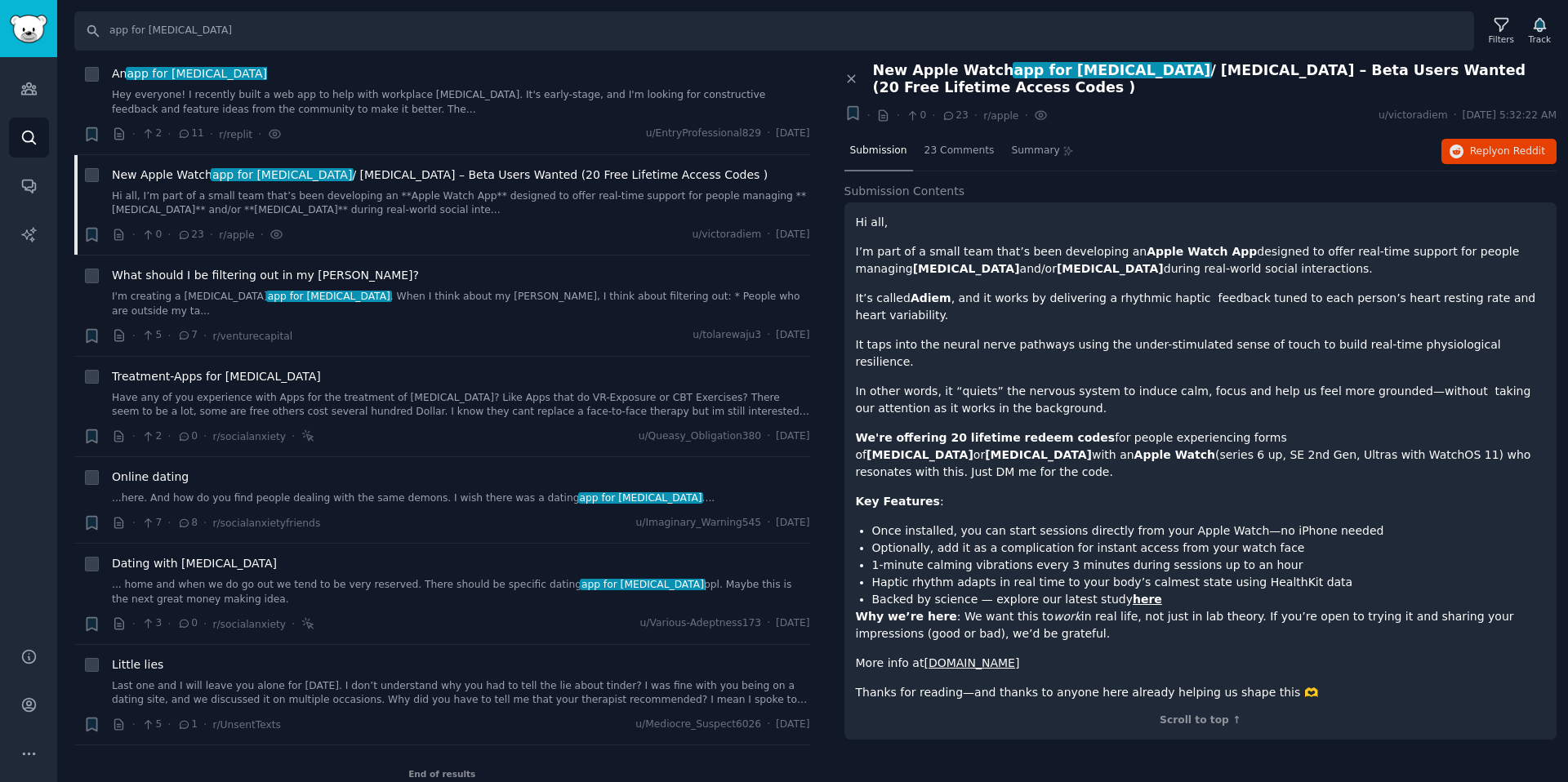
click at [1162, 723] on div "Close panel New Apple Watch app for social anxiety / ADHD – Beta Users Wanted (…" at bounding box center [1200, 422] width 735 height 721
click at [1146, 127] on div "Close panel New Apple Watch app for social anxiety / ADHD – Beta Users Wanted (…" at bounding box center [1200, 409] width 713 height 695
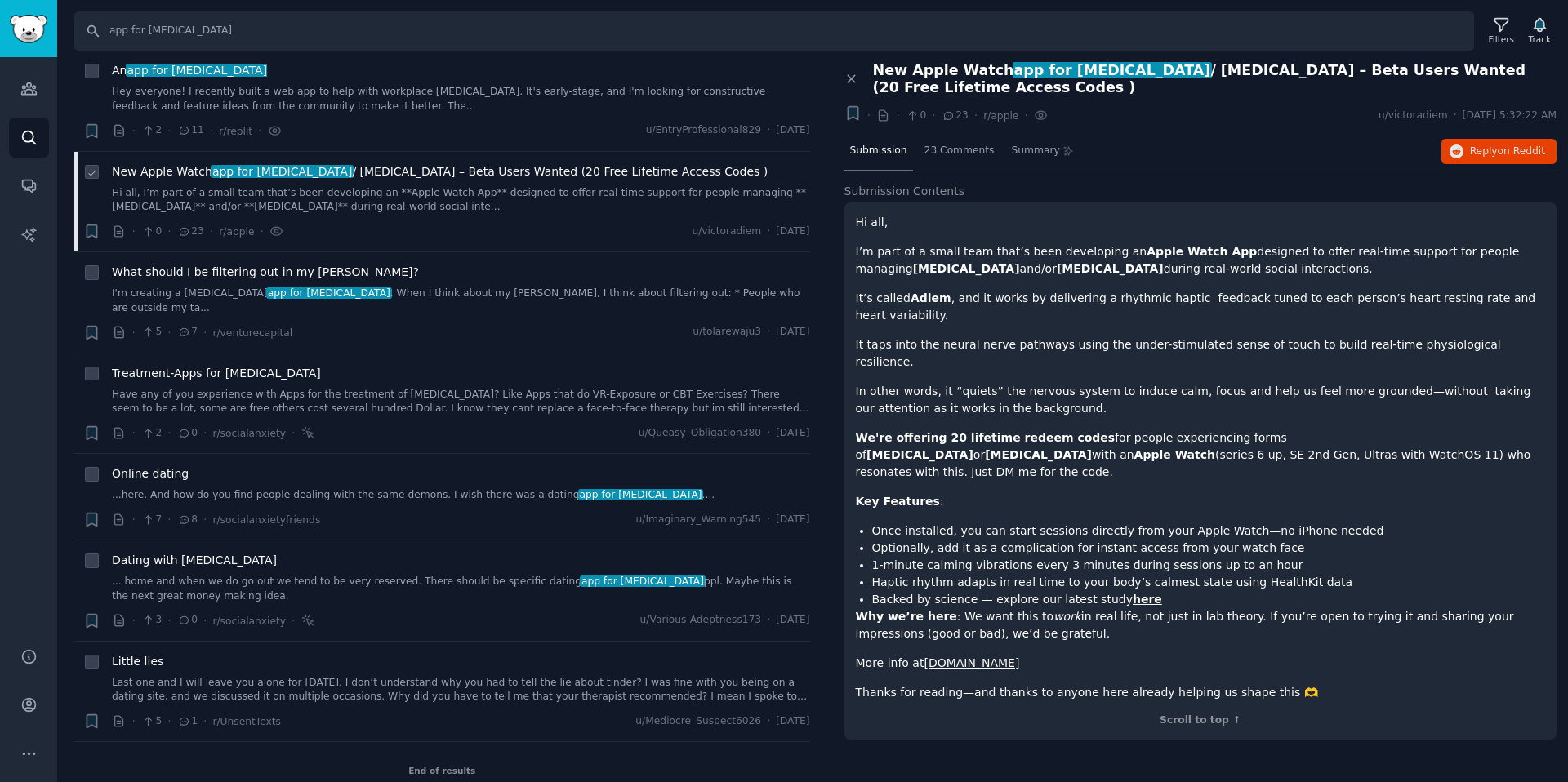
scroll to position [40, 0]
click at [421, 120] on div "· 2 · 11 · r/replit · u/EntryProfessional829 · Wed 8/27/2025" at bounding box center [461, 129] width 698 height 17
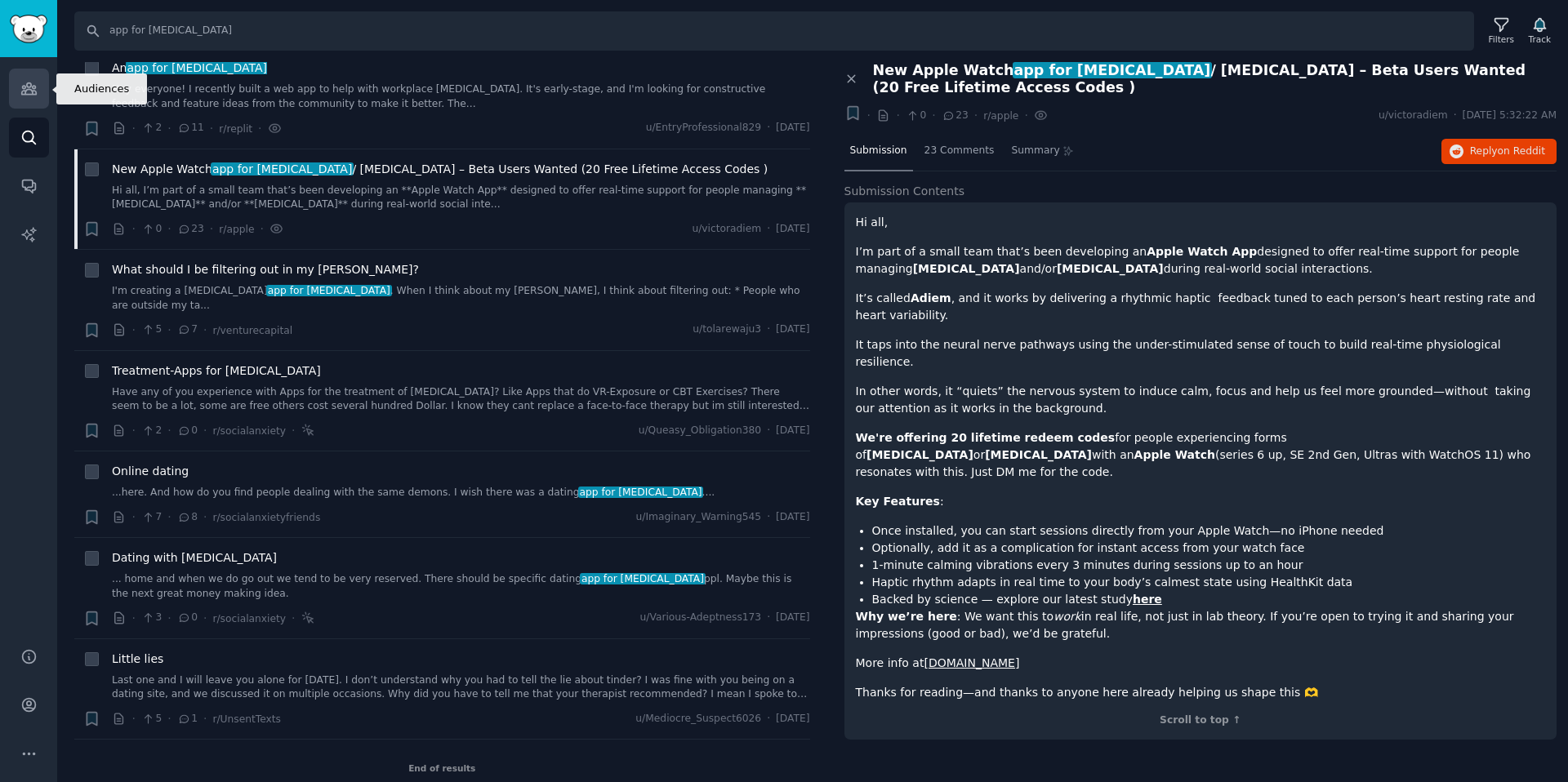
click at [16, 97] on link "Audiences" at bounding box center [29, 88] width 40 height 40
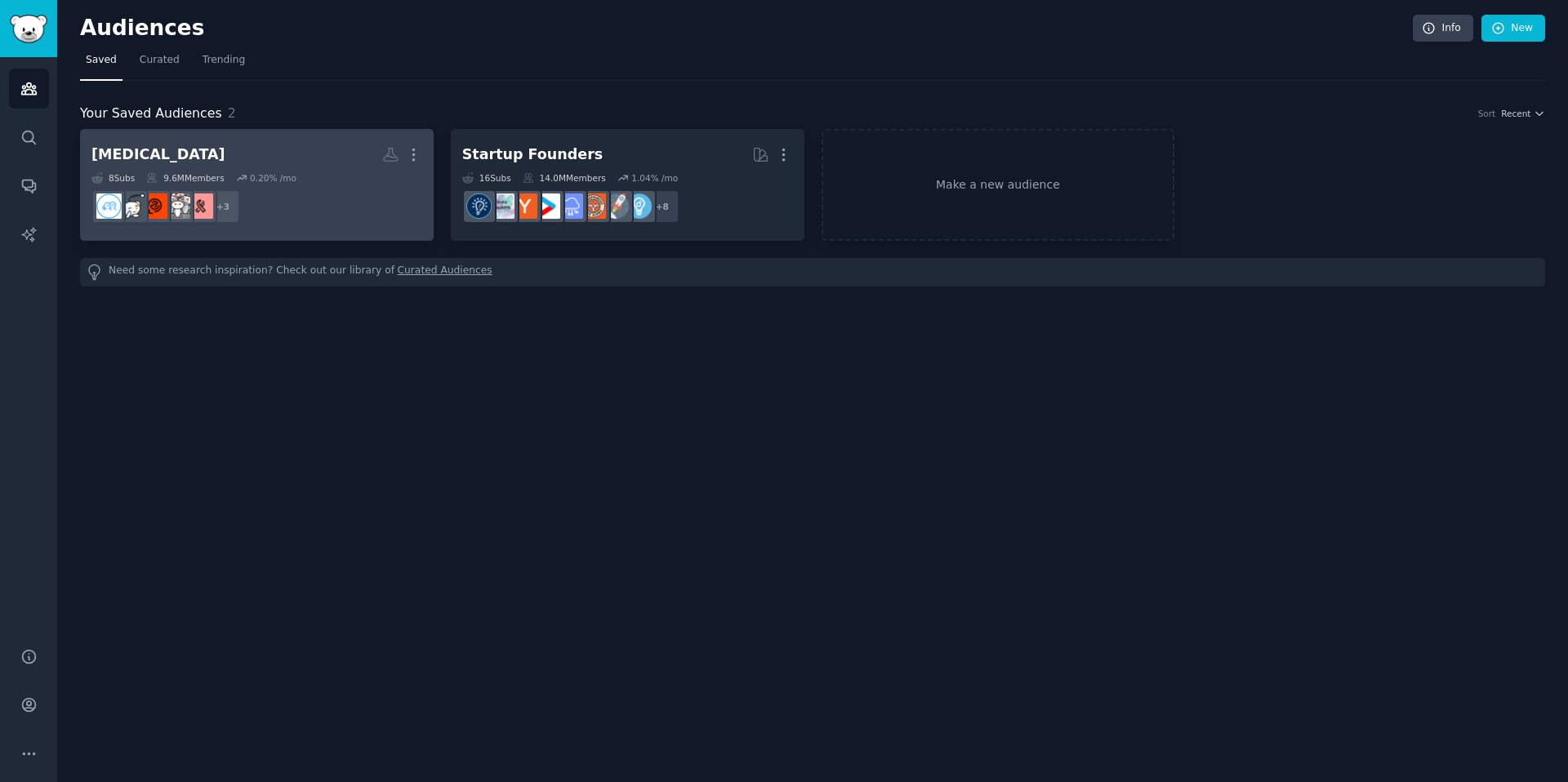
click at [314, 149] on h2 "Social Anxiety More" at bounding box center [256, 154] width 331 height 29
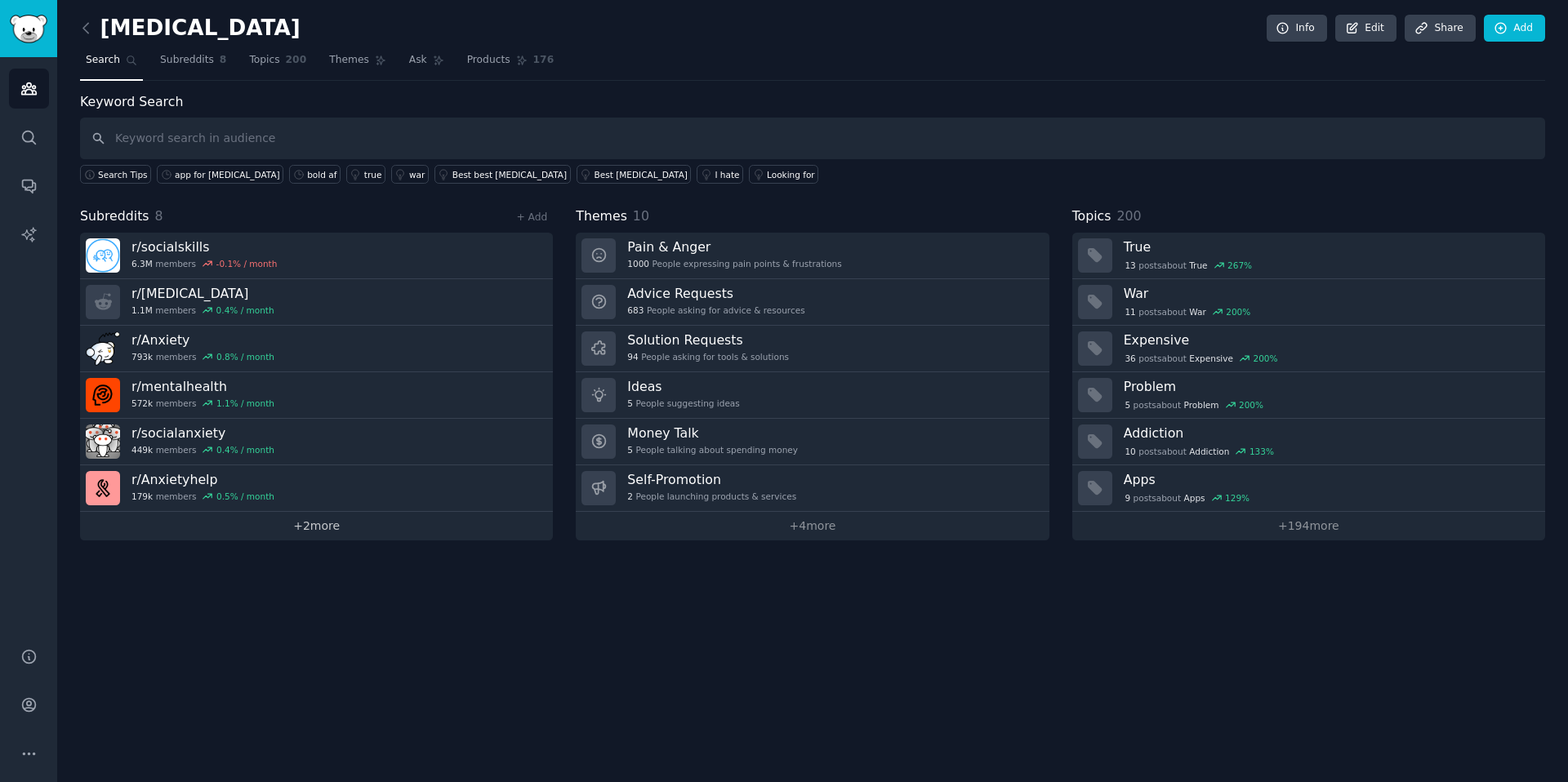
click at [251, 522] on link "+ 2 more" at bounding box center [316, 526] width 472 height 29
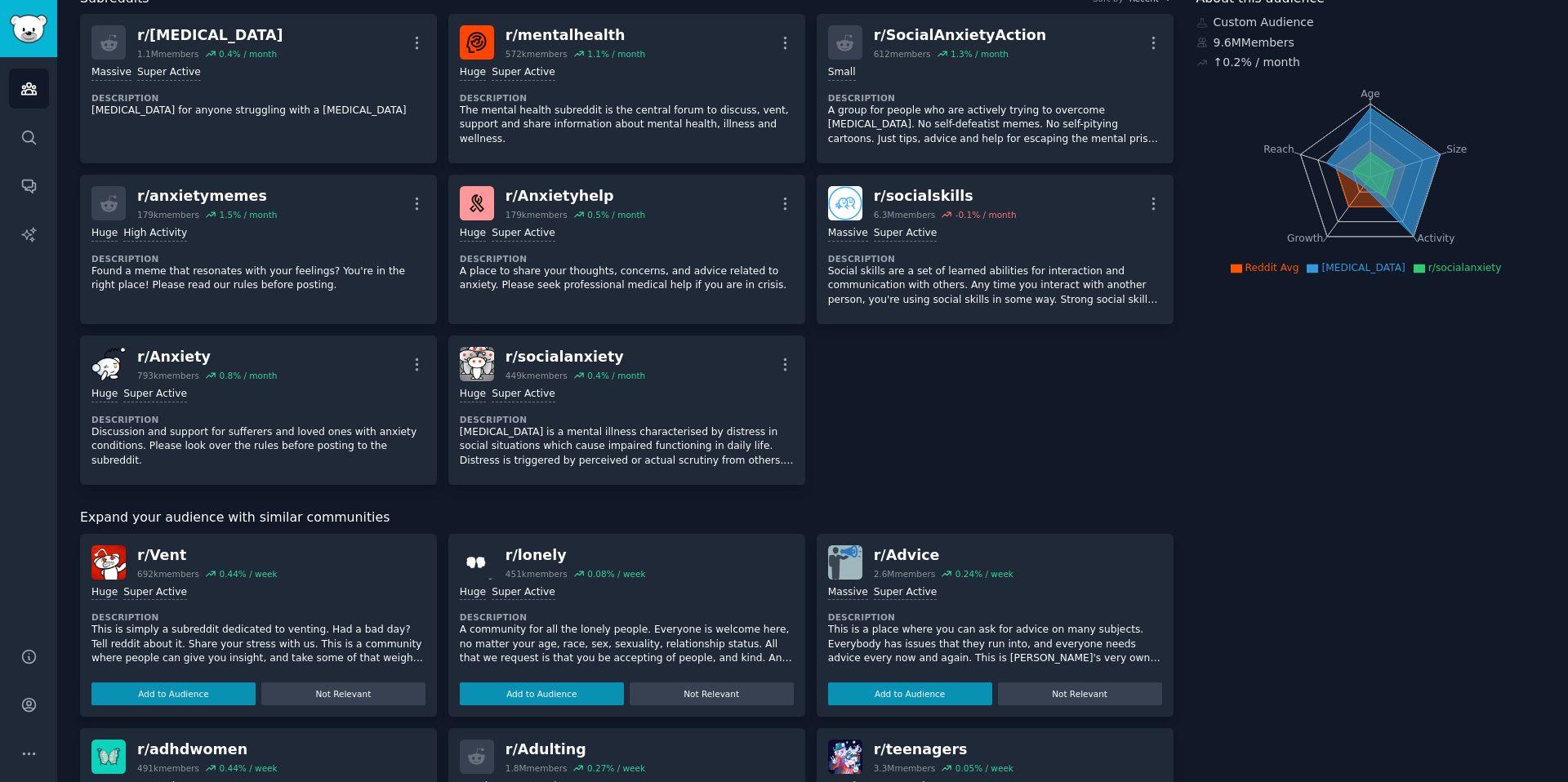
scroll to position [105, 0]
click at [533, 692] on button "Add to Audience" at bounding box center [542, 693] width 164 height 23
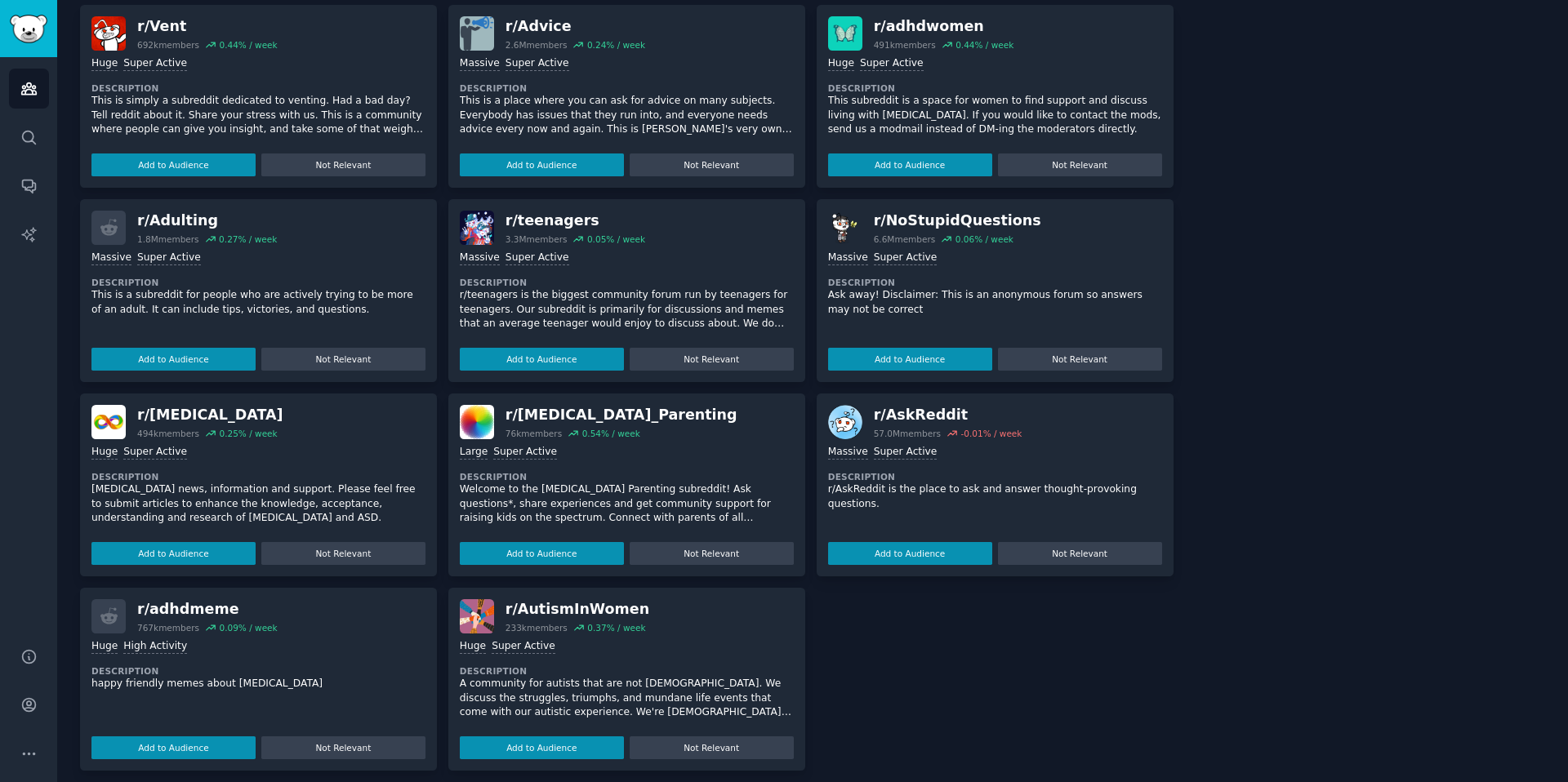
scroll to position [644, 0]
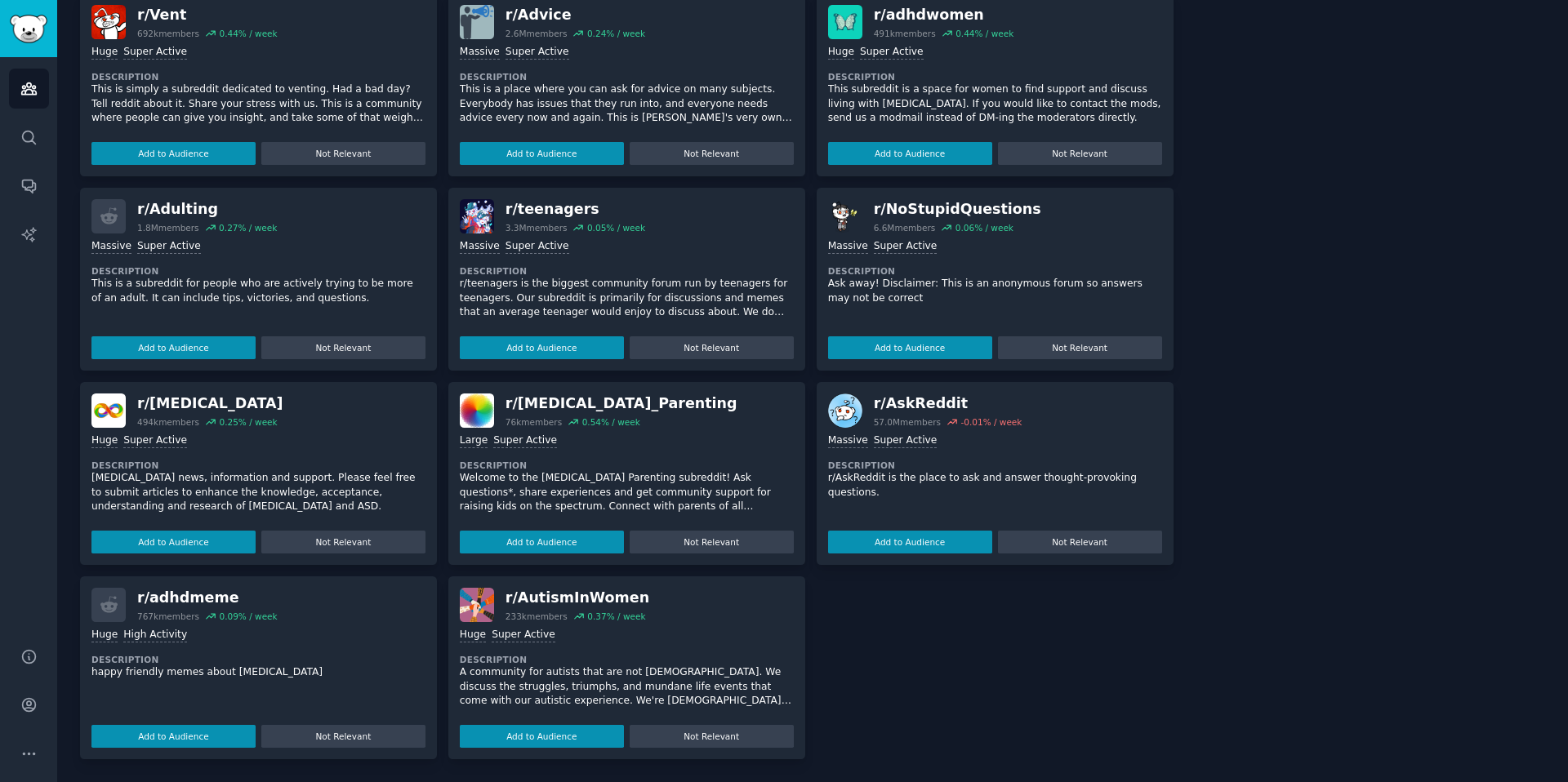
click at [1313, 251] on div "About this audience Custom Audience 10.0M Members ↑ 0.2 % / month Age Size Acti…" at bounding box center [1371, 104] width 350 height 1311
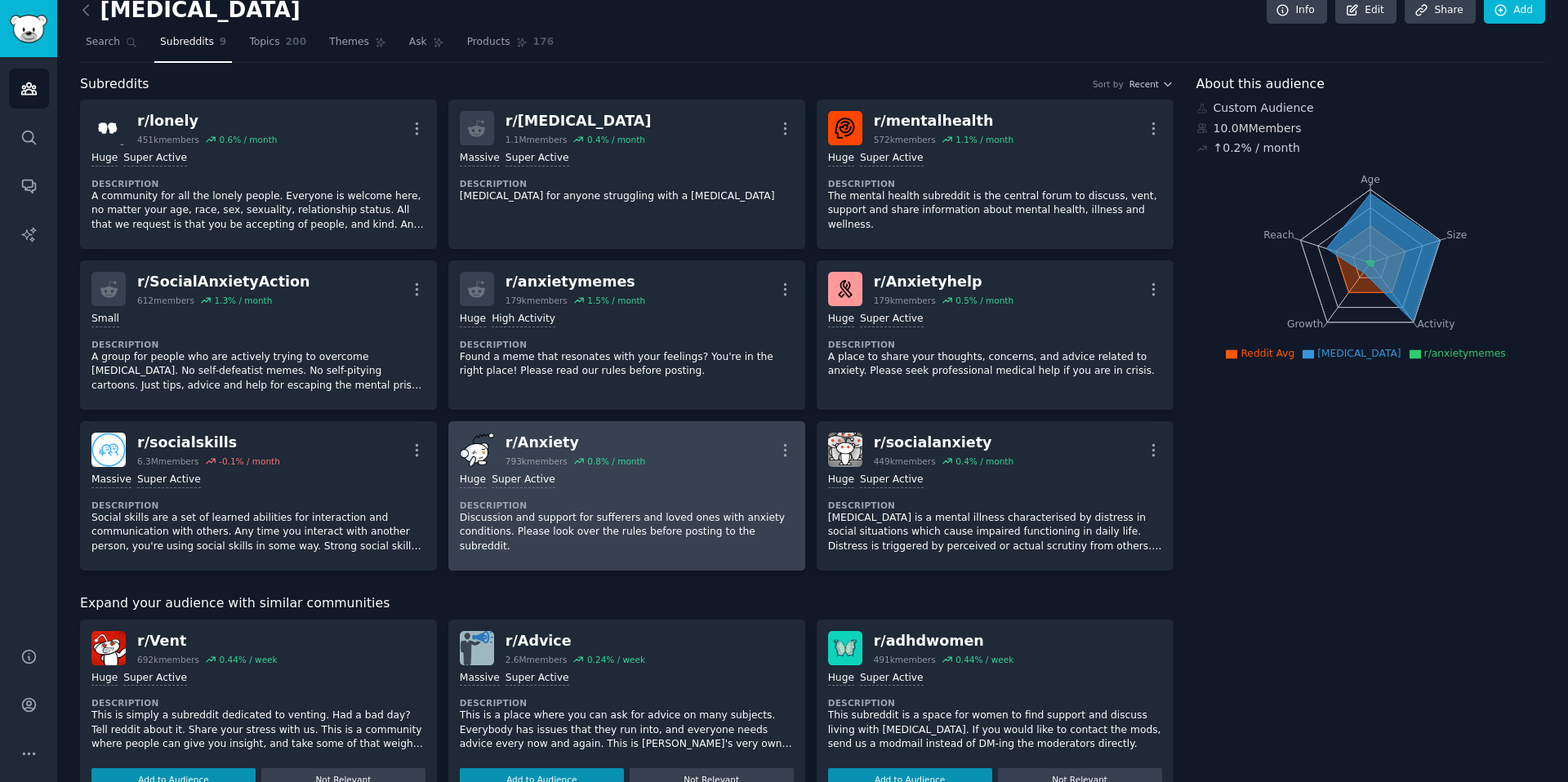
scroll to position [49, 0]
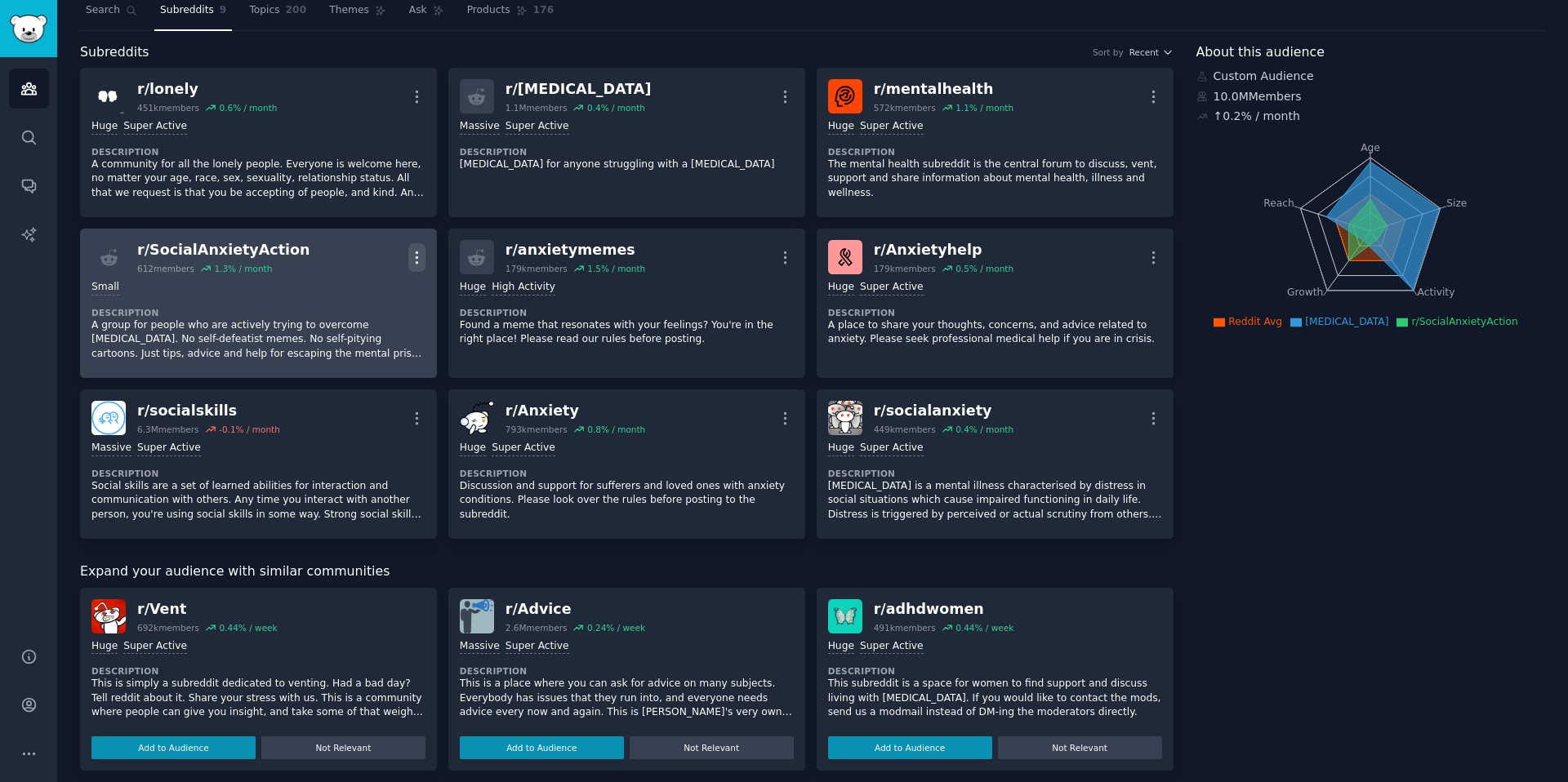
click at [413, 257] on icon "button" at bounding box center [416, 257] width 17 height 17
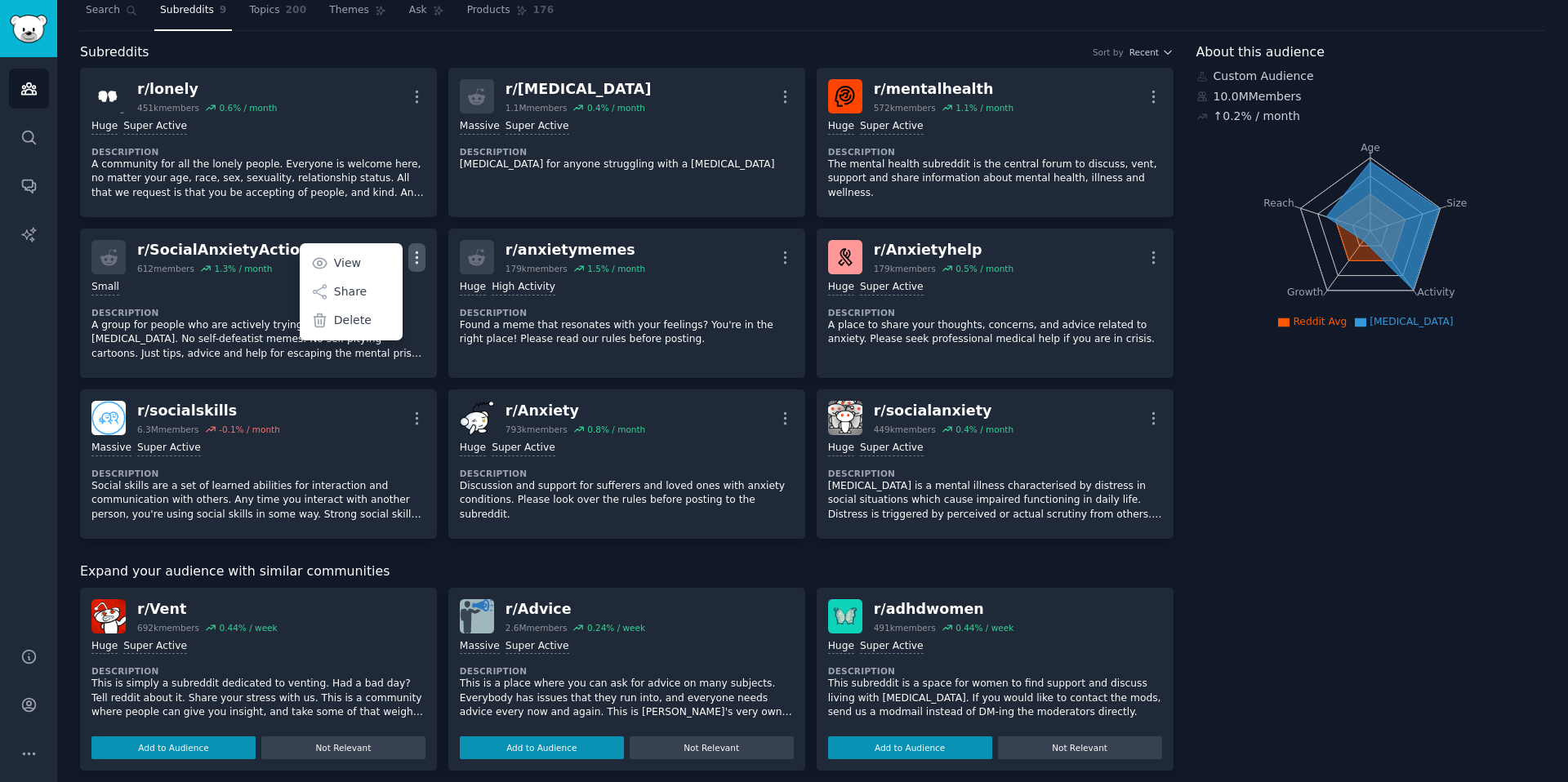
click at [1380, 589] on div "About this audience Custom Audience 10.0M Members ↑ 0.2 % / month Age Size Acti…" at bounding box center [1371, 697] width 350 height 1311
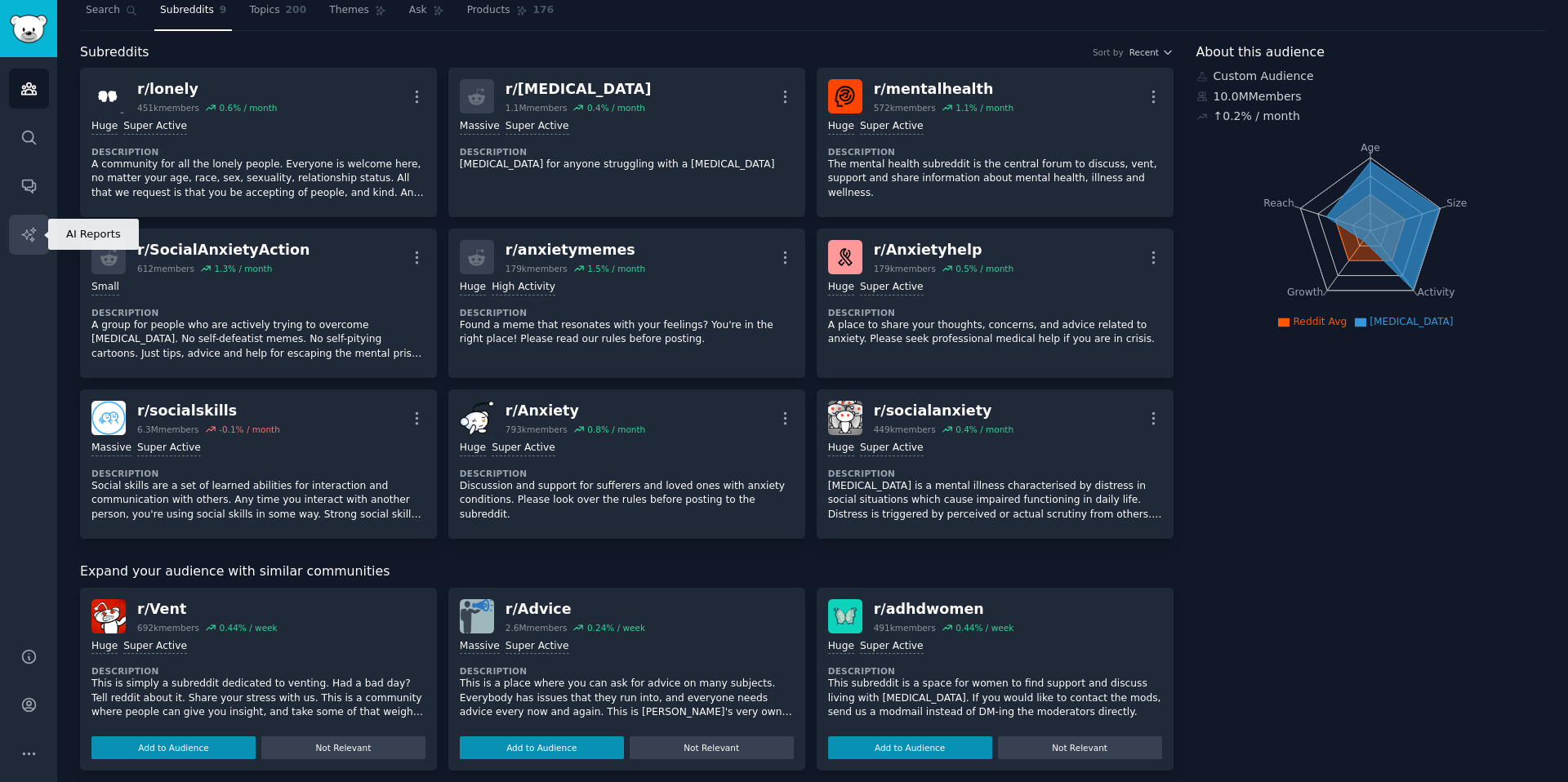
click at [27, 241] on icon "Sidebar" at bounding box center [29, 234] width 17 height 17
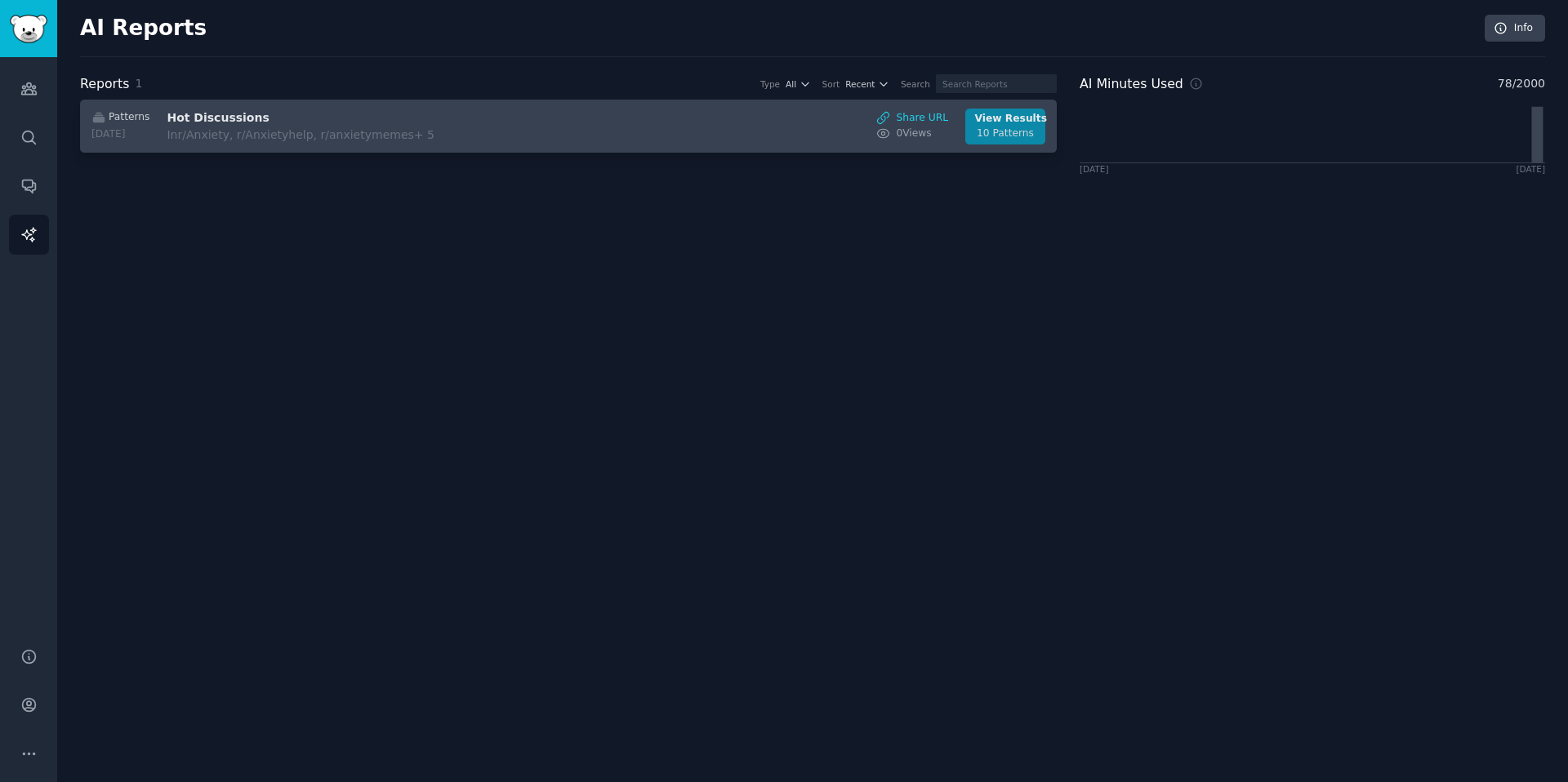
click at [1003, 123] on div "View Results" at bounding box center [1006, 119] width 61 height 15
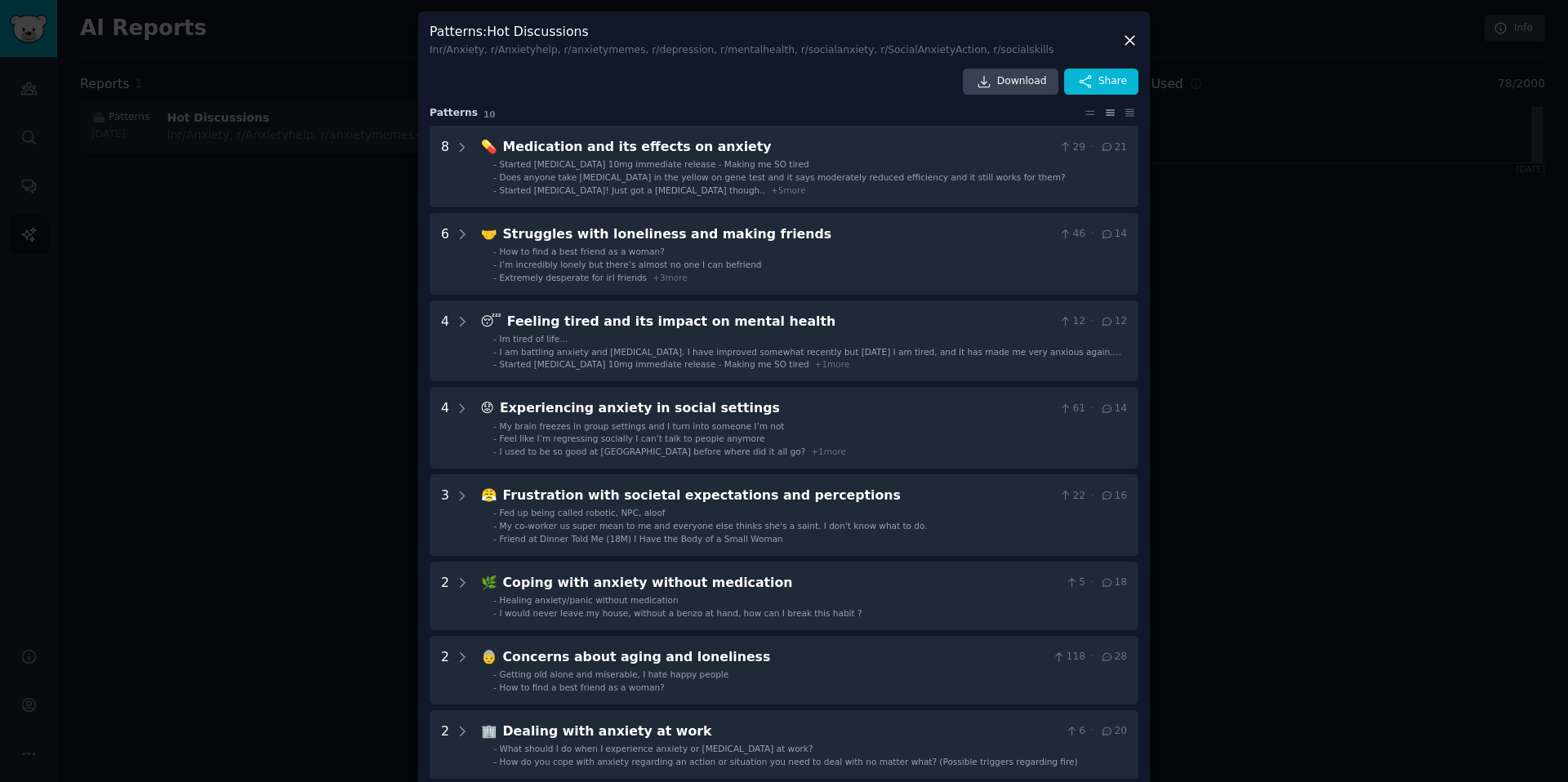
click at [186, 184] on div at bounding box center [784, 391] width 1568 height 782
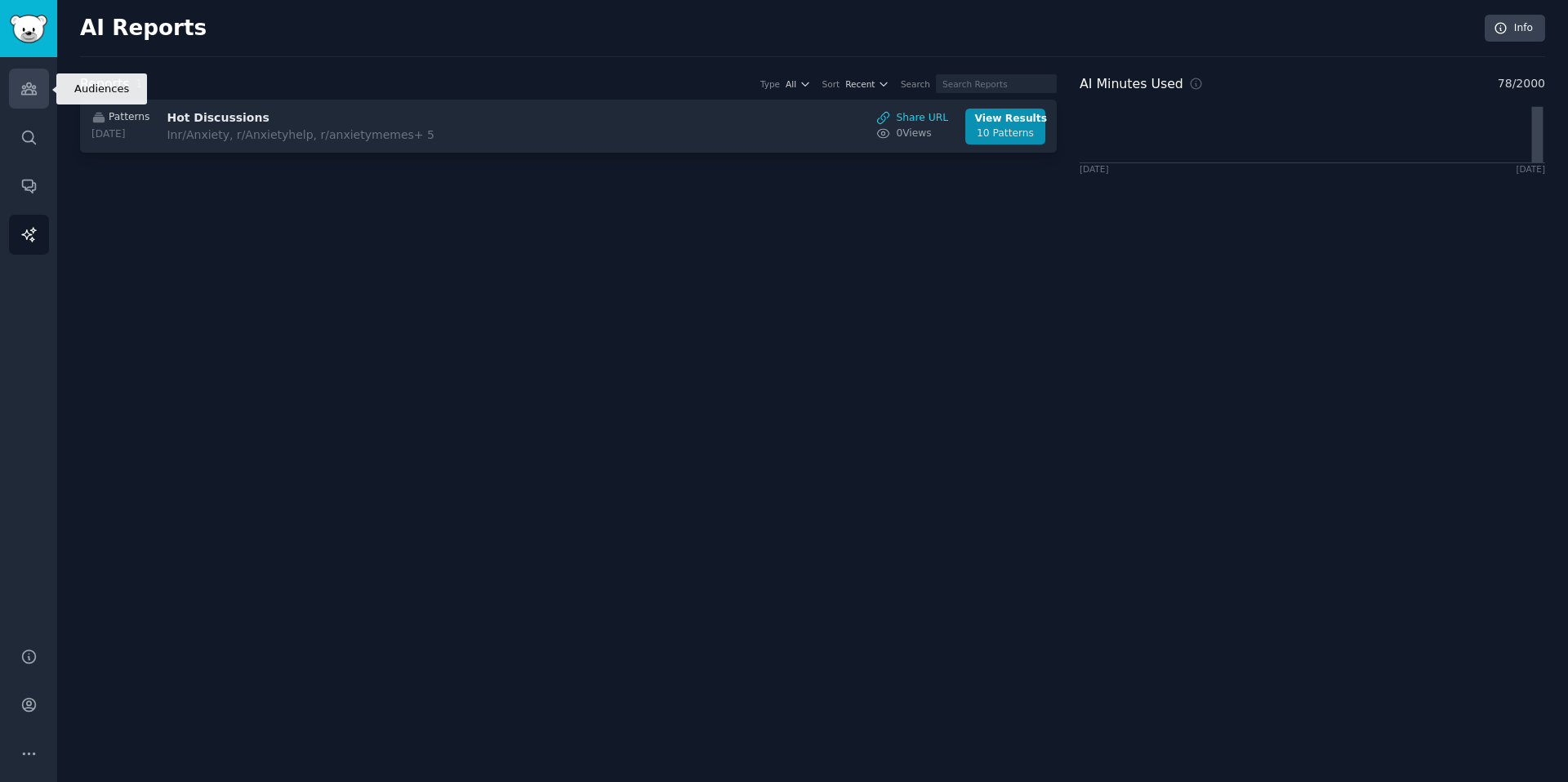
click at [23, 80] on icon "Sidebar" at bounding box center [29, 88] width 17 height 17
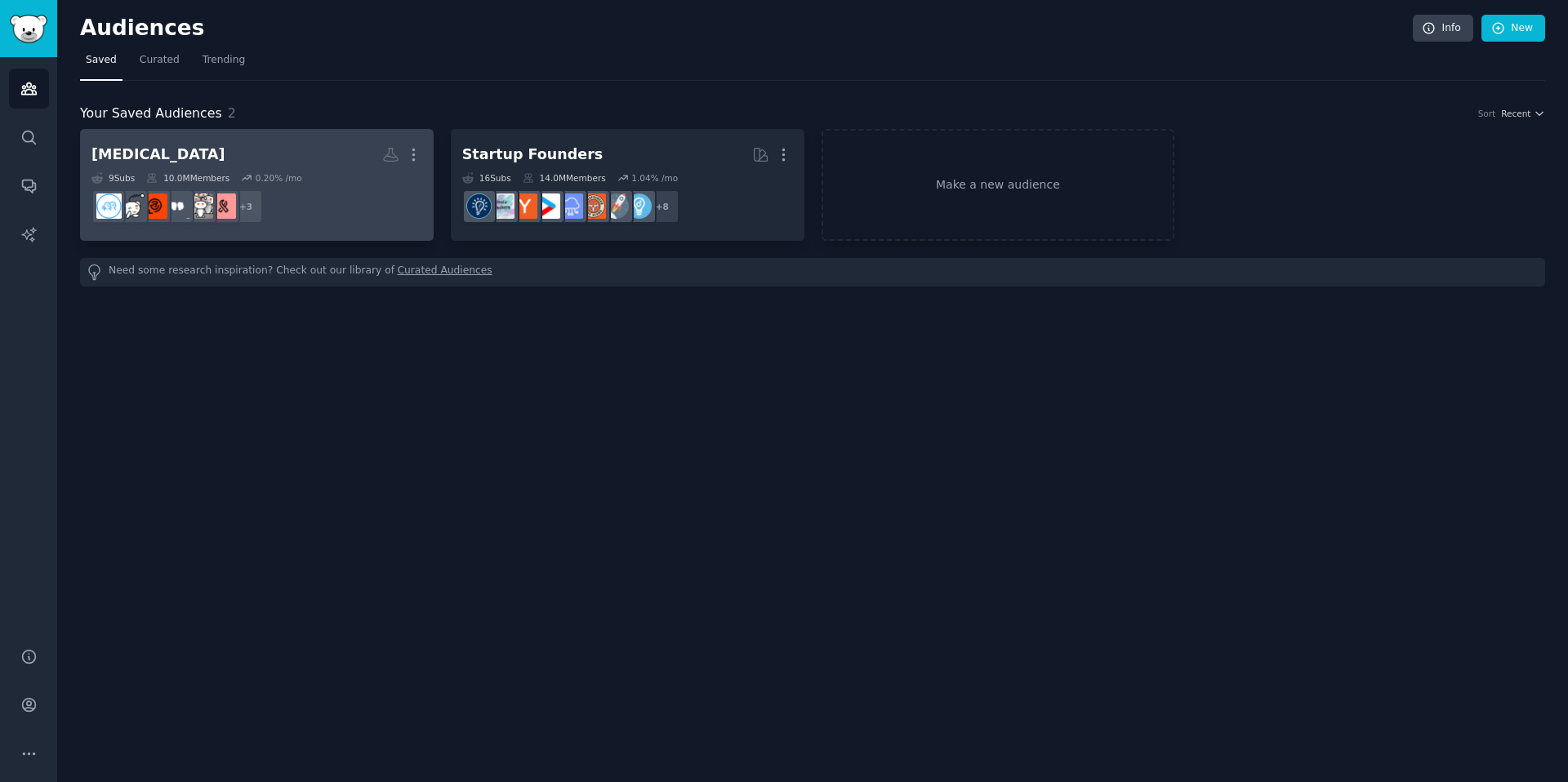
click at [318, 165] on h2 "Social Anxiety More" at bounding box center [256, 154] width 331 height 29
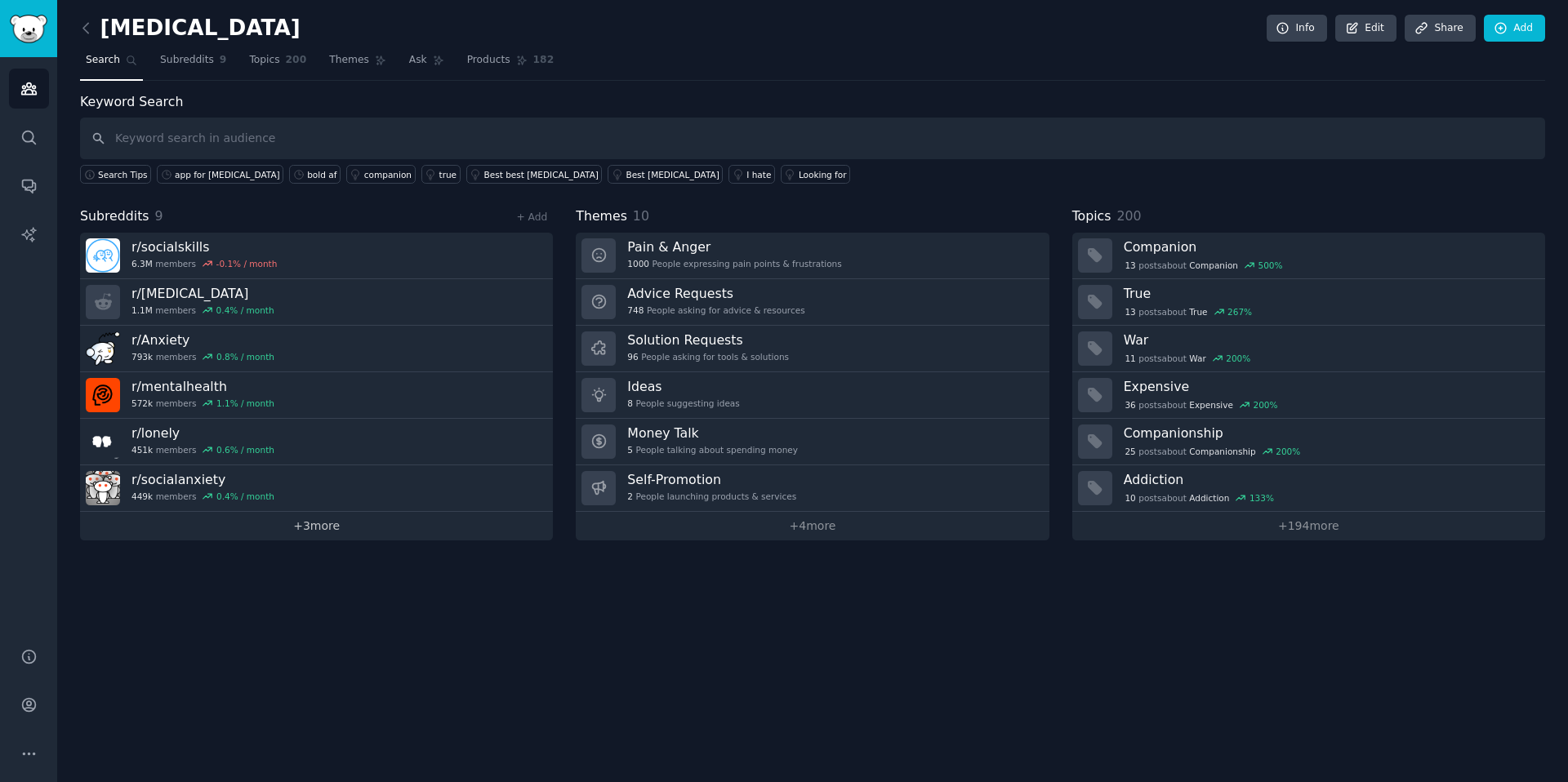
click at [332, 530] on link "+ 3 more" at bounding box center [316, 526] width 472 height 29
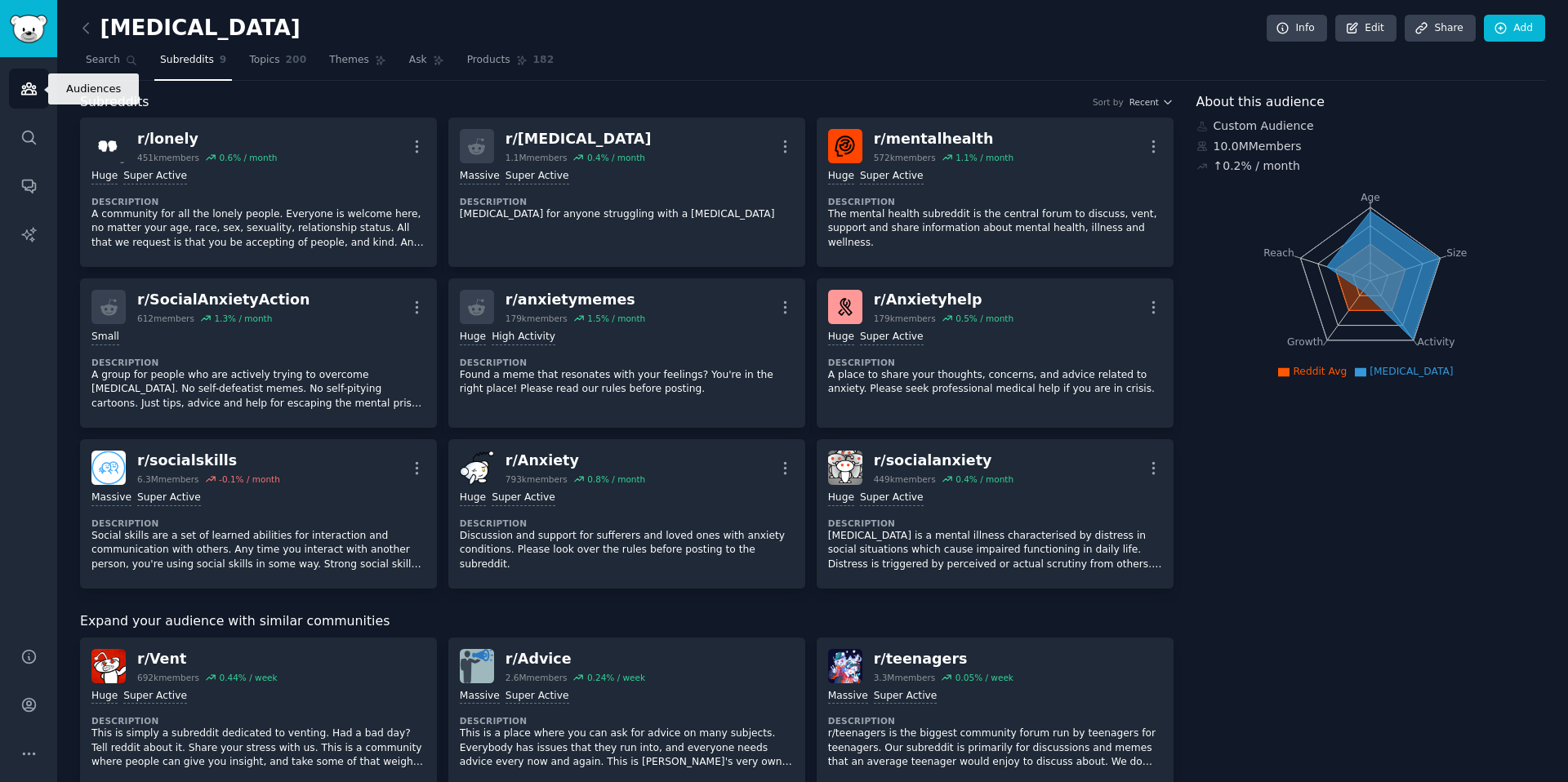
click at [31, 101] on link "Audiences" at bounding box center [29, 88] width 40 height 40
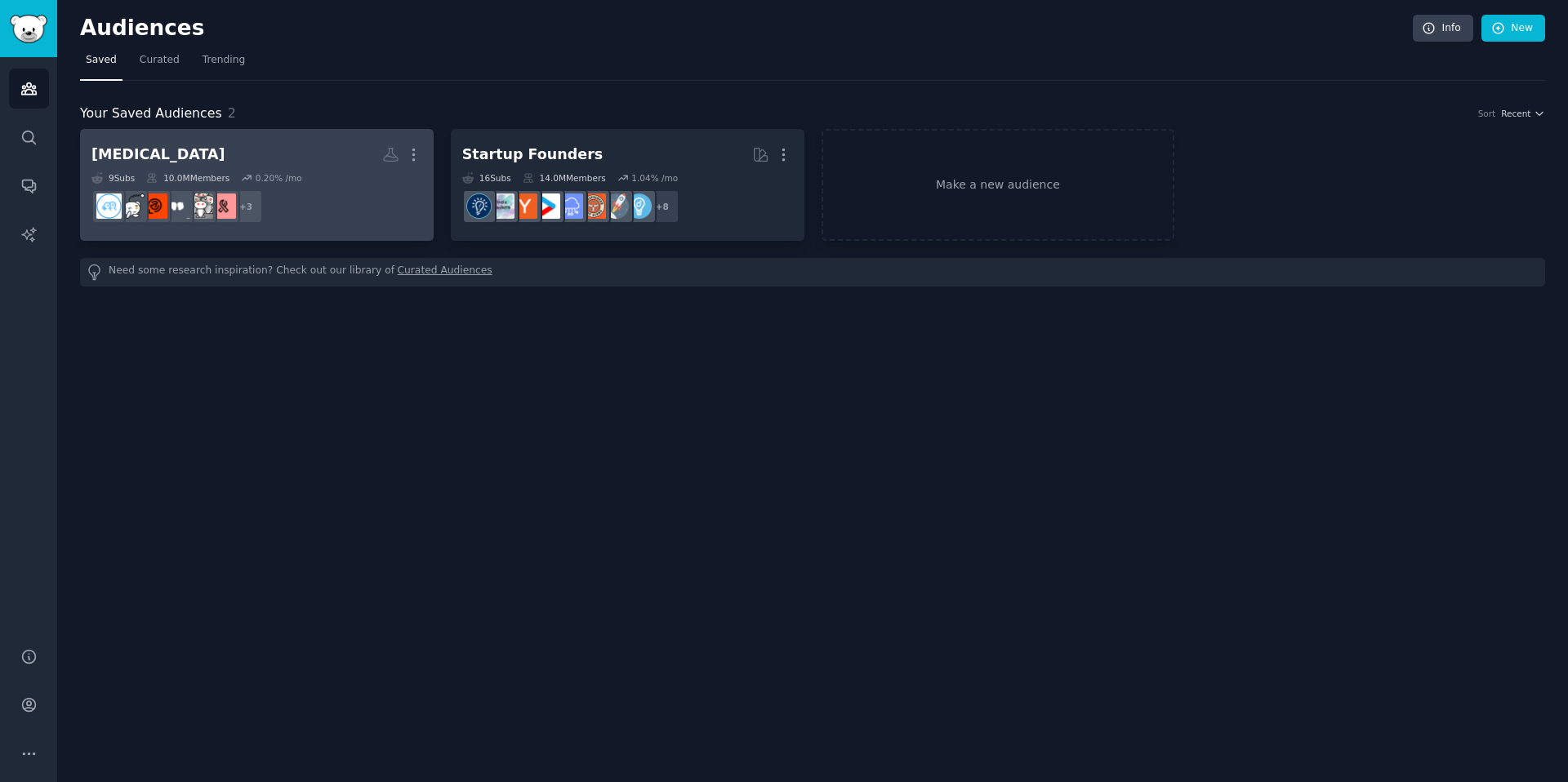
click at [203, 145] on h2 "Social Anxiety More" at bounding box center [256, 154] width 331 height 29
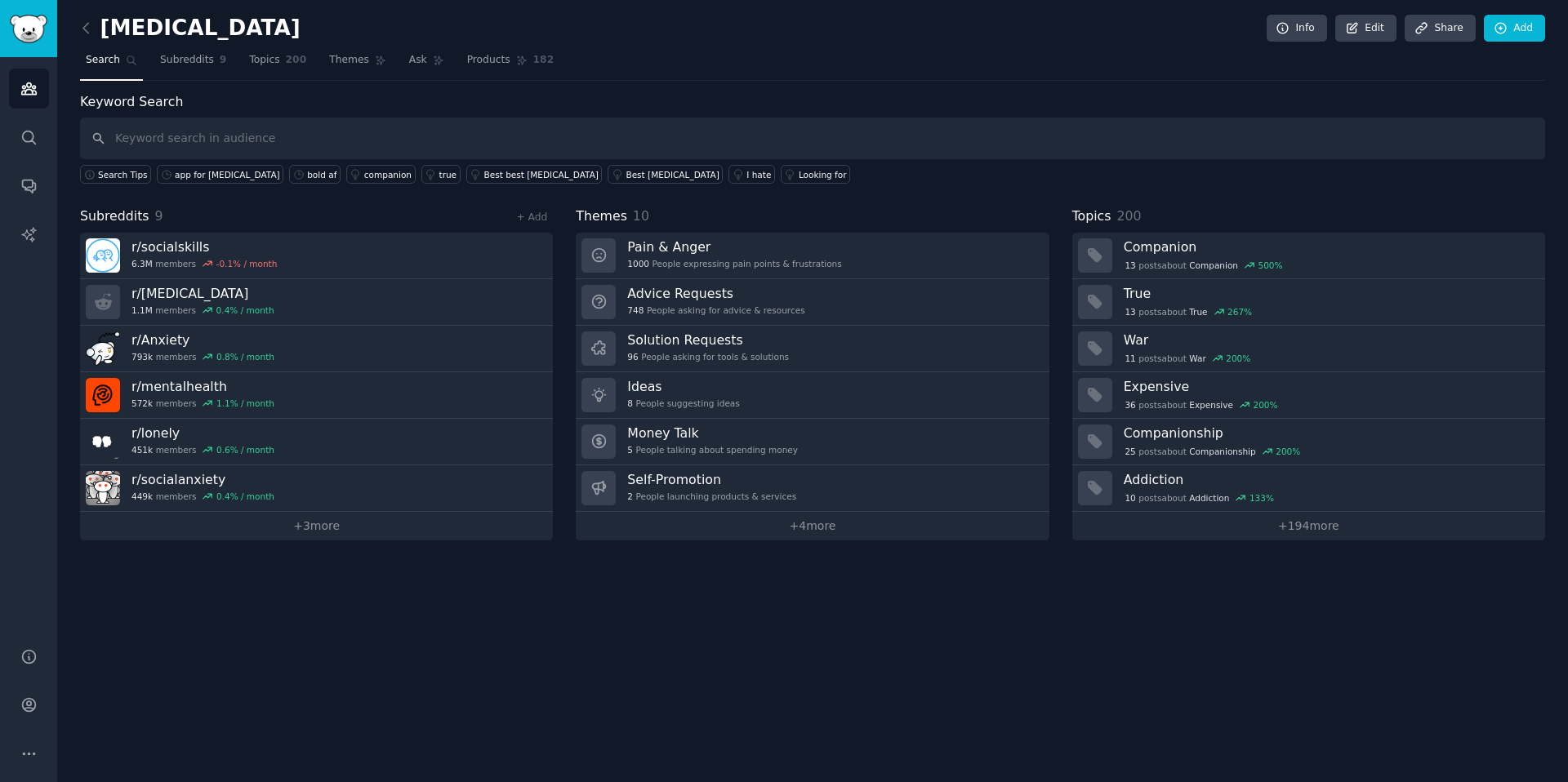
click at [871, 681] on div "Social Anxiety Info Edit Share Add Search Subreddits 9 Topics 200 Themes Ask Pr…" at bounding box center [812, 391] width 1510 height 782
click at [1307, 524] on link "+ 194 more" at bounding box center [1307, 526] width 472 height 29
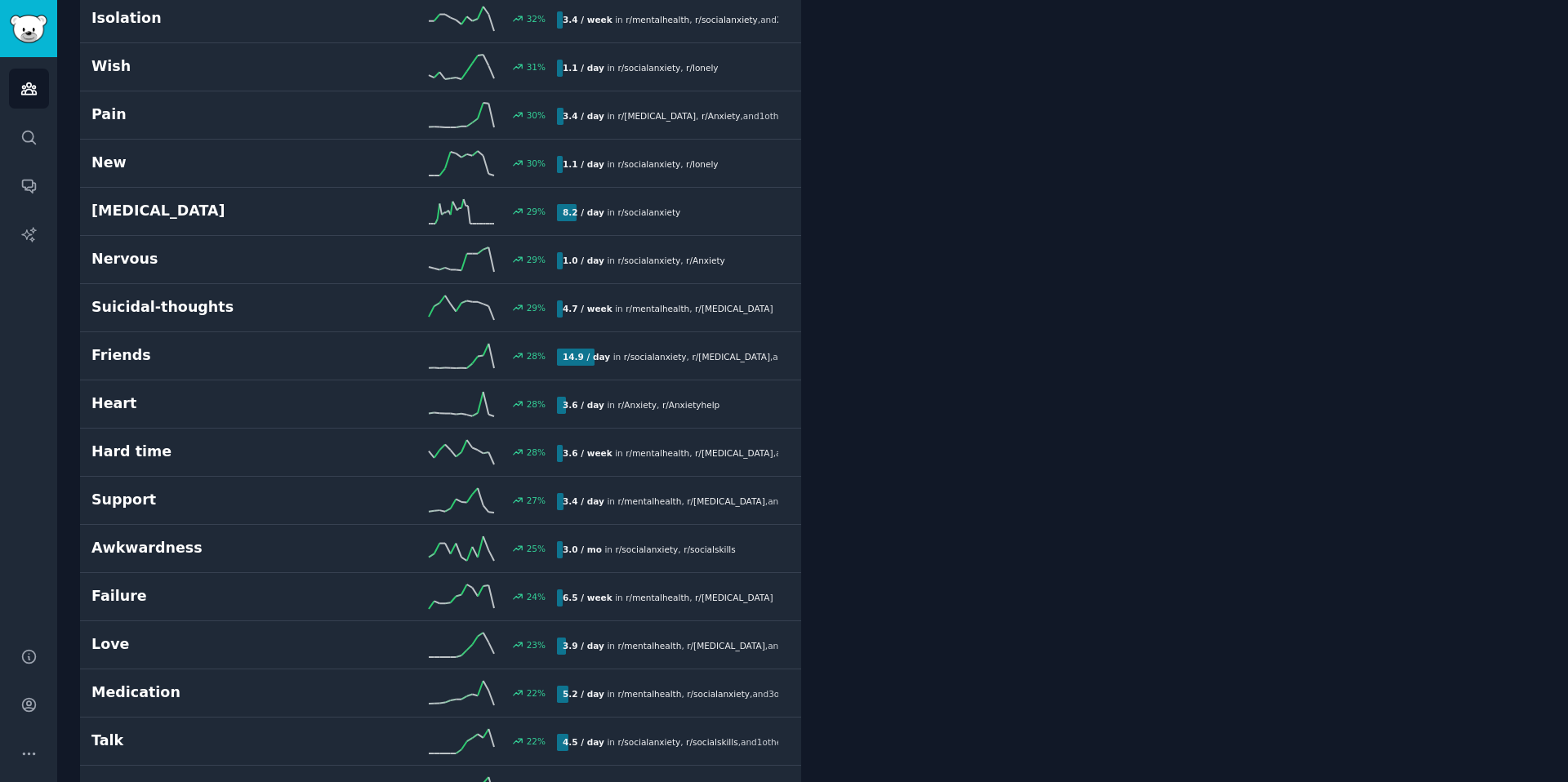
scroll to position [1576, 0]
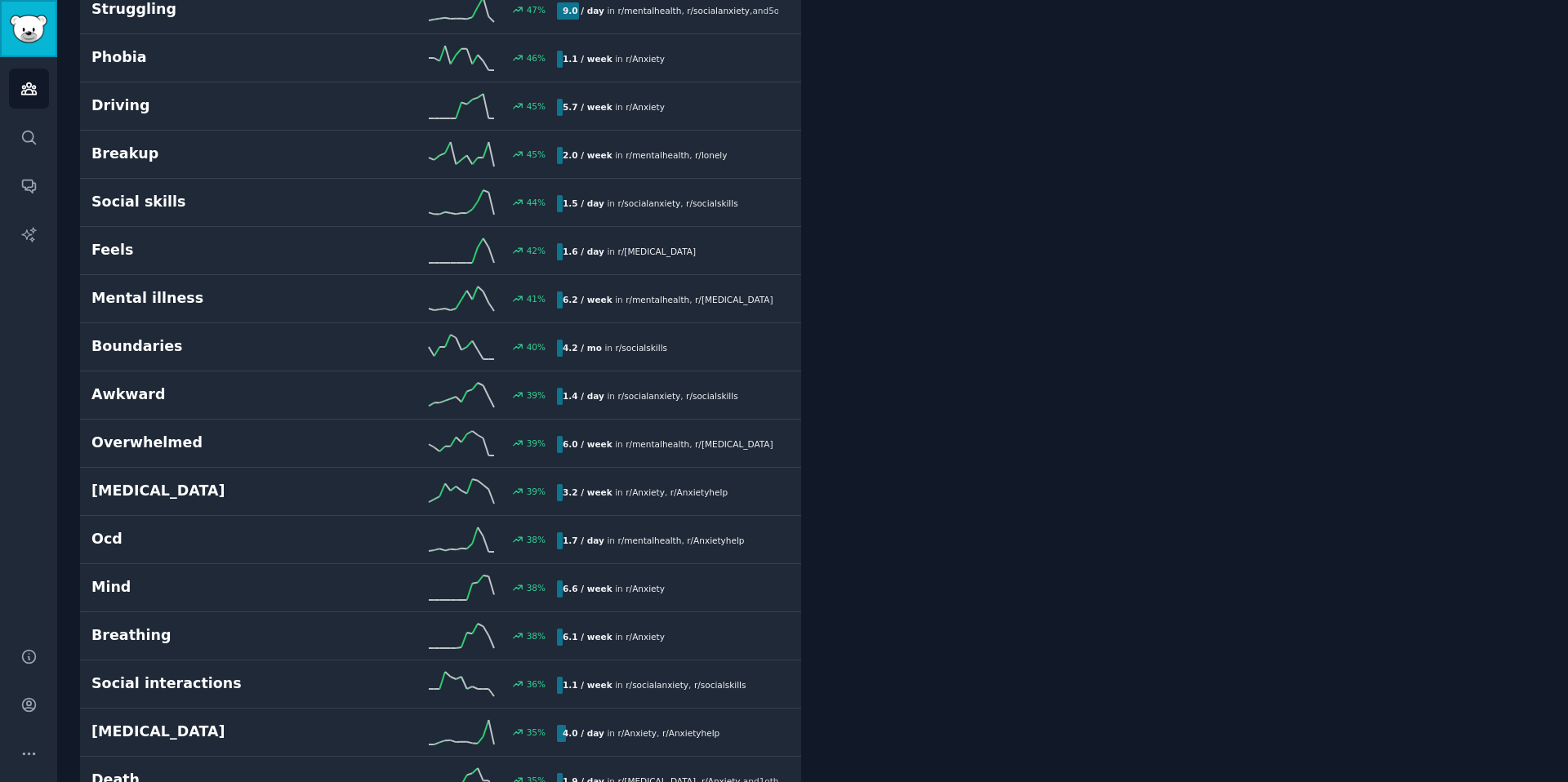
click at [39, 41] on img "Sidebar" at bounding box center [29, 29] width 38 height 29
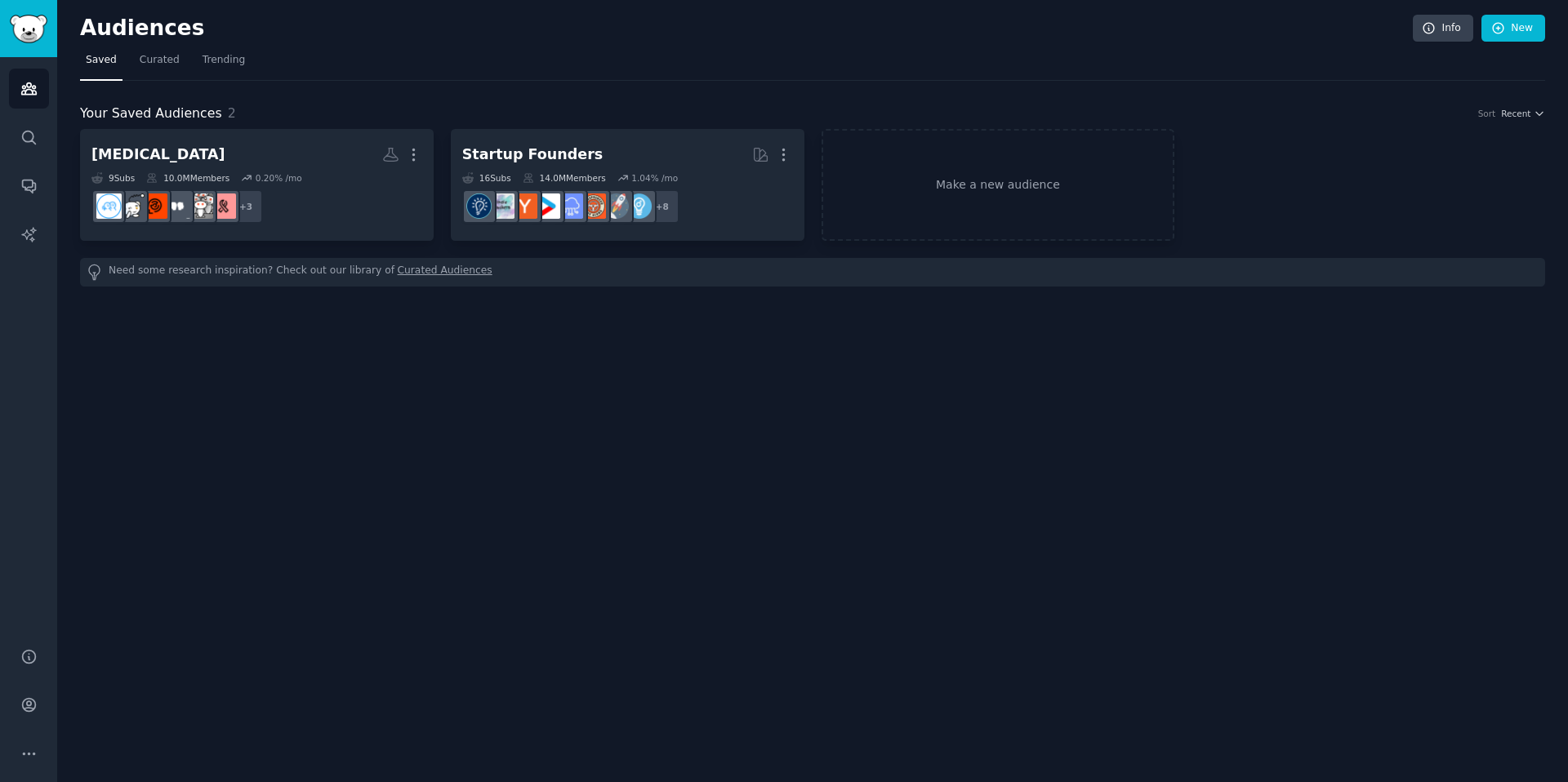
click at [388, 601] on div "Audiences Info New Saved Curated Trending Your Saved Audiences 2 Sort Recent So…" at bounding box center [812, 391] width 1510 height 782
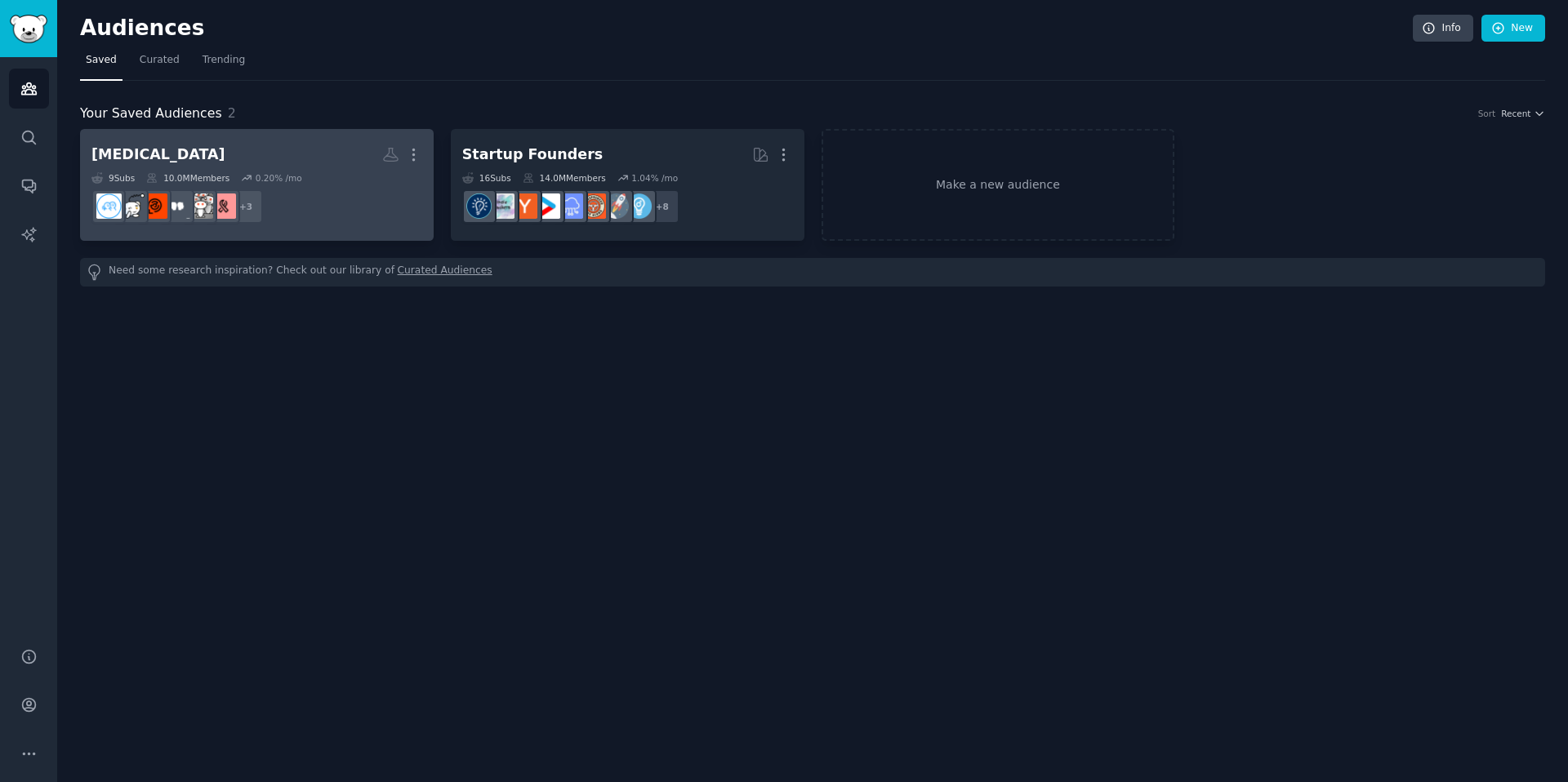
click at [132, 167] on h2 "Social Anxiety More" at bounding box center [256, 154] width 331 height 29
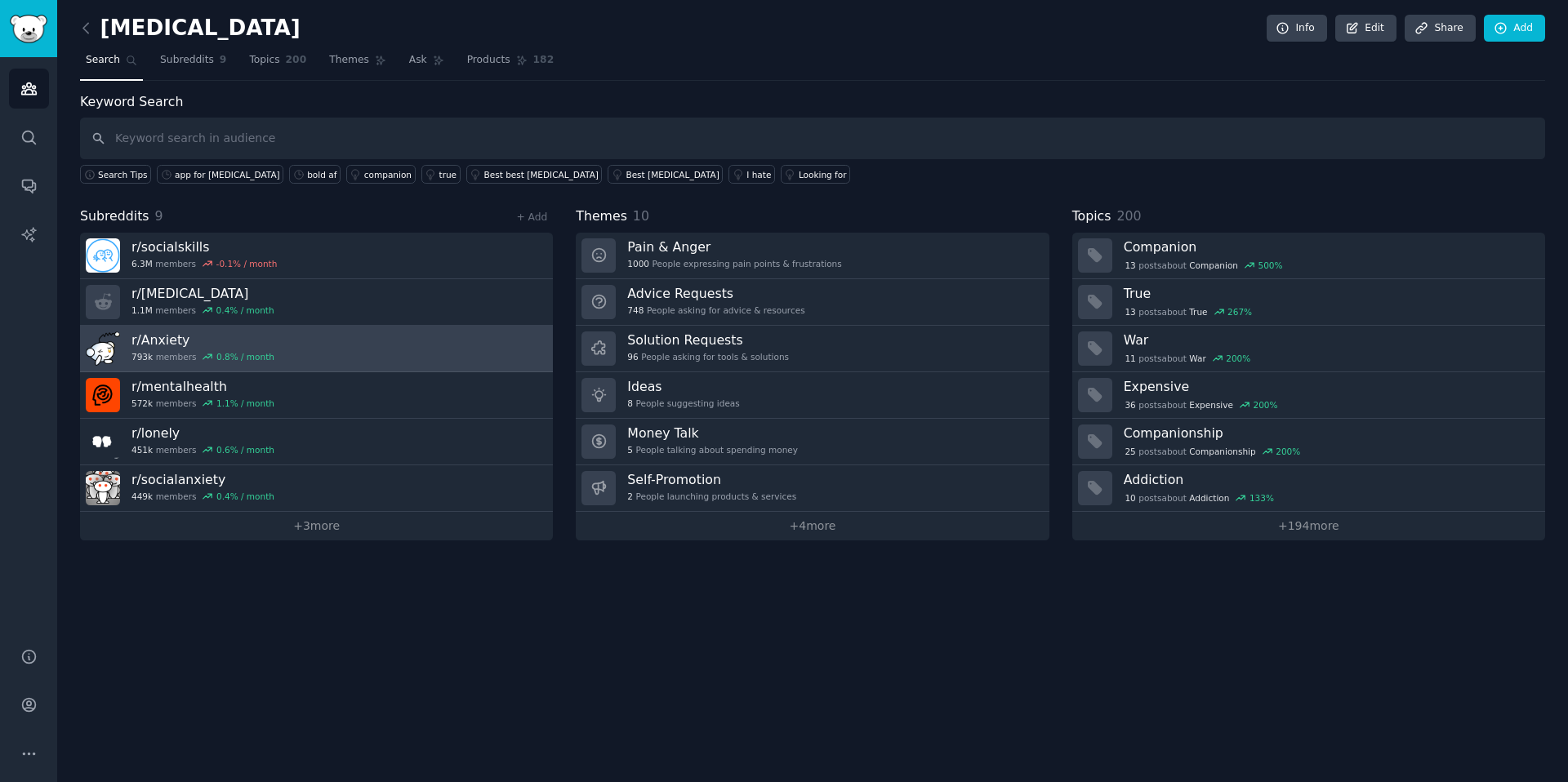
click at [388, 327] on link "r/ Anxiety 793k members 0.8 % / month" at bounding box center [316, 349] width 472 height 46
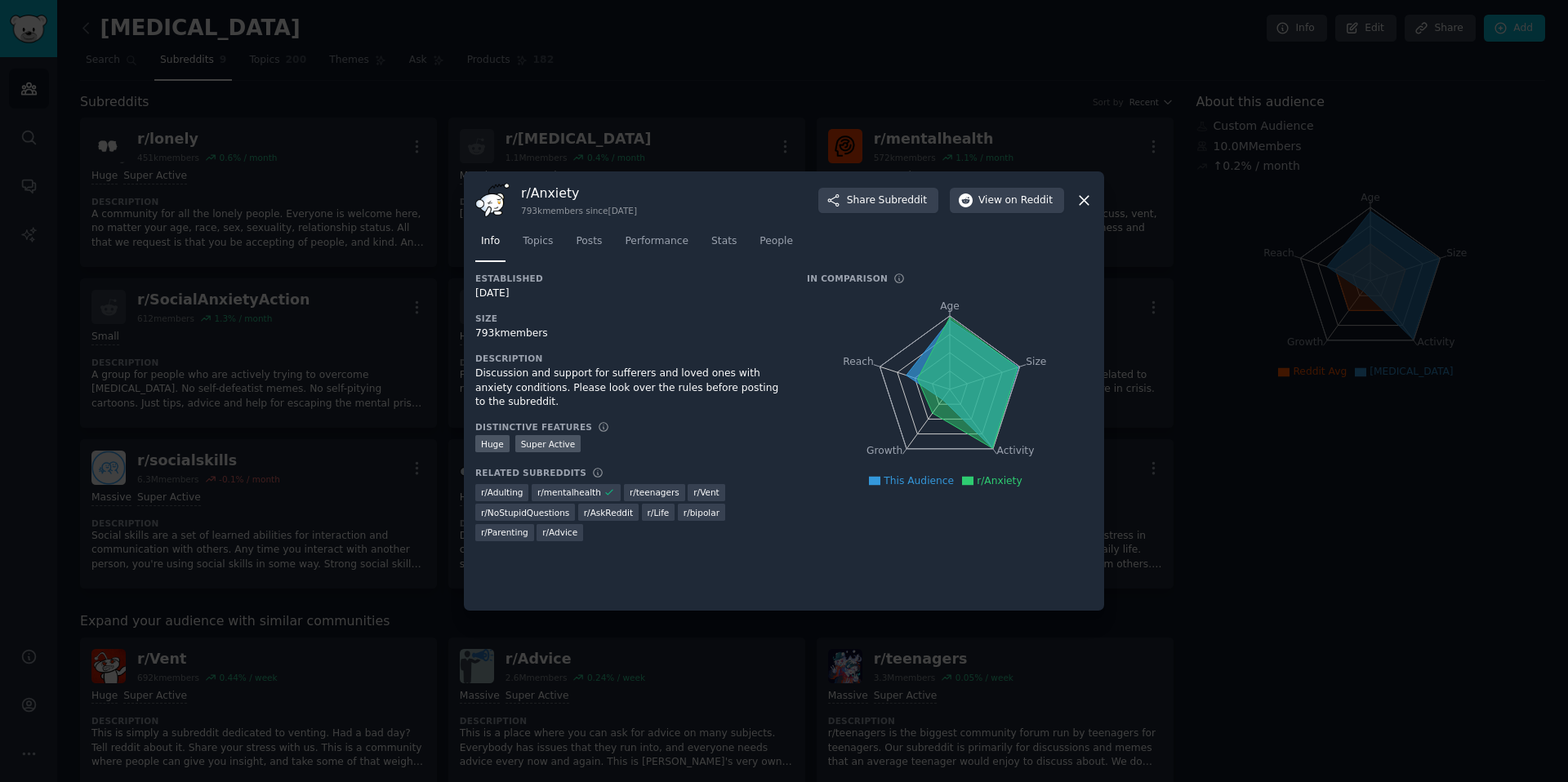
click at [721, 119] on div at bounding box center [784, 391] width 1568 height 782
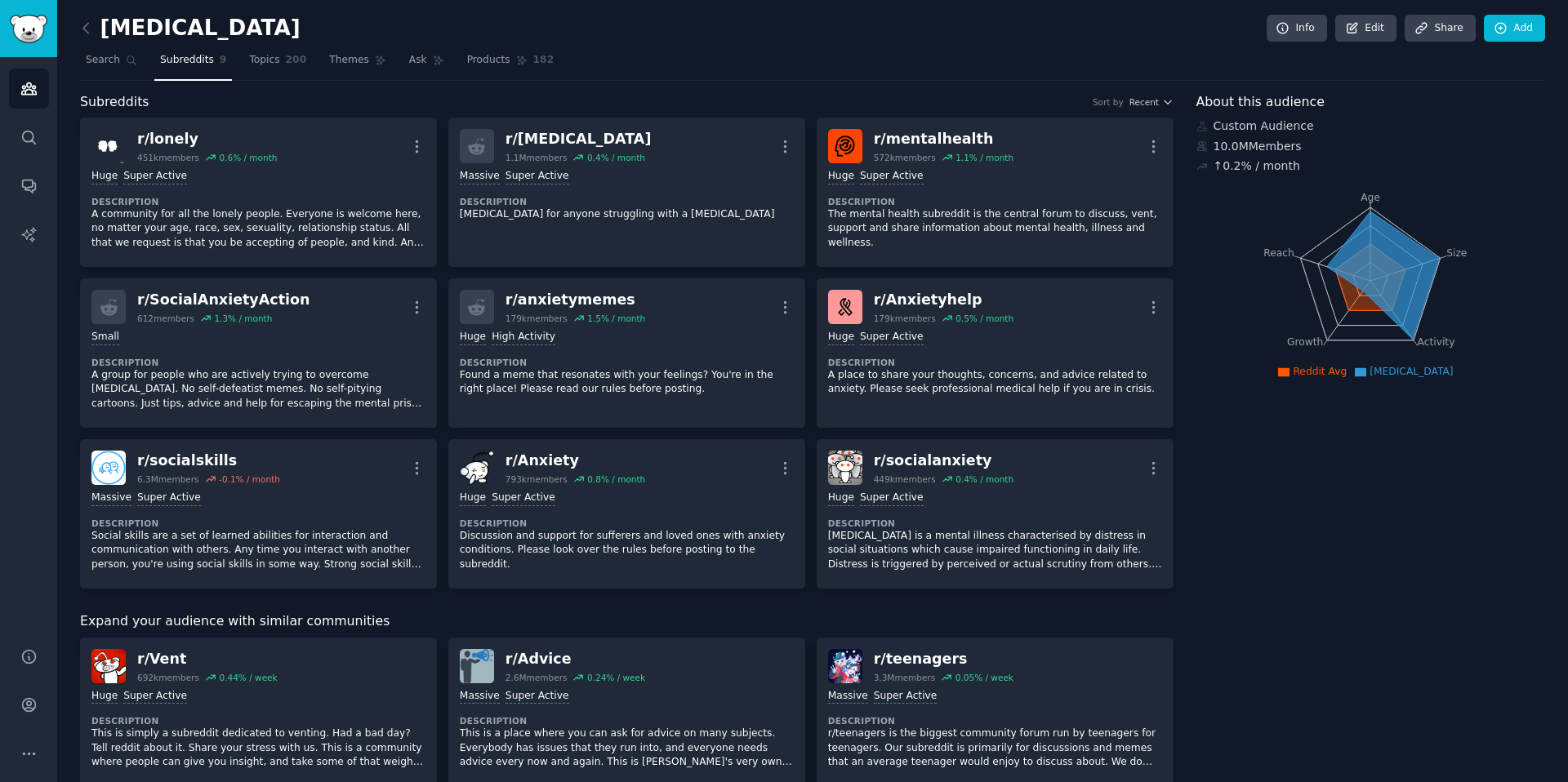
drag, startPoint x: 971, startPoint y: 25, endPoint x: 781, endPoint y: 5, distance: 191.0
click at [972, 24] on div "Social Anxiety Info Edit Share Add" at bounding box center [812, 31] width 1465 height 34
click at [126, 59] on icon at bounding box center [132, 60] width 12 height 12
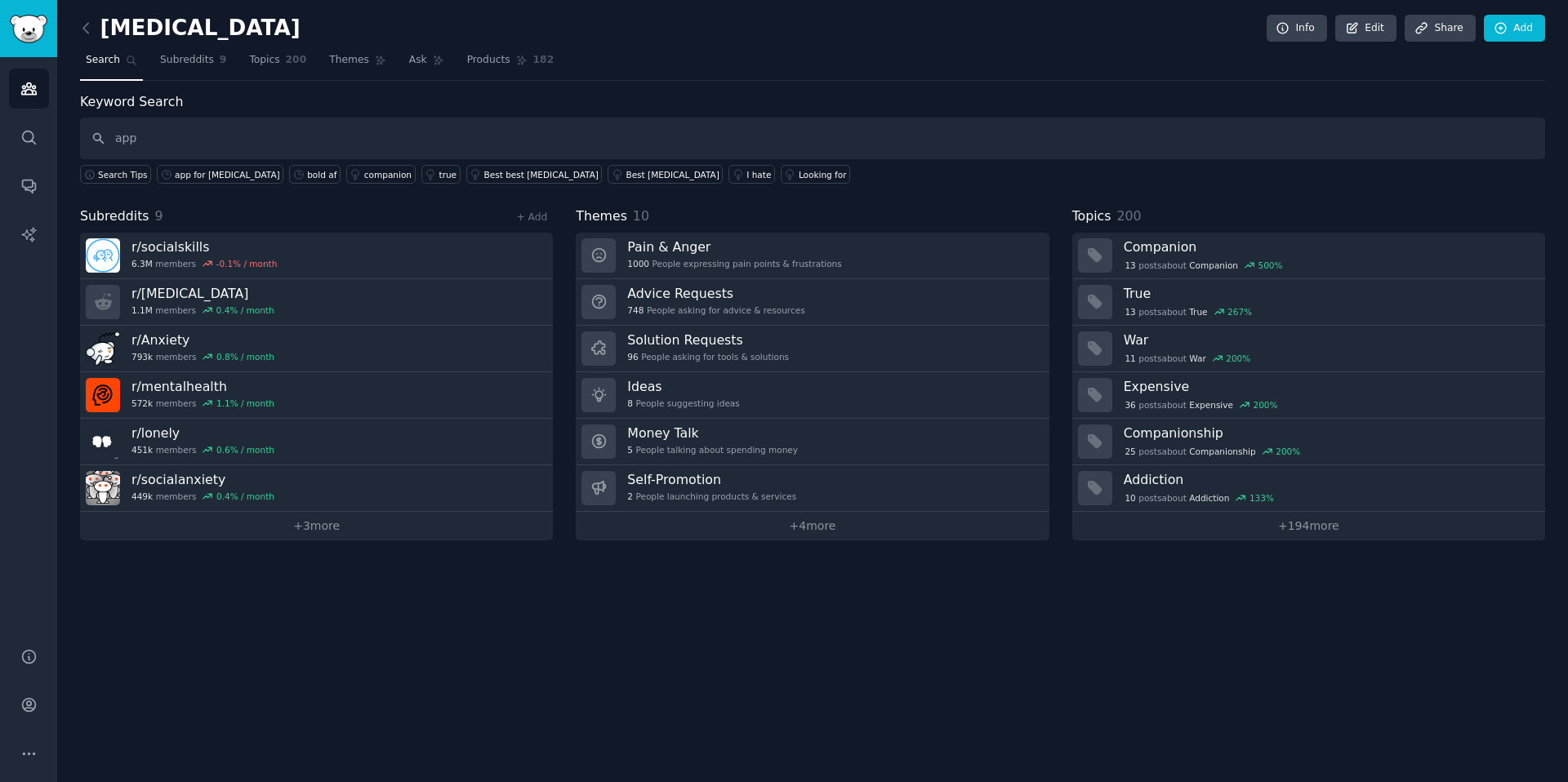
type input "app"
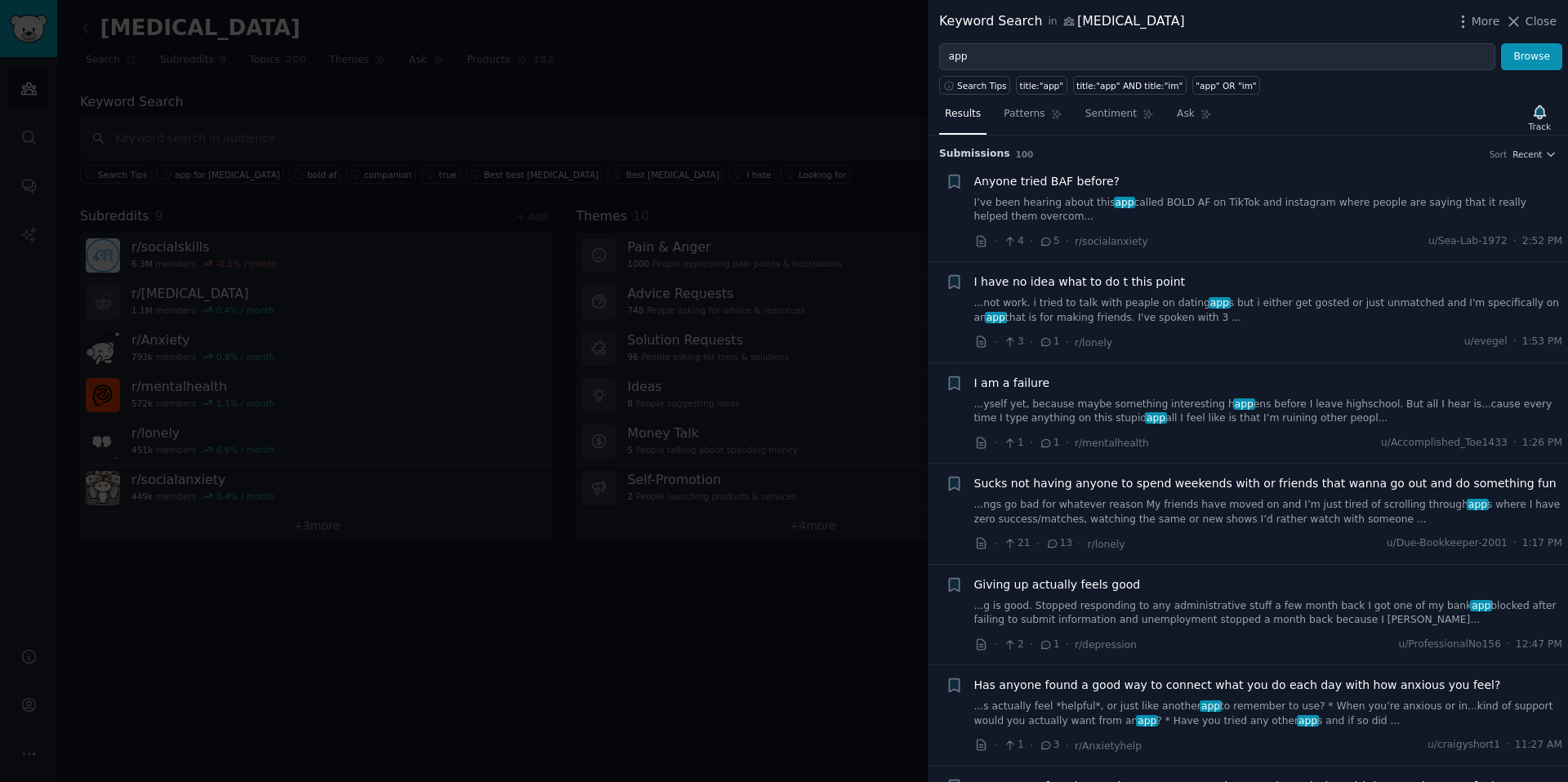
scroll to position [2528, 0]
